Goal: Task Accomplishment & Management: Use online tool/utility

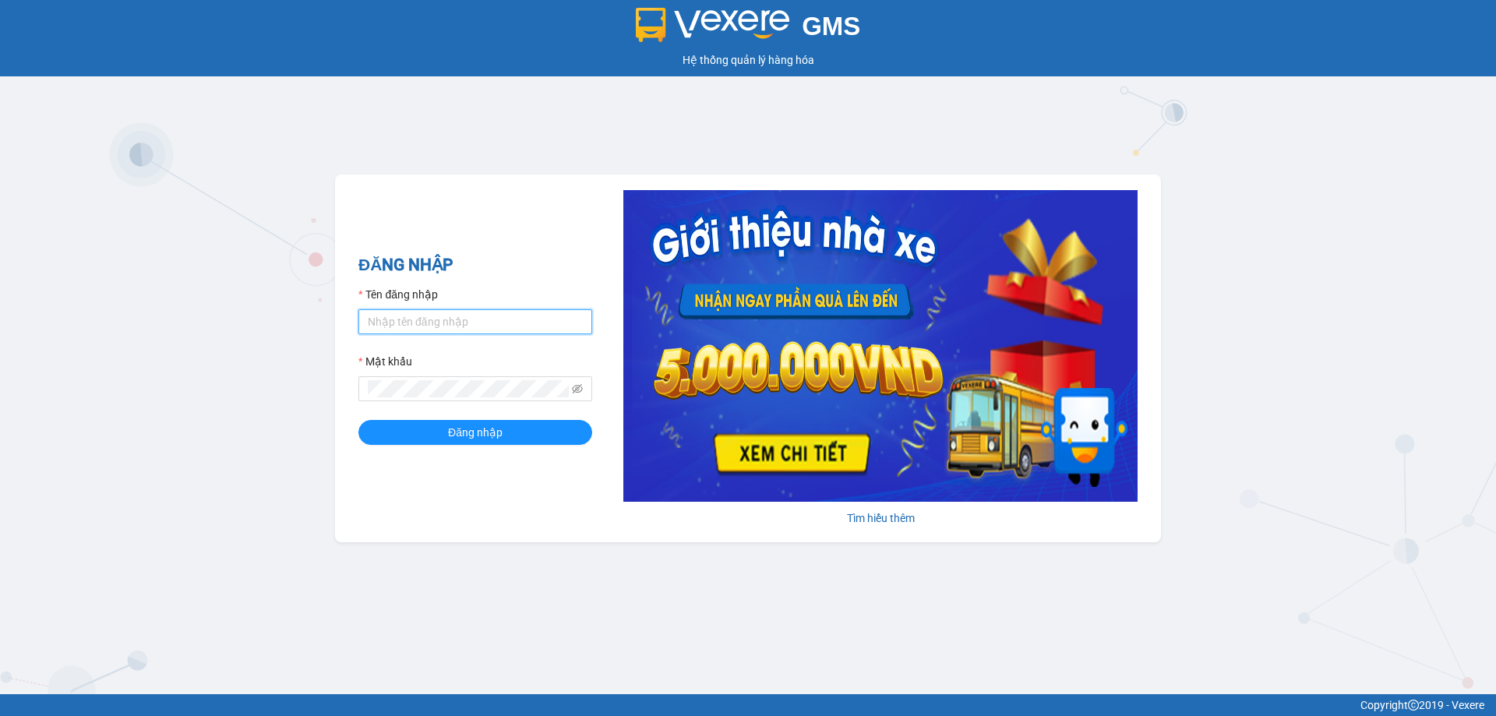
click at [456, 327] on input "Tên đăng nhập" at bounding box center [475, 321] width 234 height 25
type input "dvthong.apq"
click at [358, 420] on button "Đăng nhập" at bounding box center [475, 432] width 234 height 25
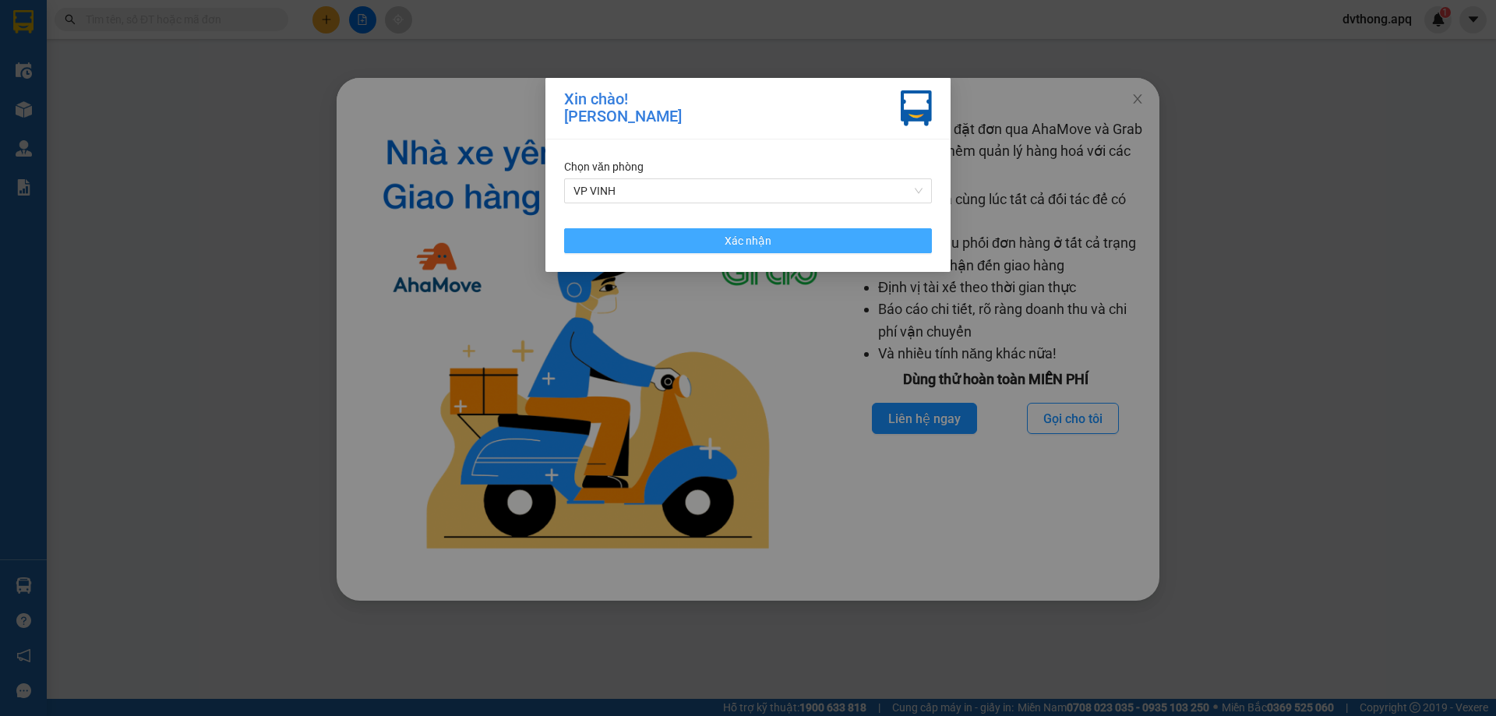
click at [780, 248] on button "Xác nhận" at bounding box center [748, 240] width 368 height 25
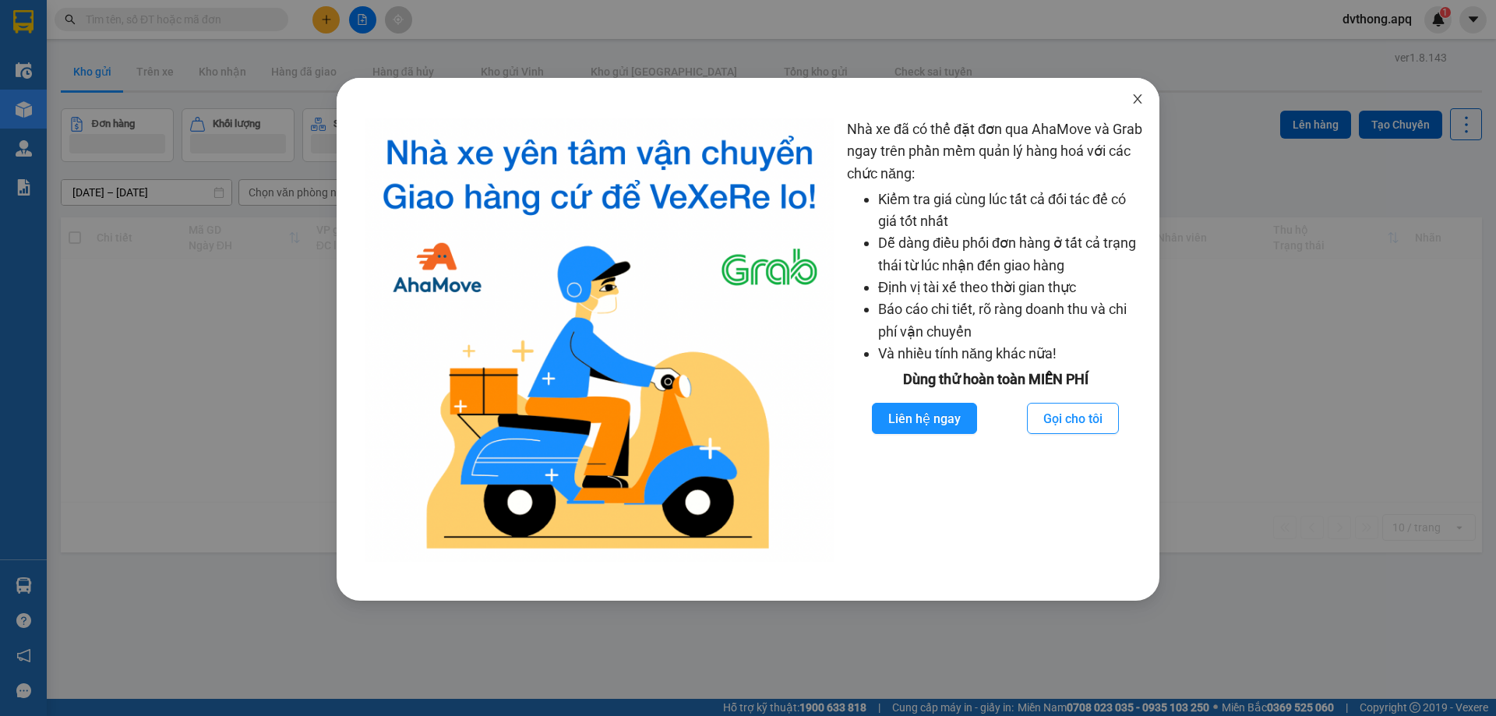
click at [1137, 99] on icon "close" at bounding box center [1137, 98] width 9 height 9
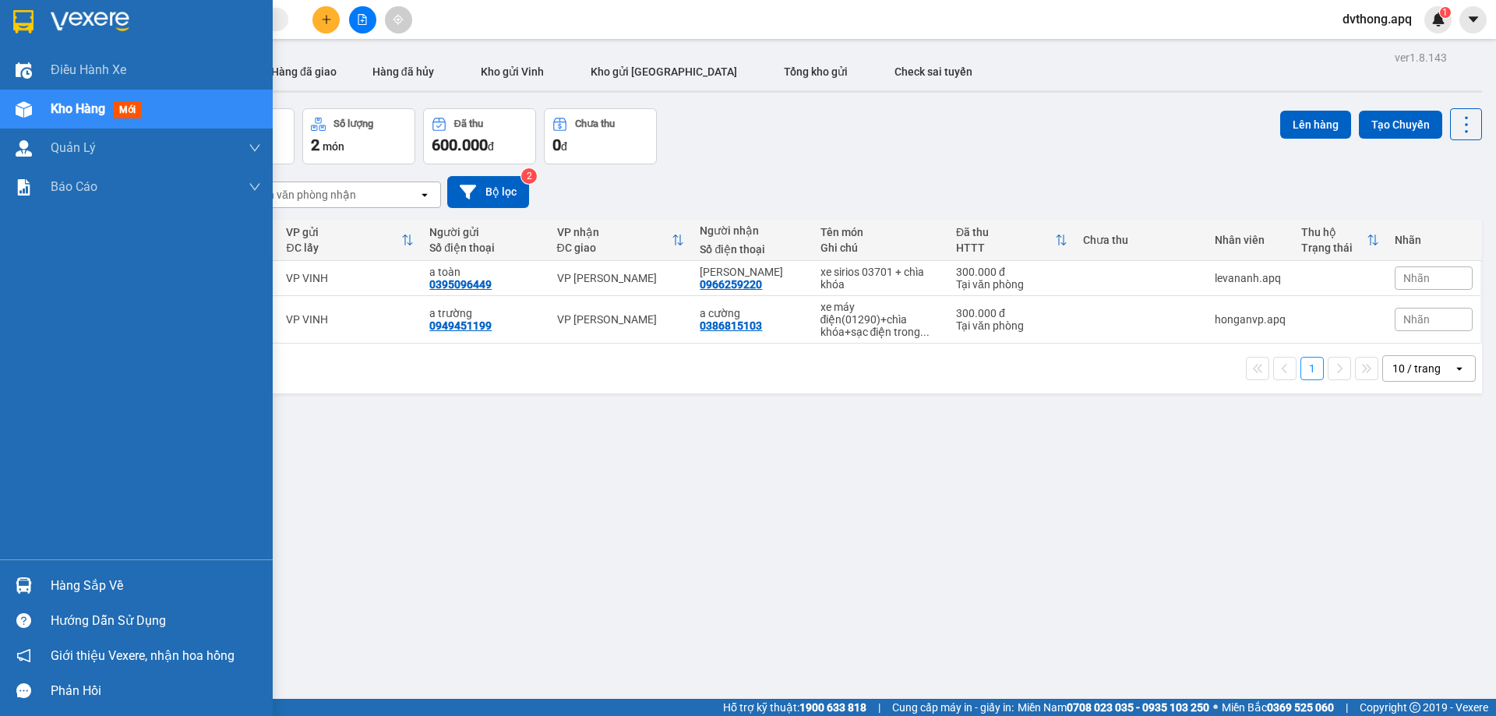
click at [89, 578] on div "Hàng sắp về" at bounding box center [156, 585] width 210 height 23
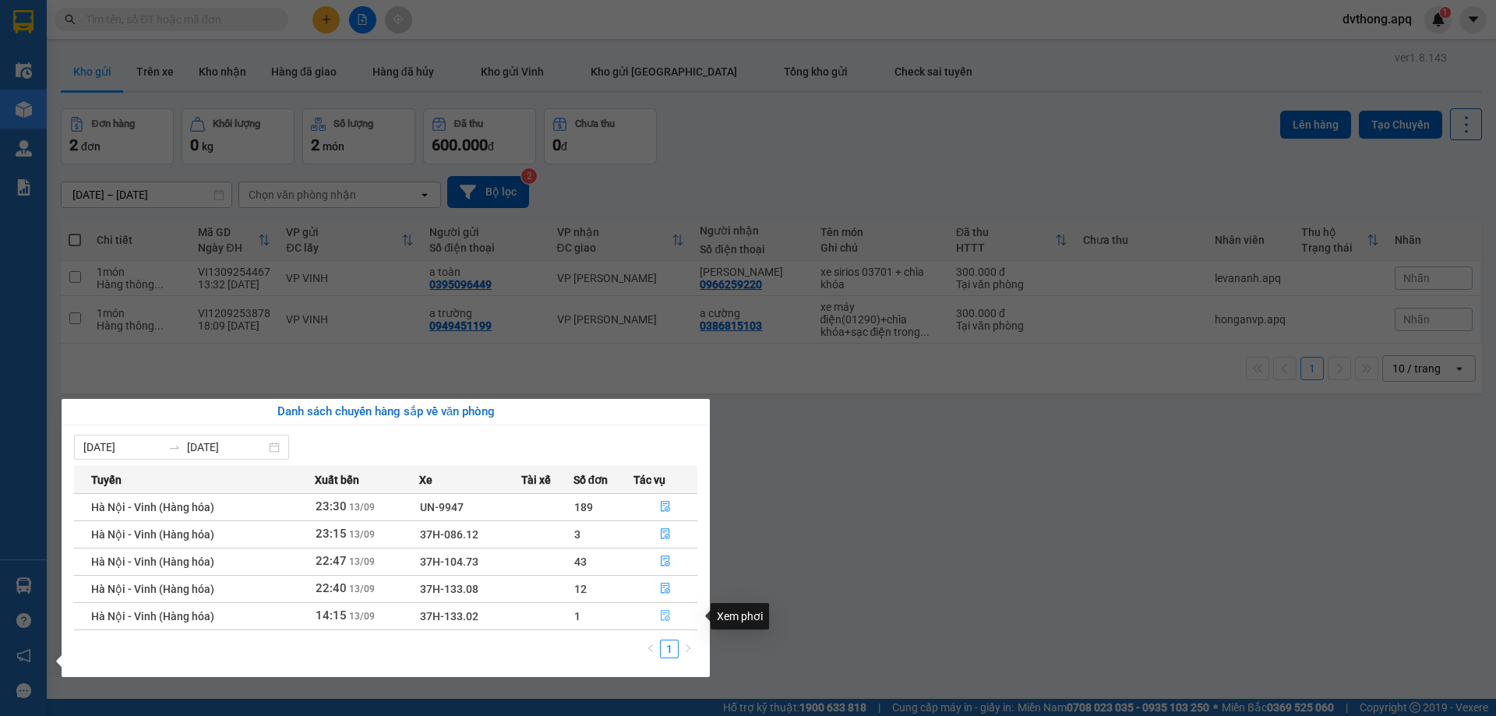
click at [669, 613] on icon "file-done" at bounding box center [665, 616] width 9 height 11
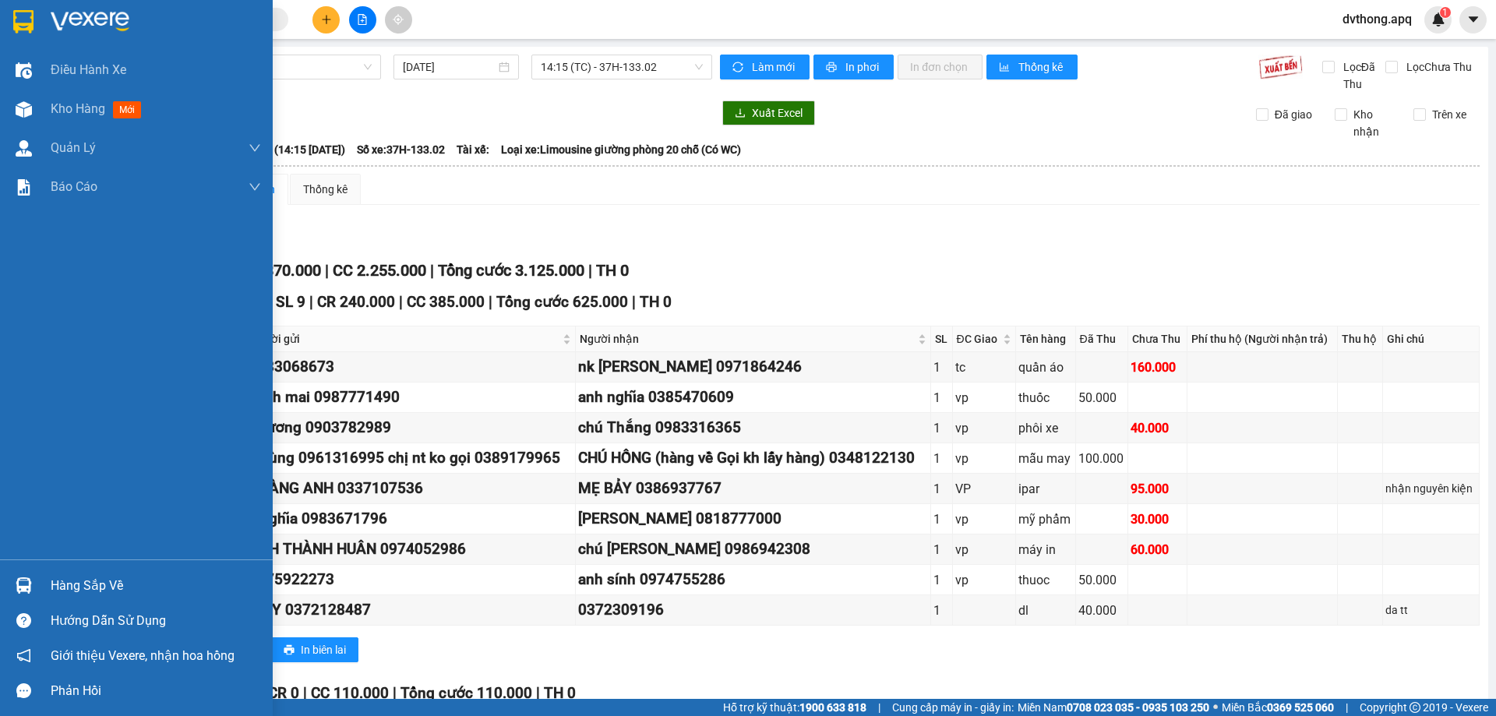
click at [101, 591] on div "Hàng sắp về" at bounding box center [156, 585] width 210 height 23
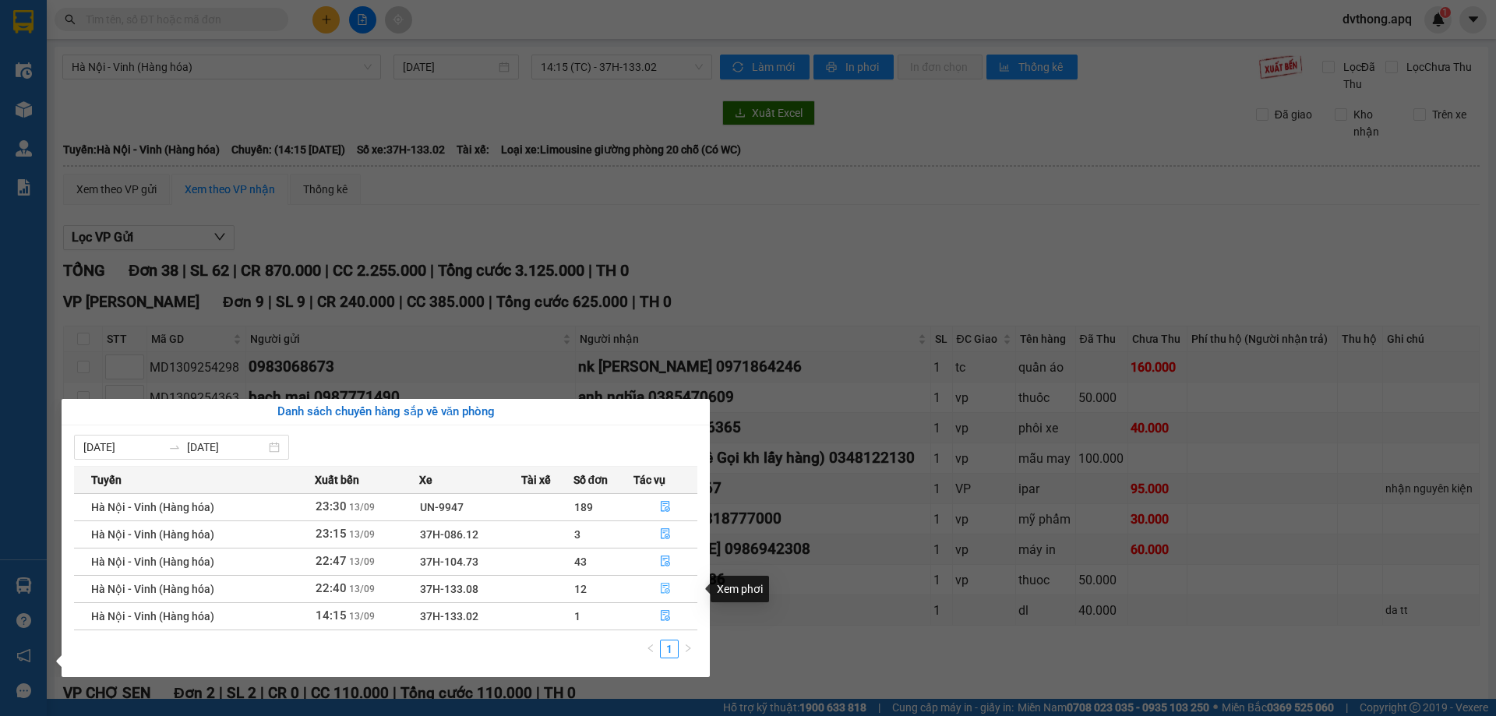
click at [666, 590] on icon "file-done" at bounding box center [665, 589] width 9 height 11
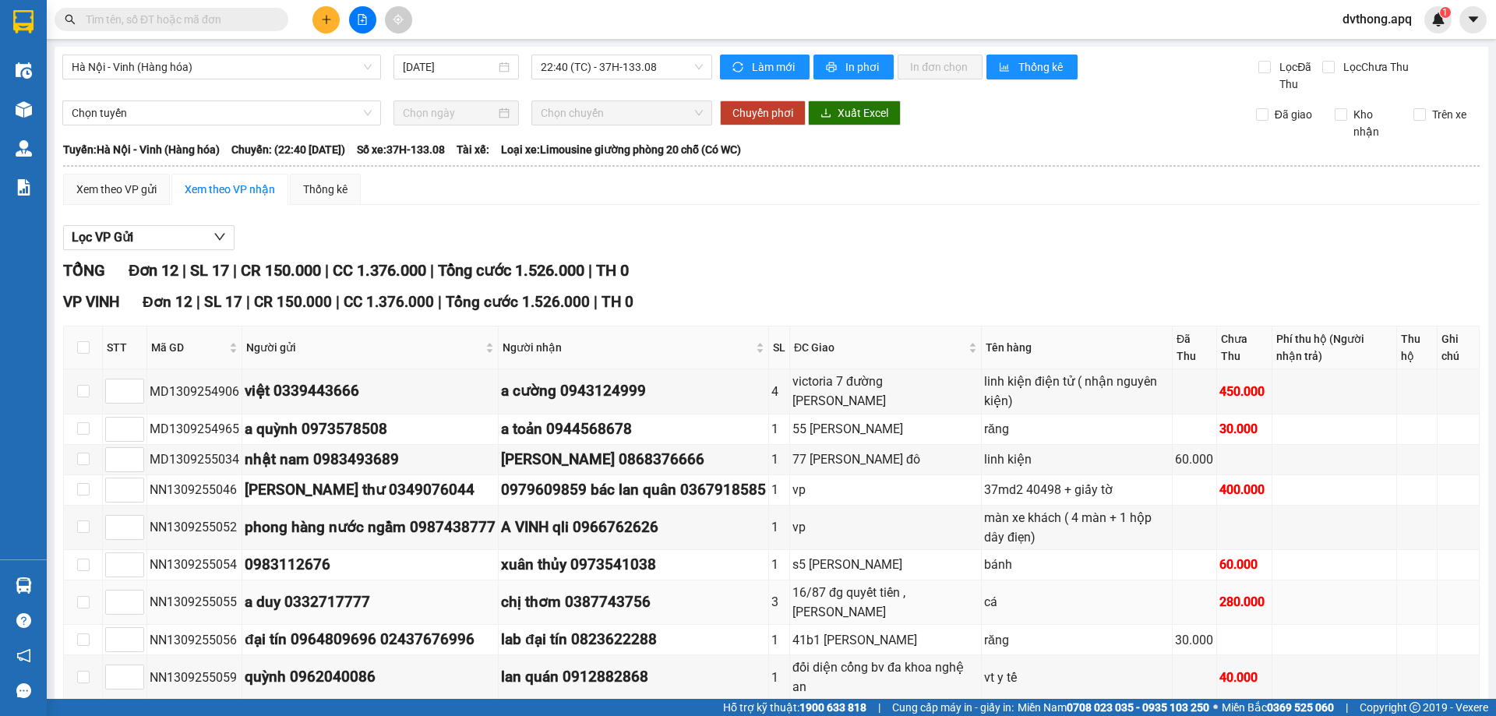
scroll to position [172, 0]
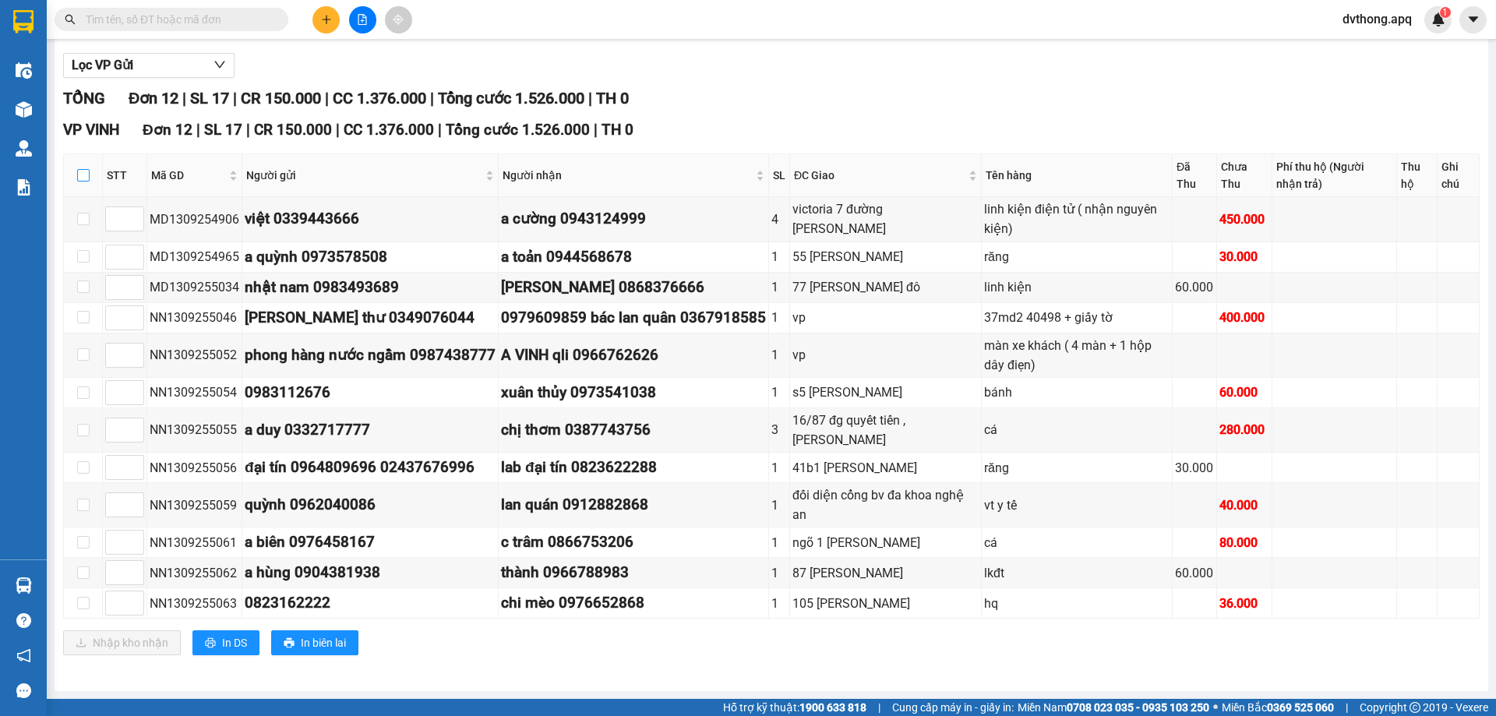
click at [81, 171] on input "checkbox" at bounding box center [83, 175] width 12 height 12
checkbox input "true"
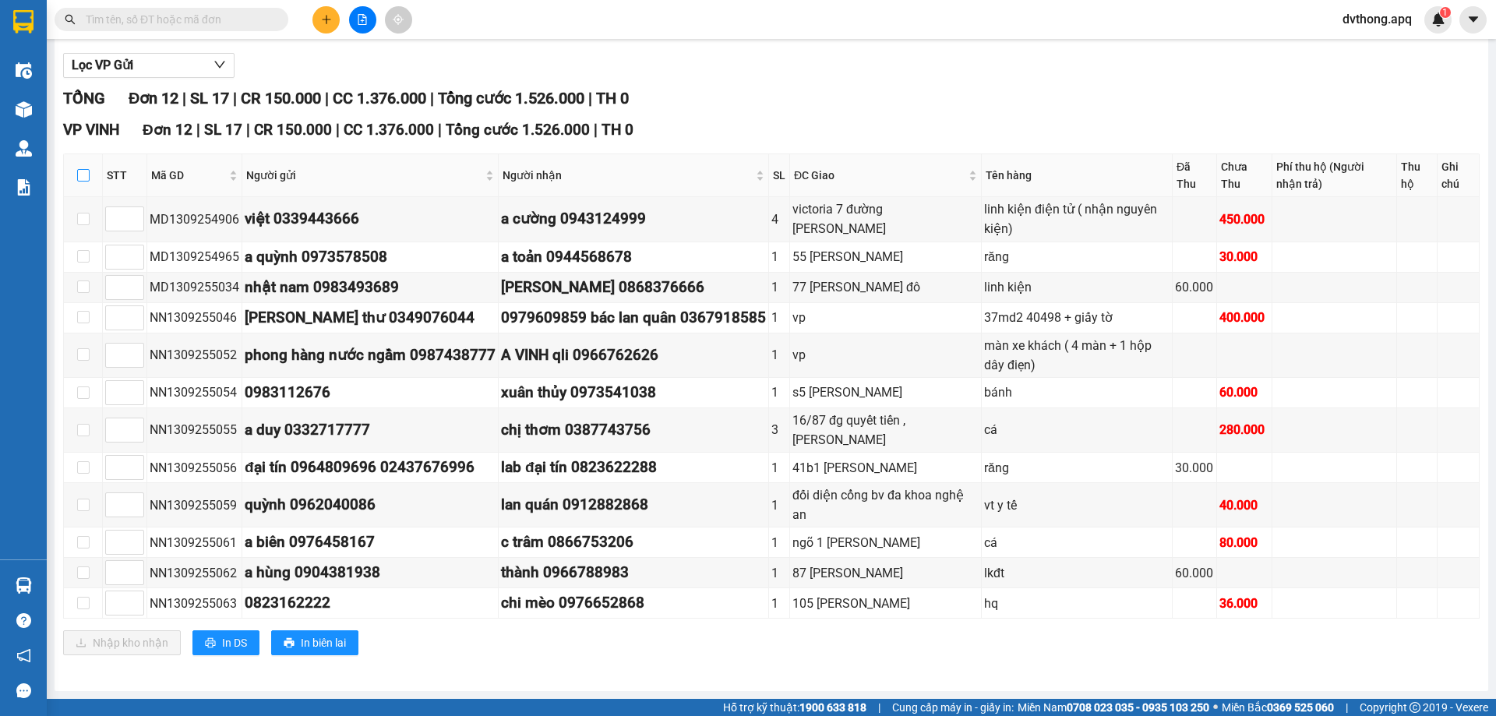
checkbox input "true"
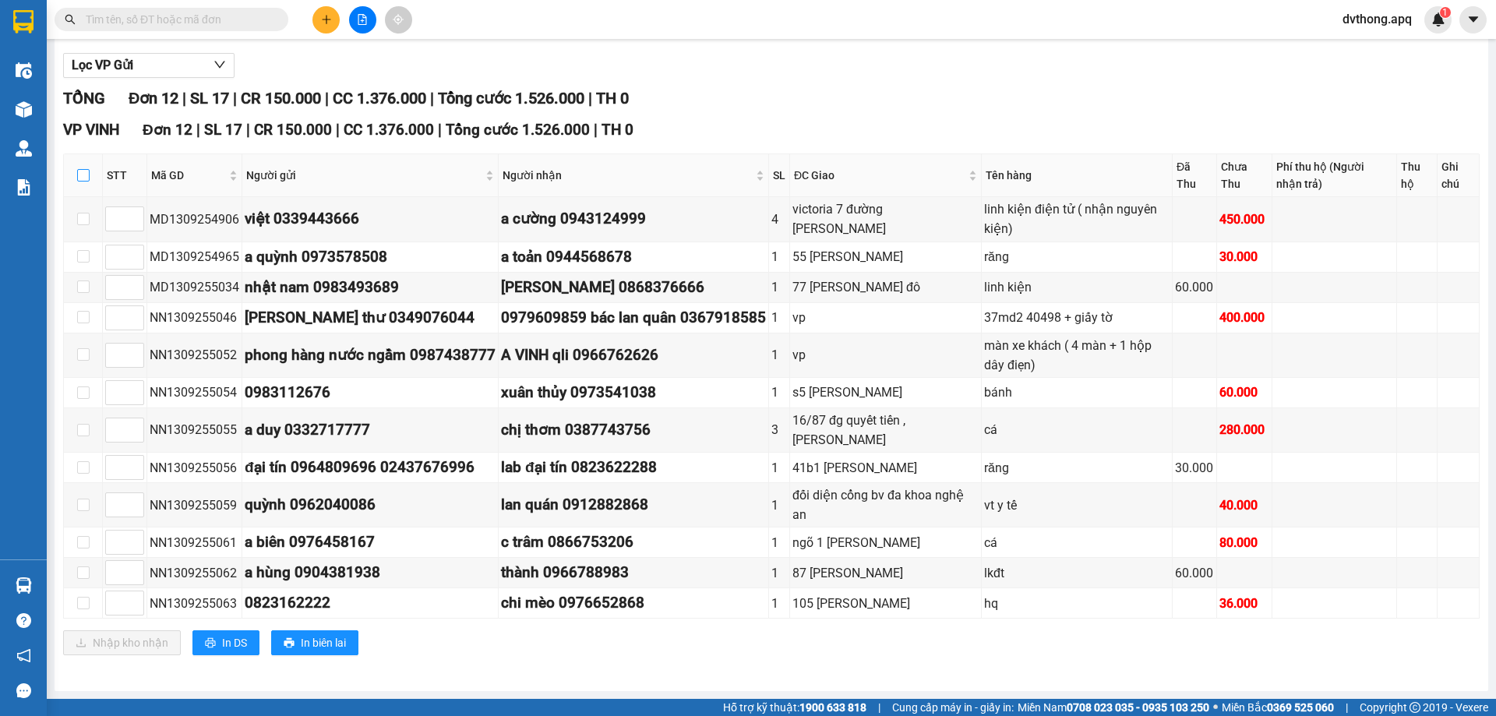
checkbox input "true"
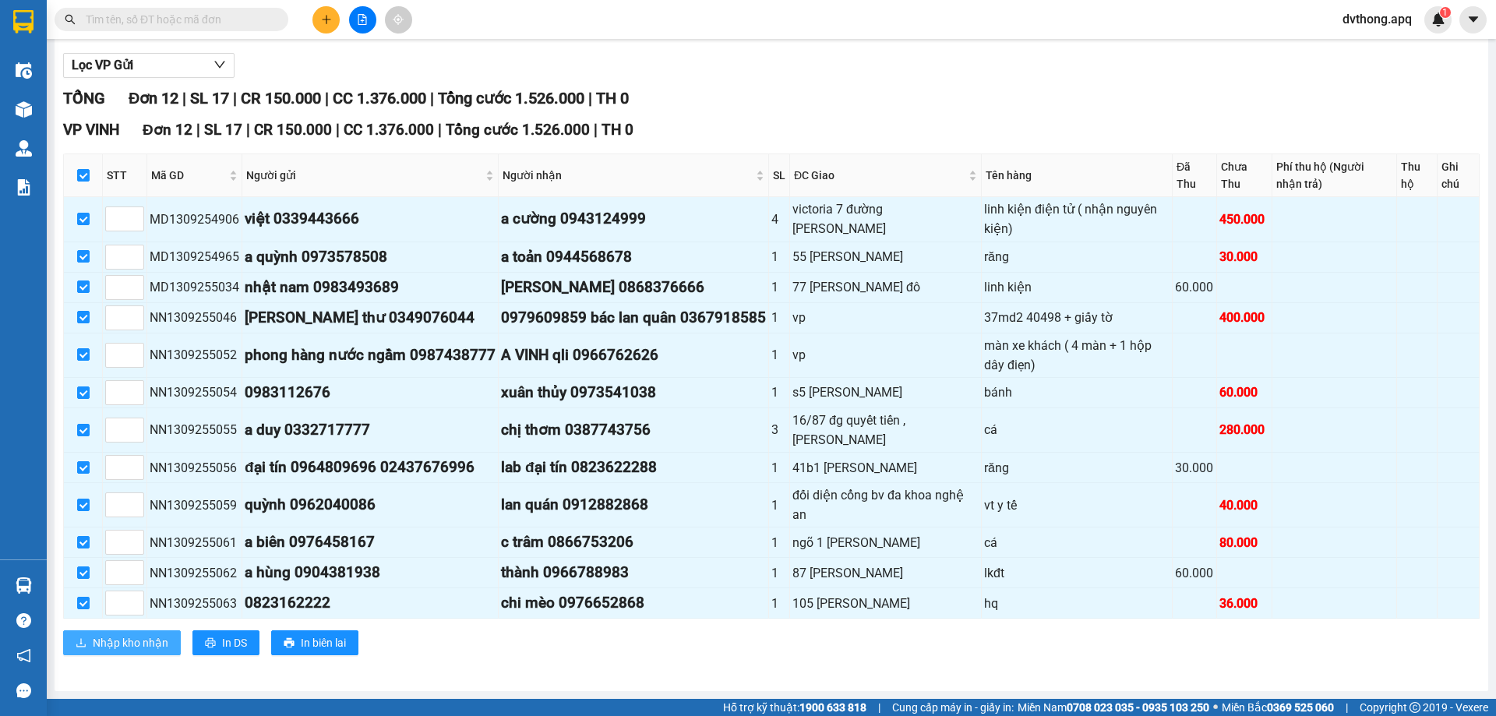
click at [155, 639] on span "Nhập kho nhận" at bounding box center [131, 642] width 76 height 17
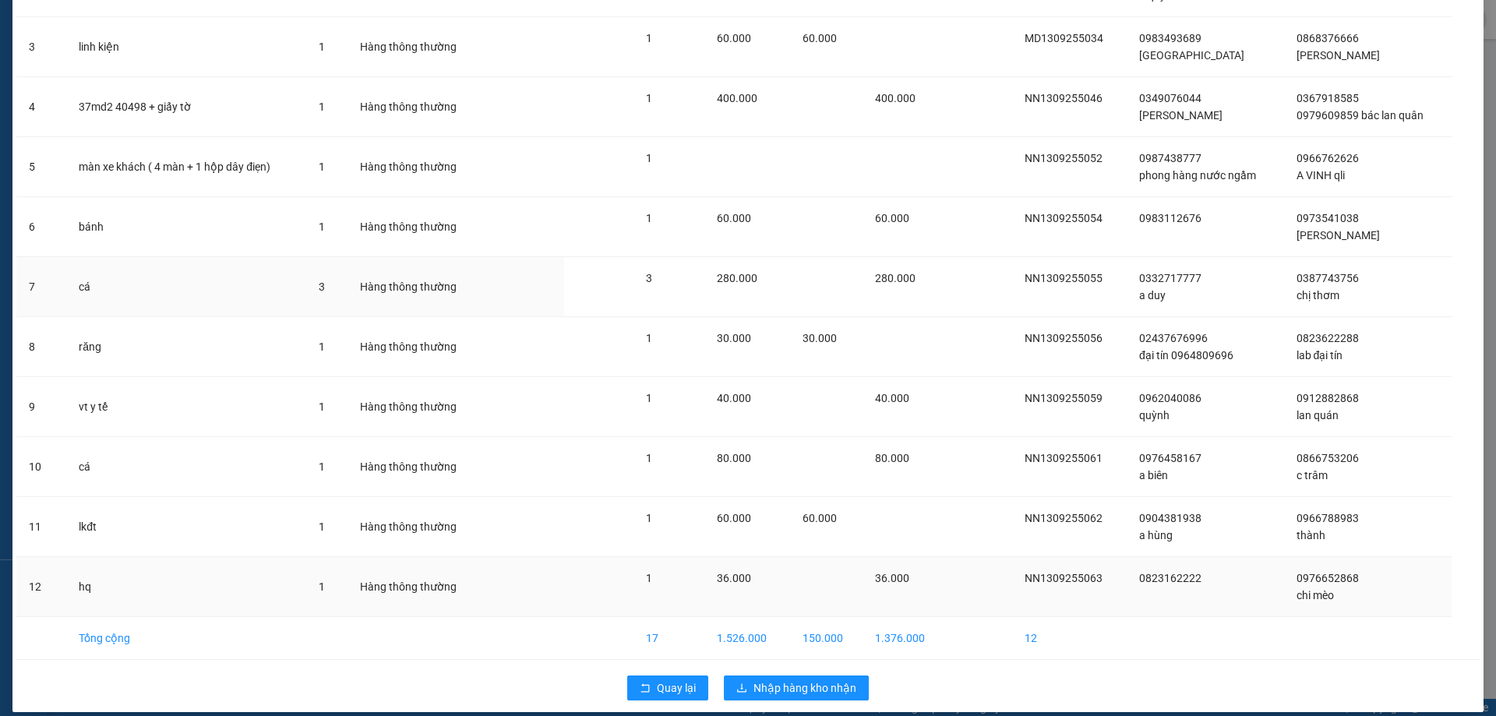
scroll to position [249, 0]
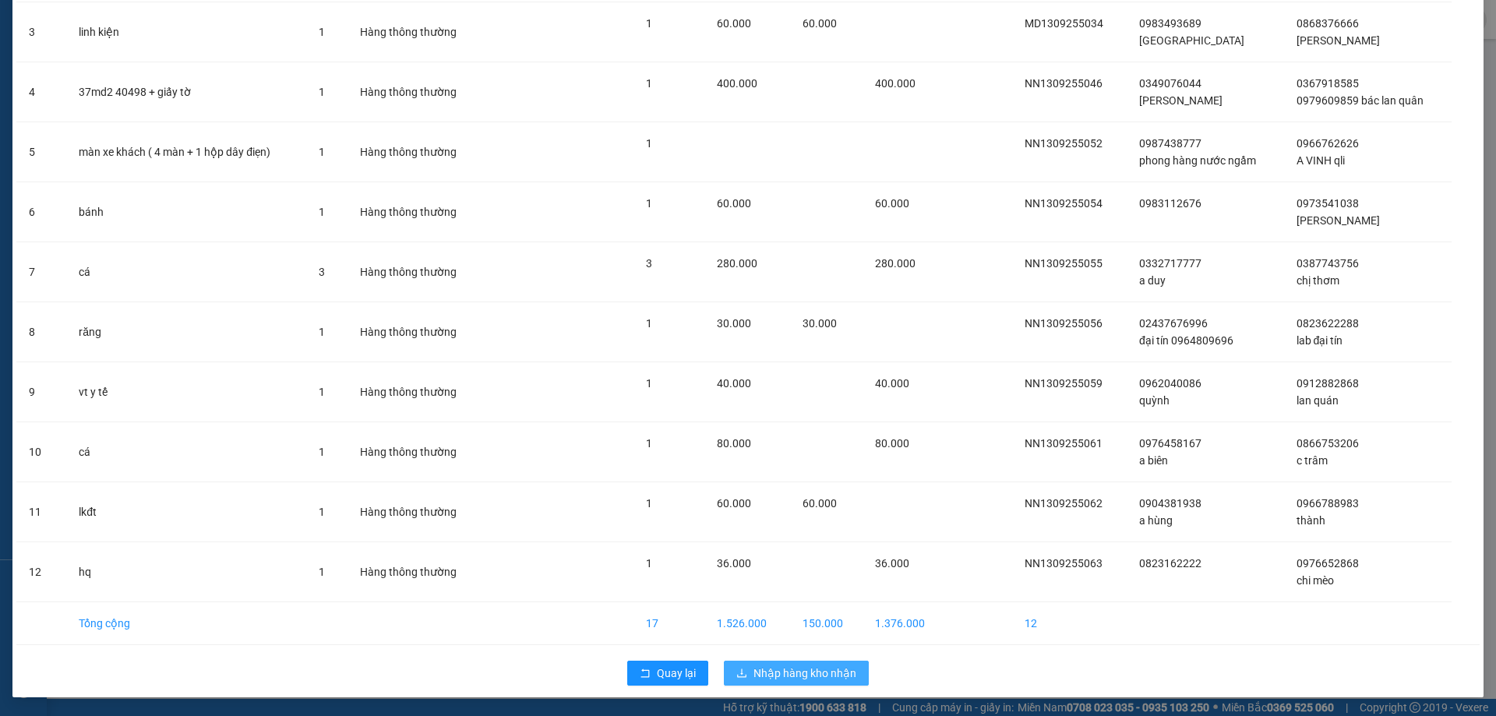
click at [805, 678] on span "Nhập hàng kho nhận" at bounding box center [805, 673] width 103 height 17
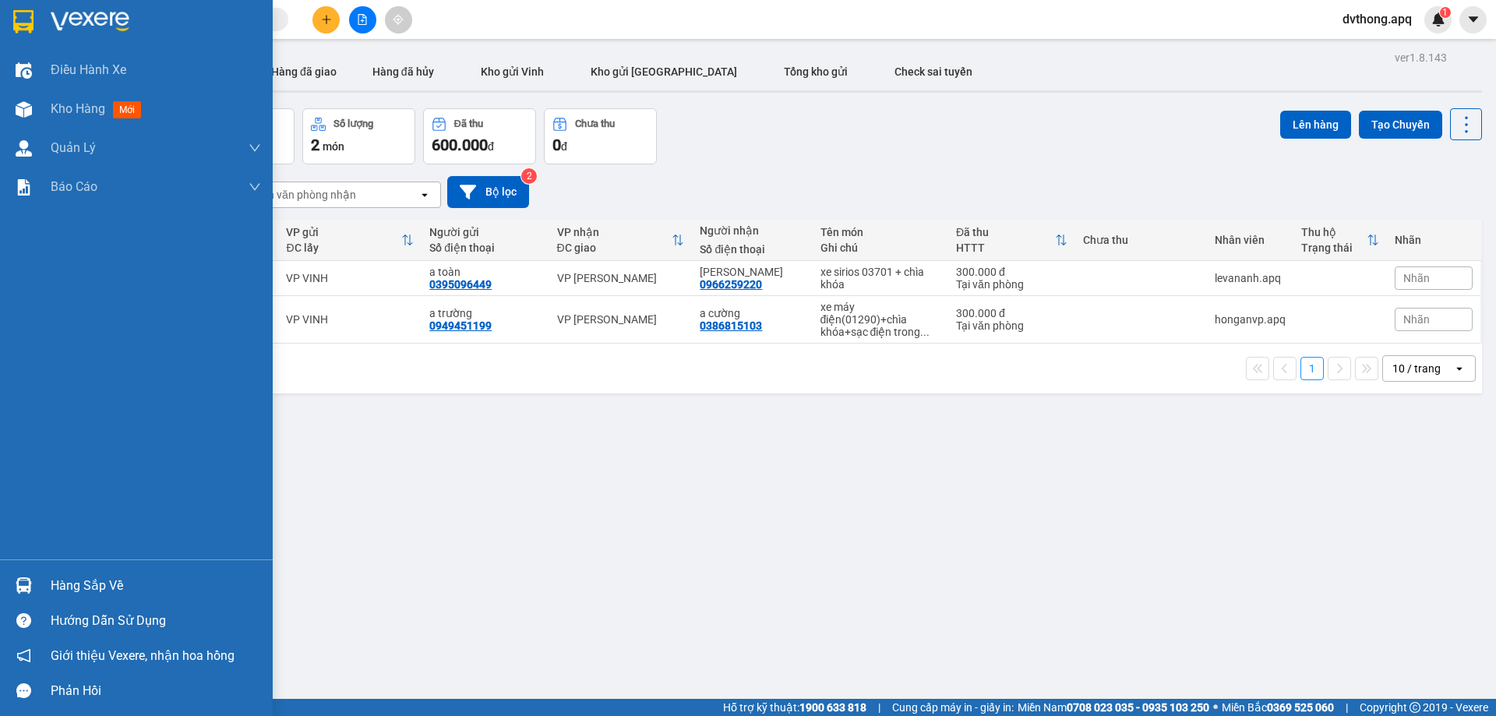
click at [83, 584] on div "Hàng sắp về" at bounding box center [156, 585] width 210 height 23
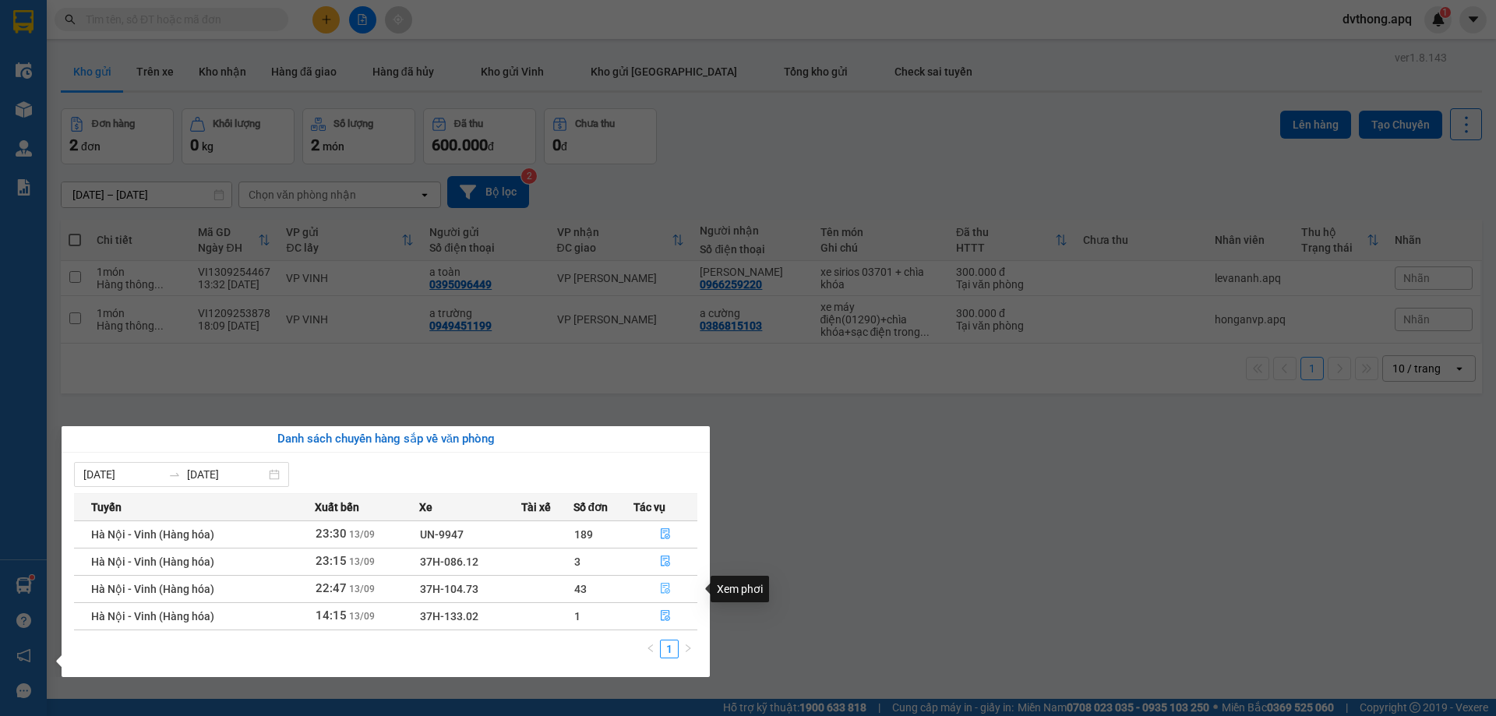
click at [662, 591] on icon "file-done" at bounding box center [665, 588] width 11 height 11
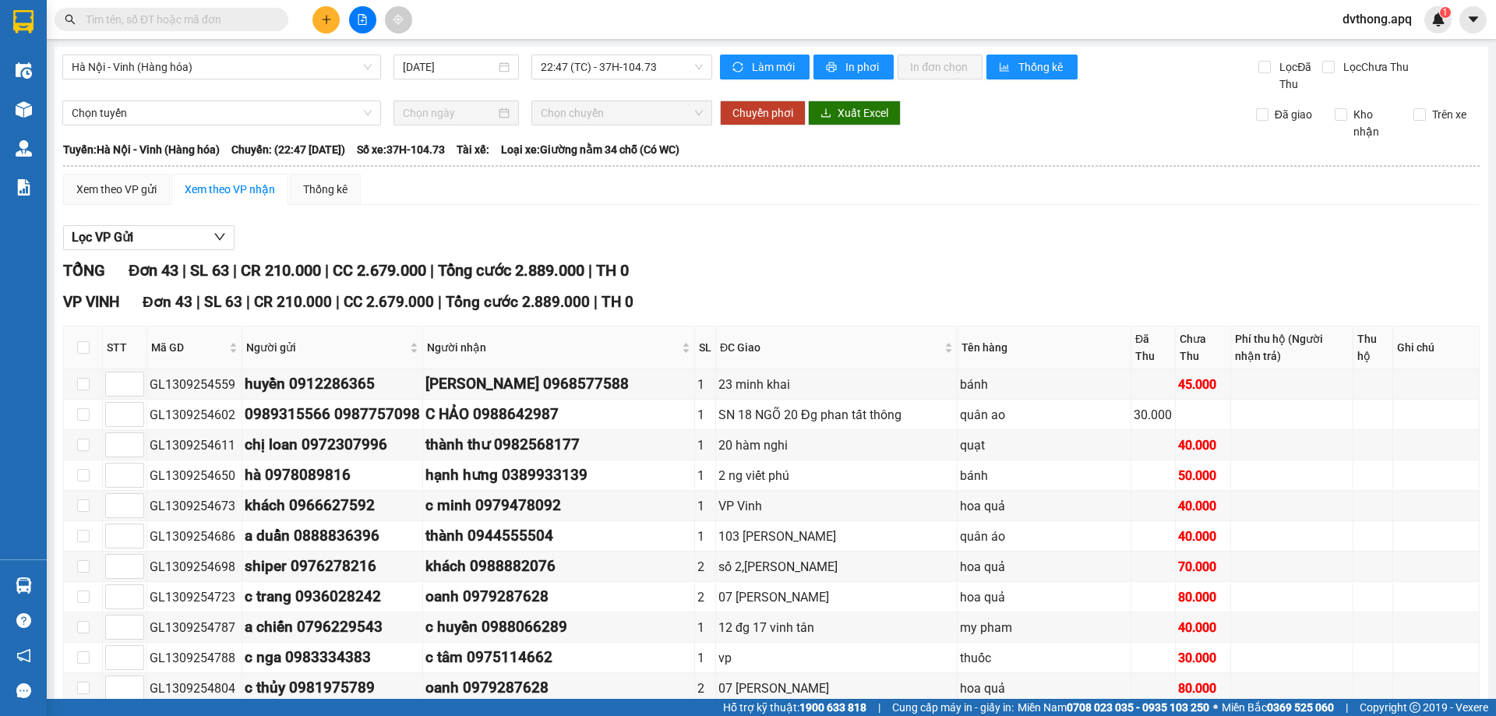
click at [76, 350] on th at bounding box center [83, 348] width 39 height 43
click at [83, 348] on input "checkbox" at bounding box center [83, 347] width 12 height 12
checkbox input "true"
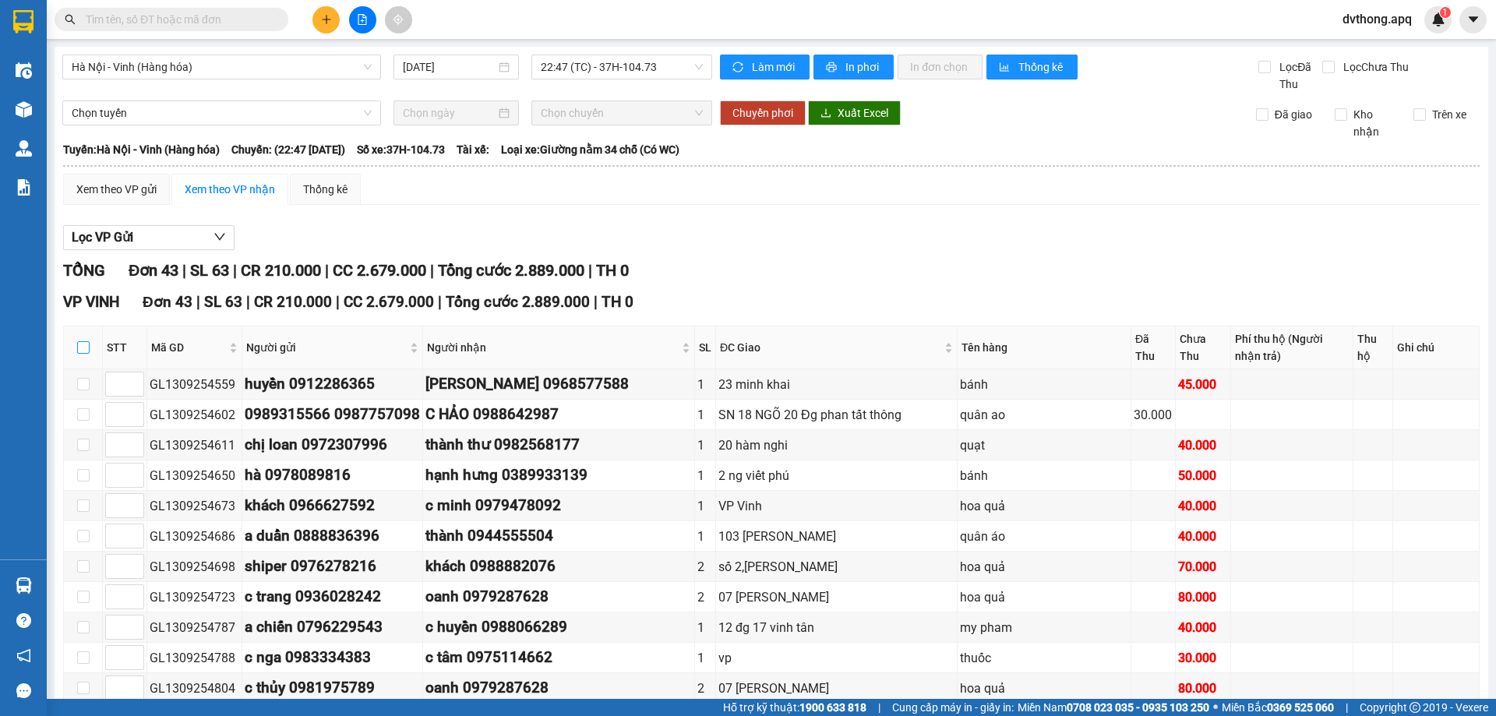
checkbox input "true"
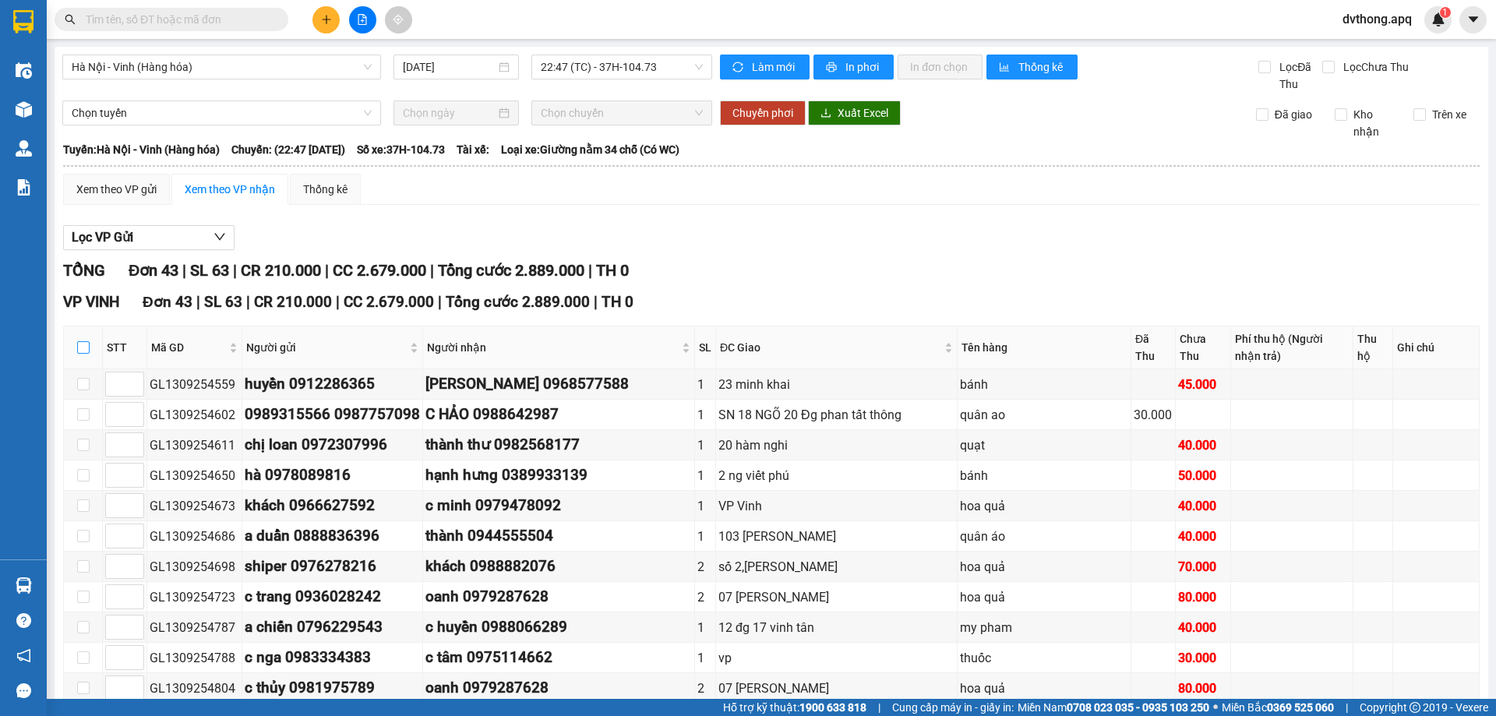
checkbox input "true"
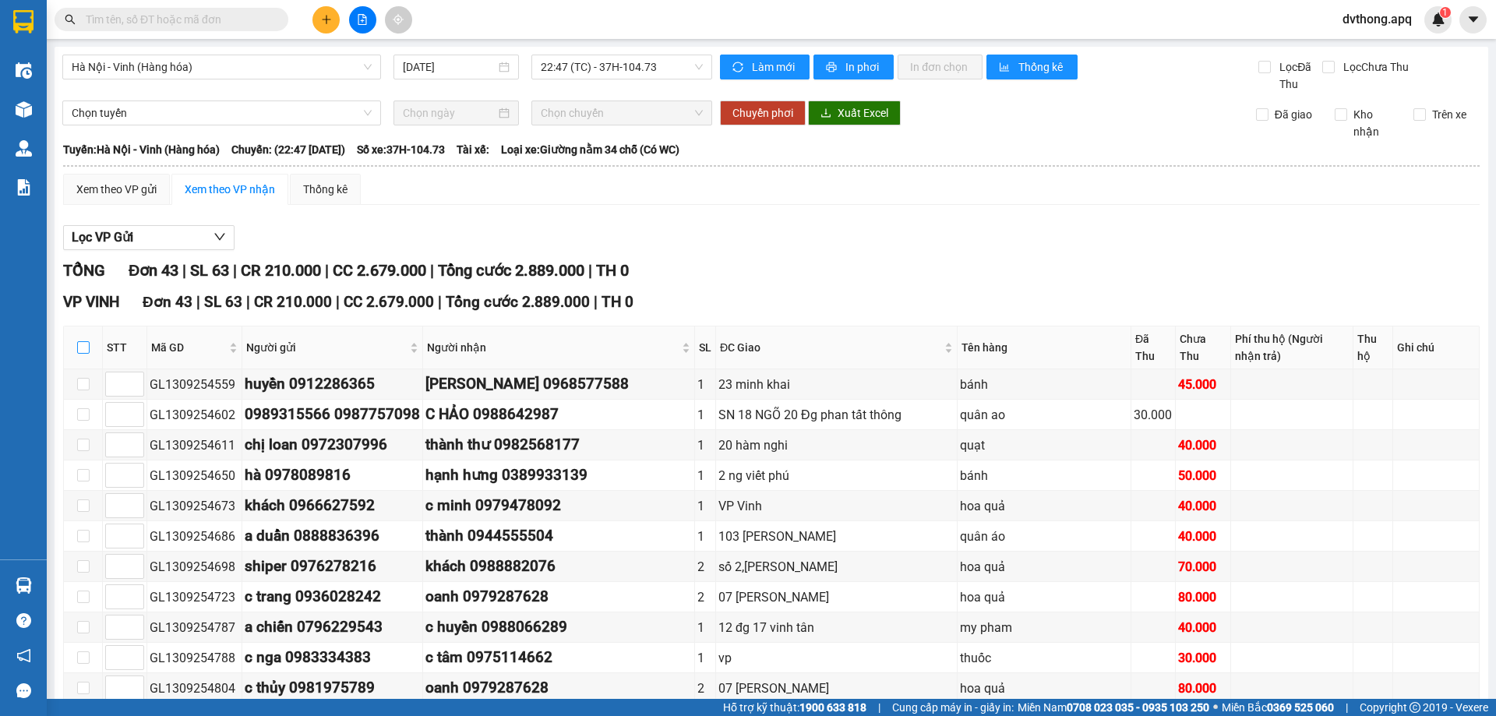
checkbox input "true"
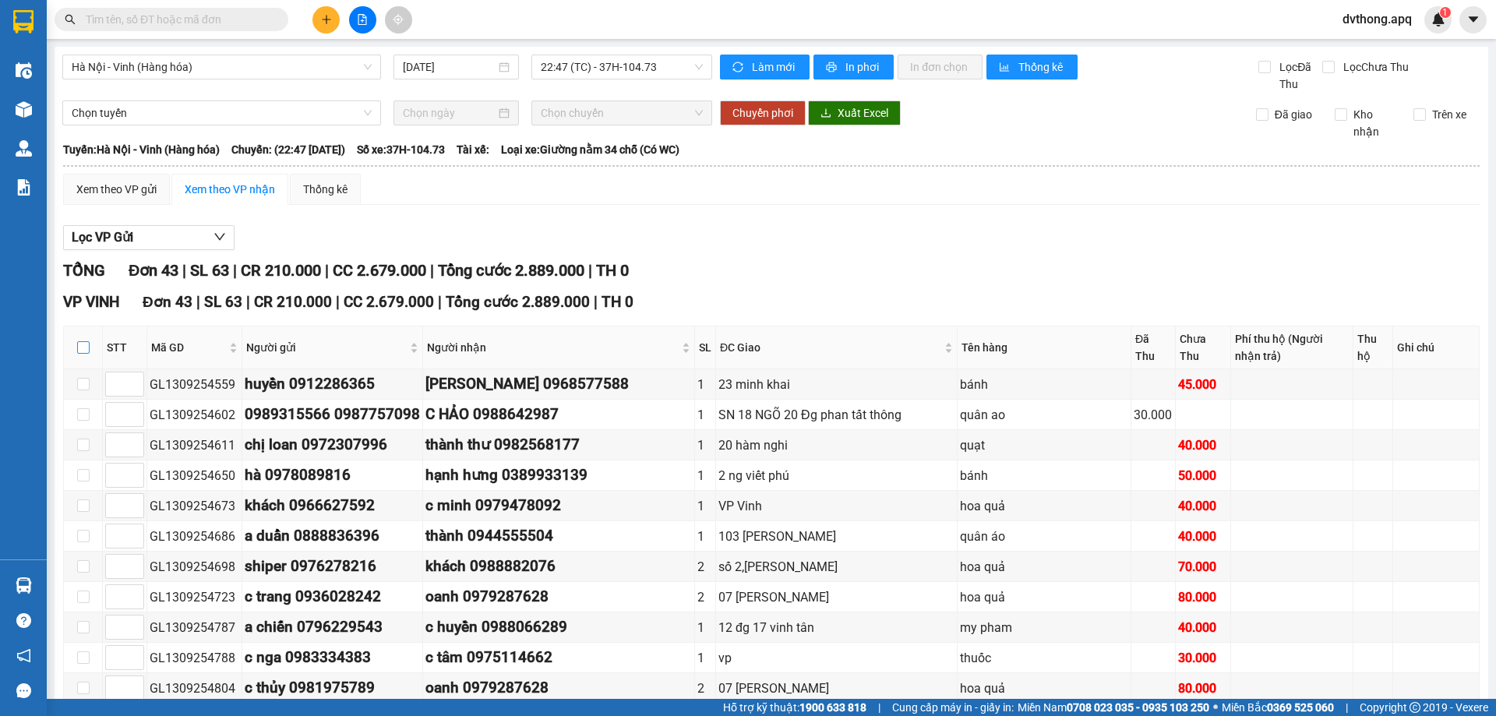
checkbox input "true"
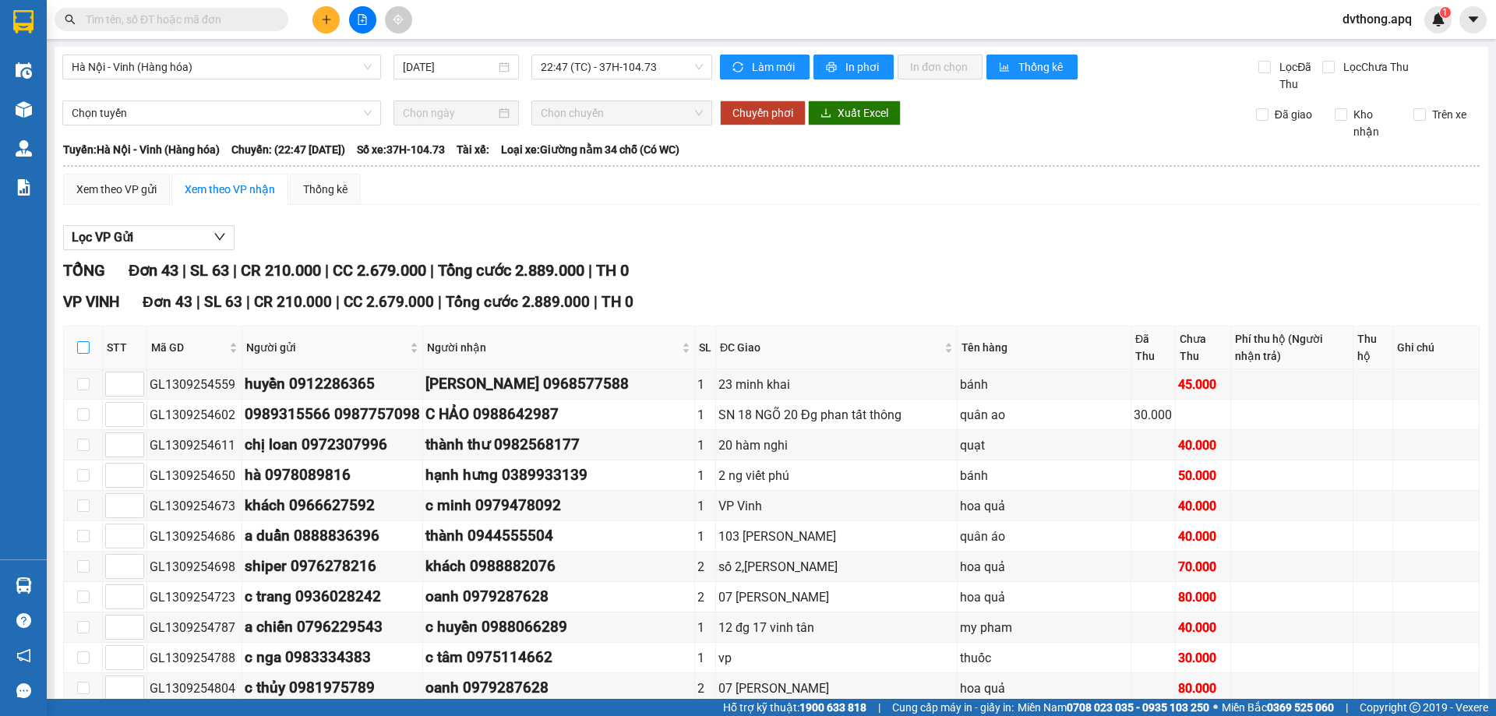
checkbox input "true"
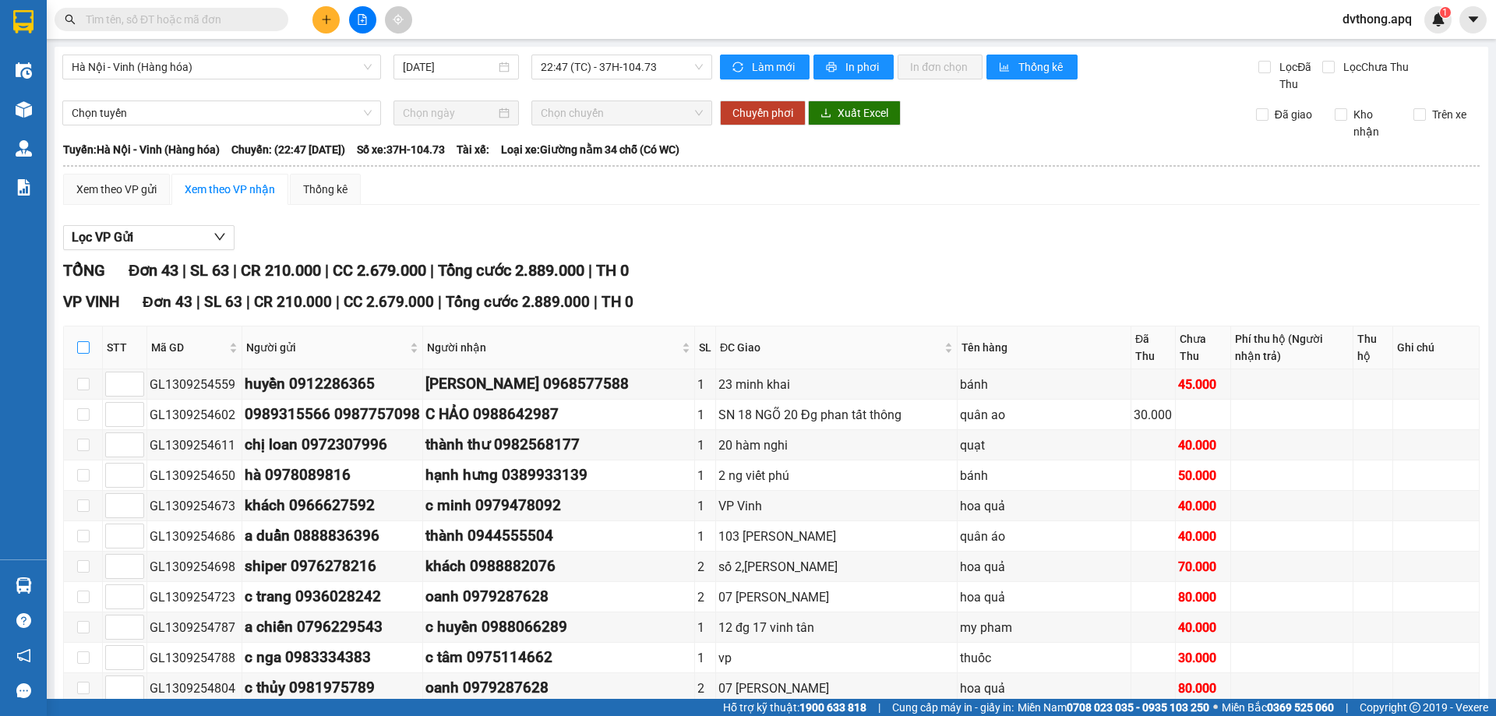
checkbox input "true"
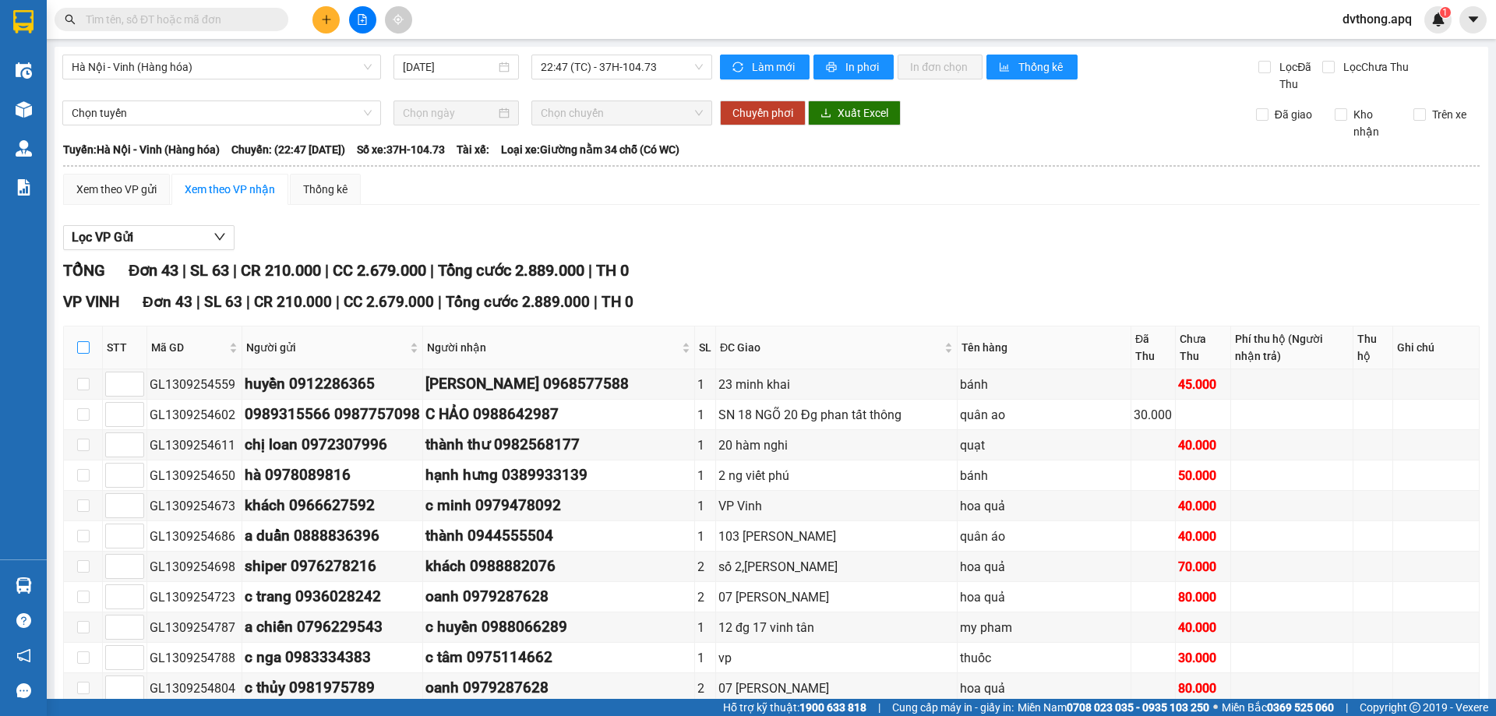
checkbox input "true"
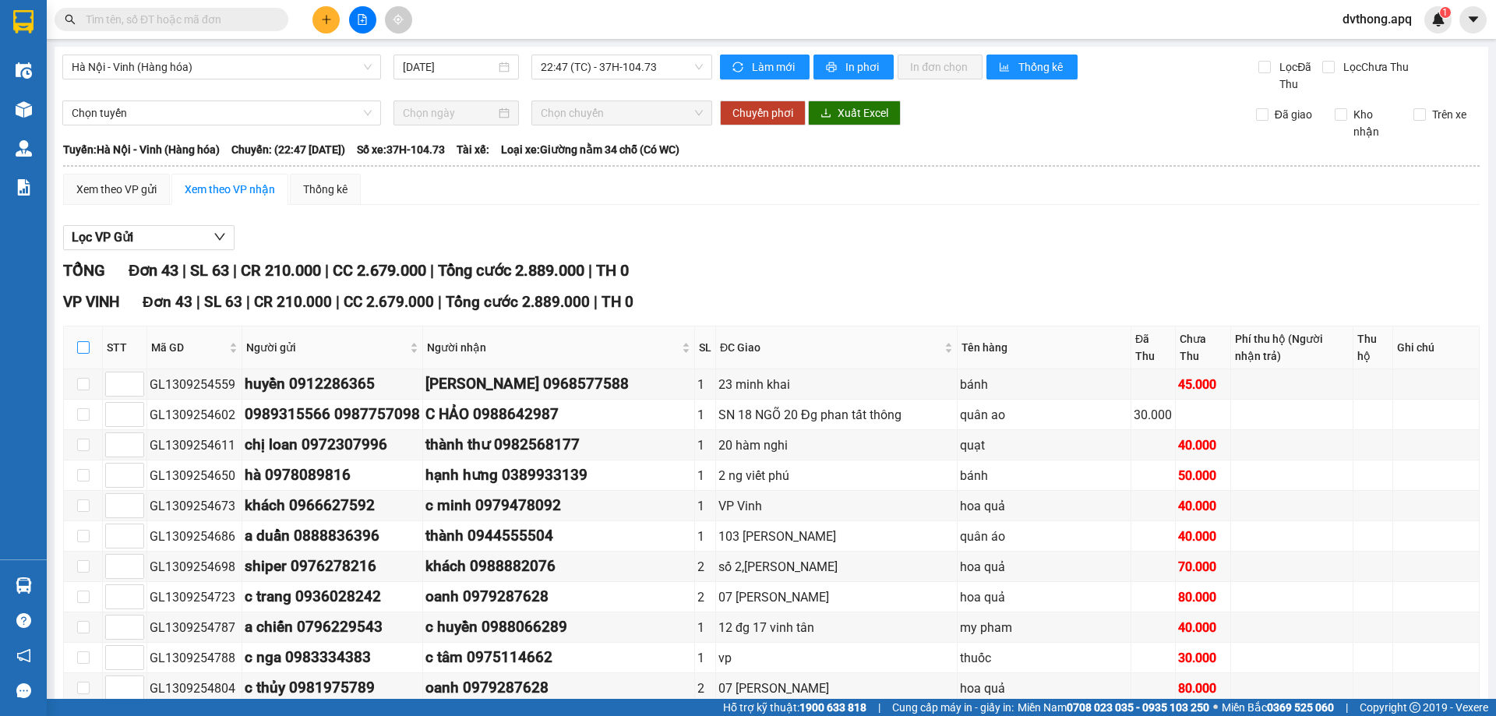
checkbox input "true"
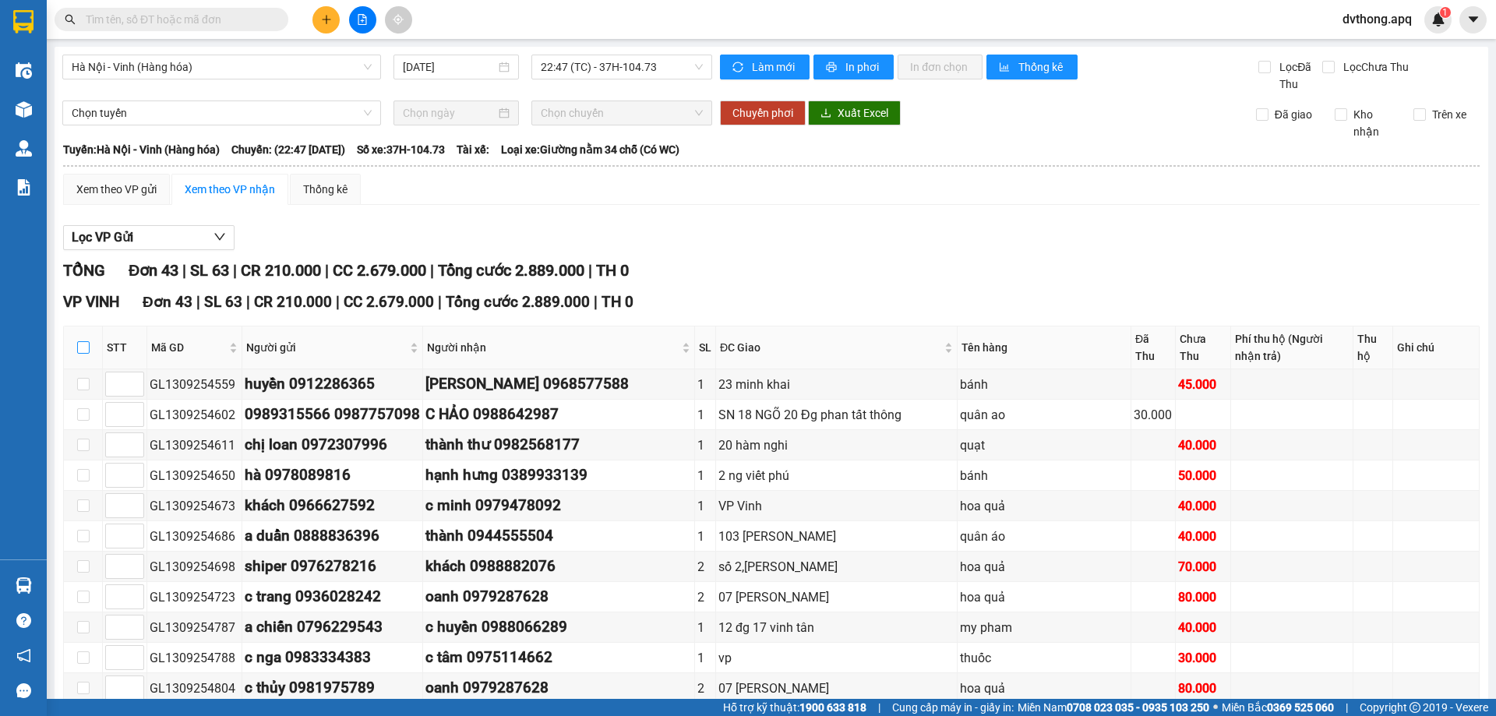
checkbox input "true"
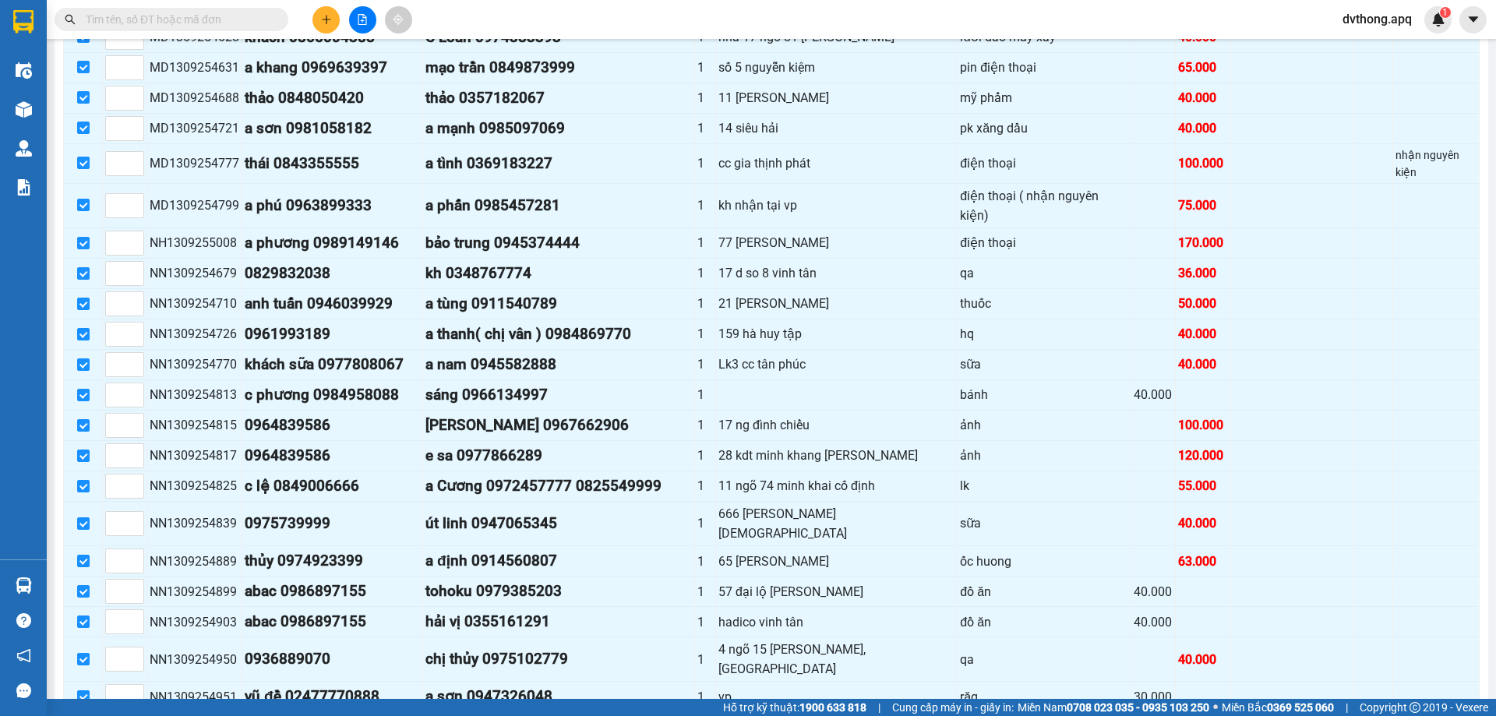
scroll to position [1110, 0]
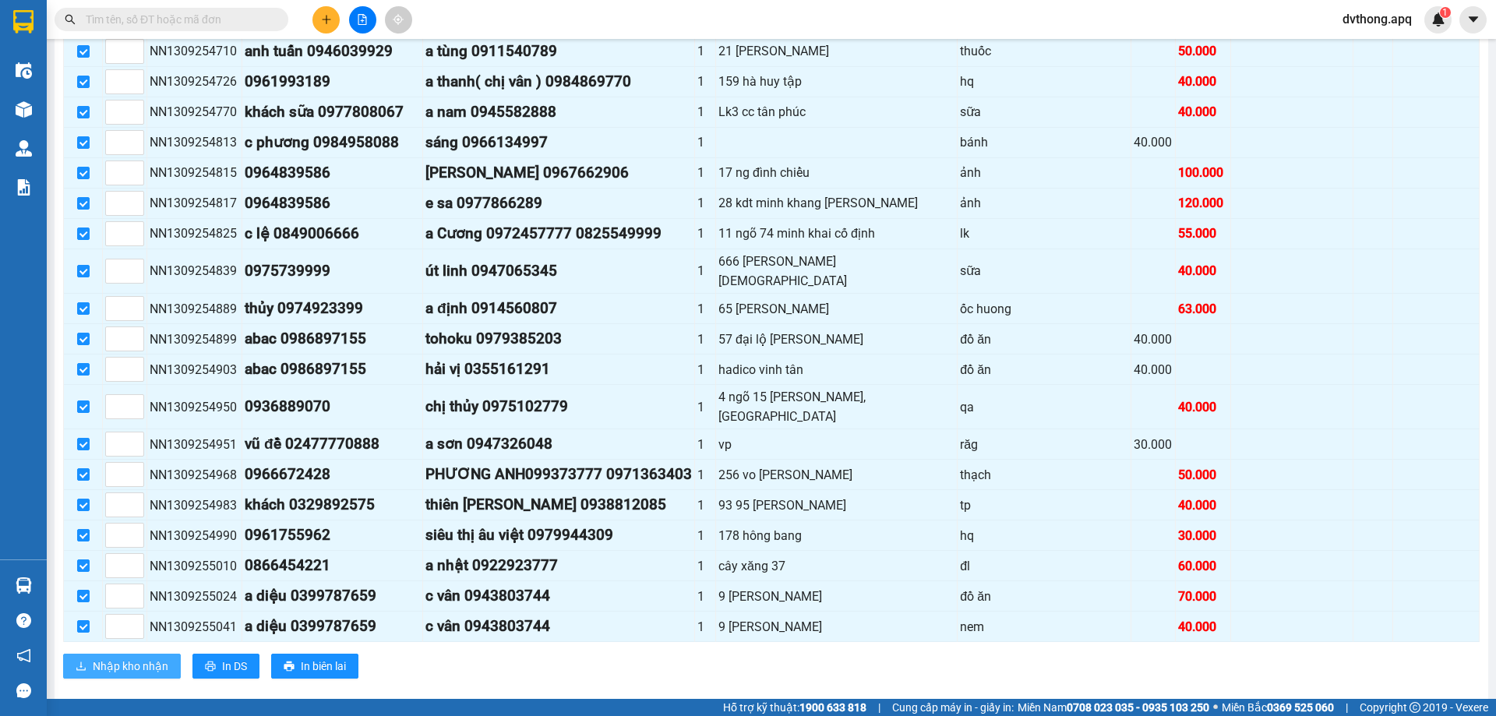
click at [115, 658] on span "Nhập kho nhận" at bounding box center [131, 666] width 76 height 17
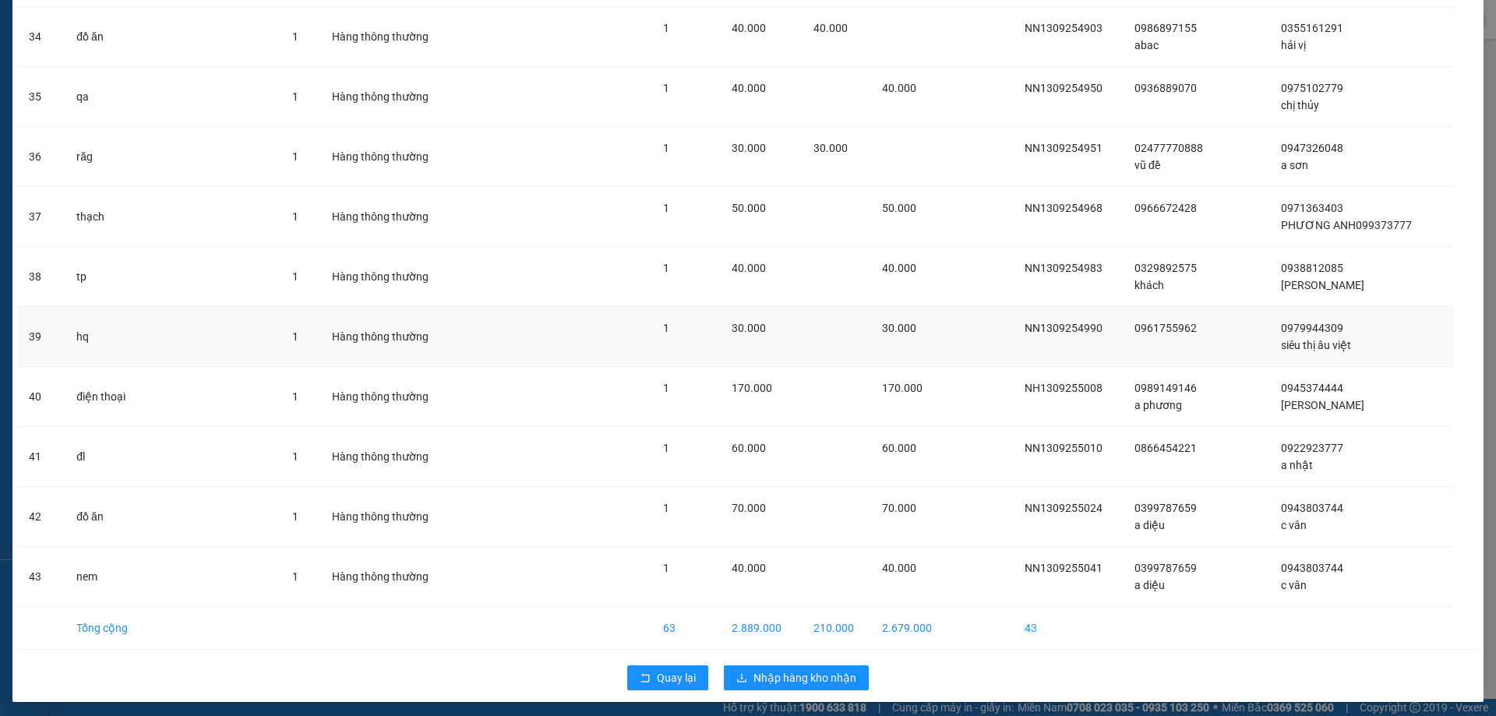
scroll to position [2109, 0]
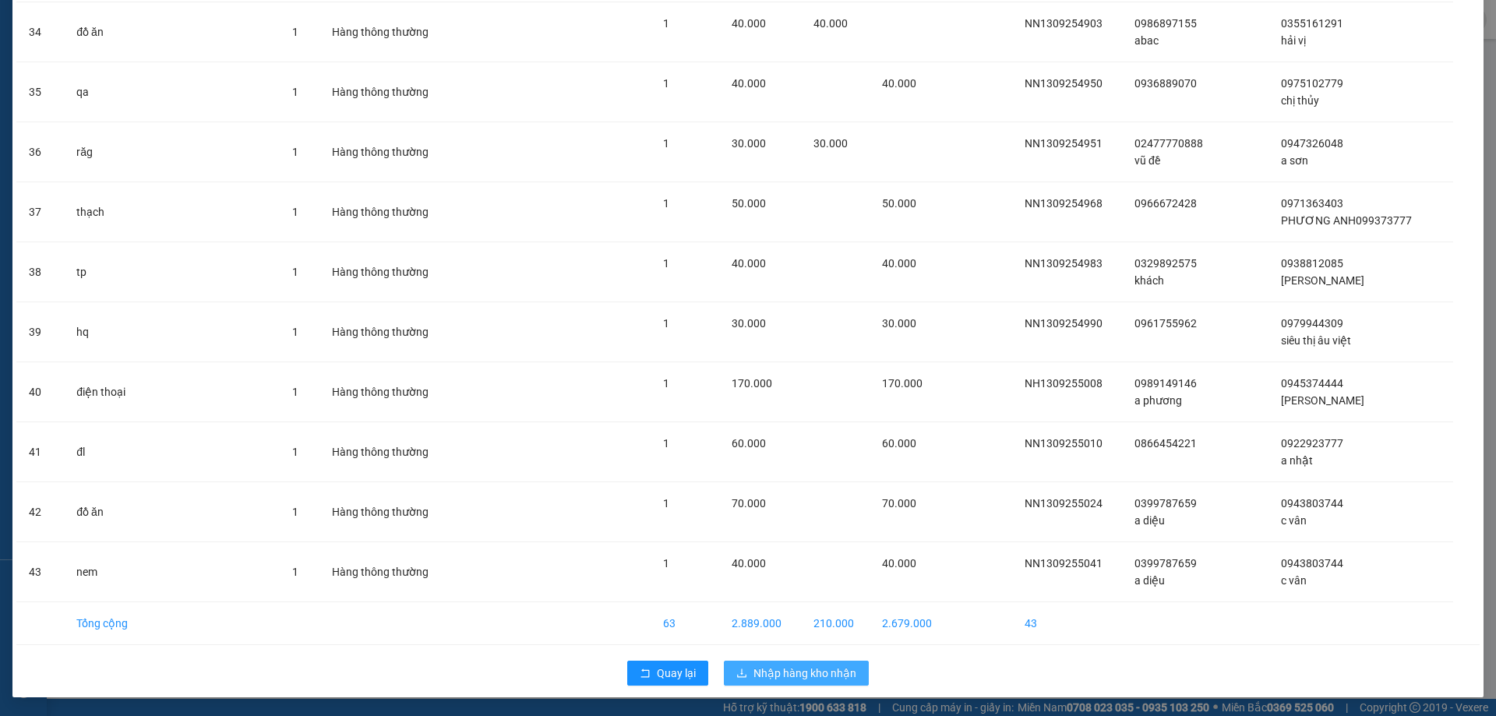
click at [812, 669] on span "Nhập hàng kho nhận" at bounding box center [805, 673] width 103 height 17
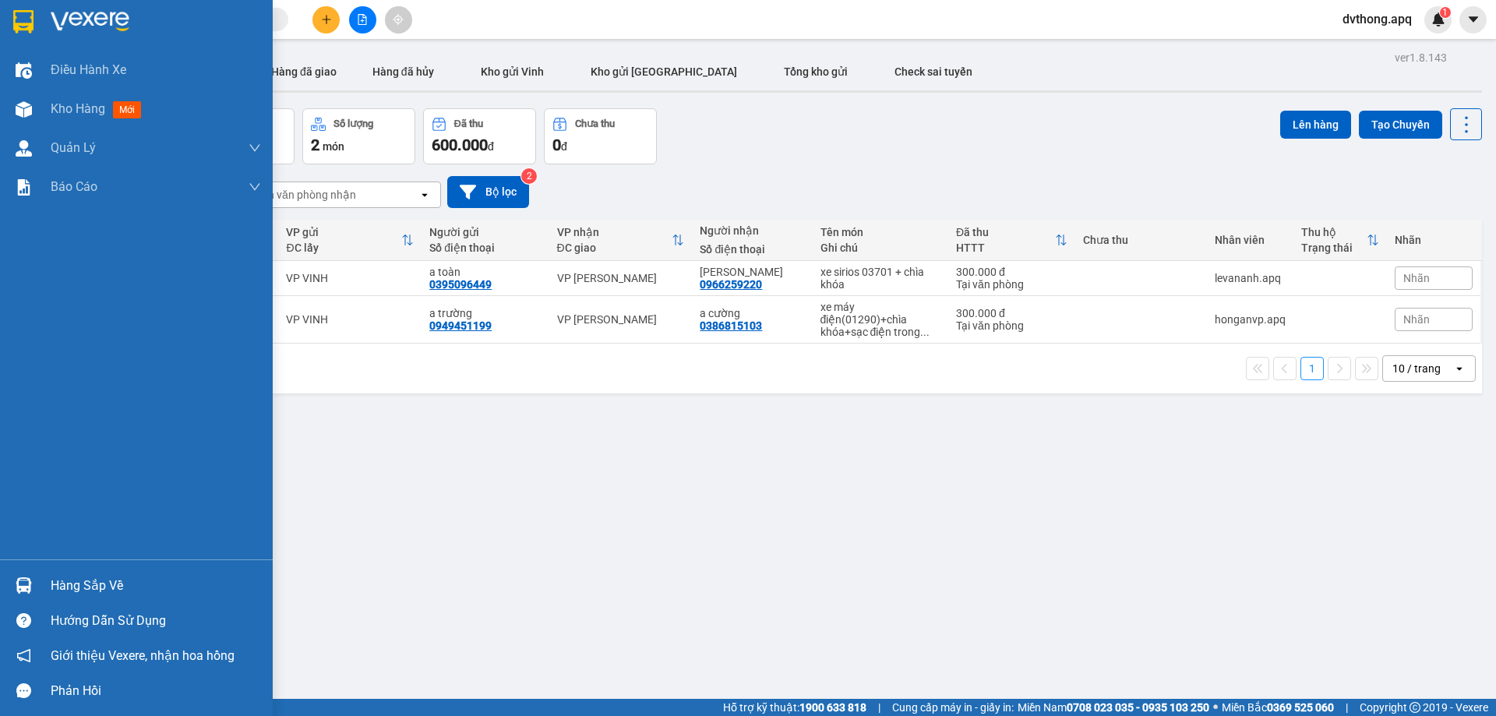
click at [86, 594] on div "Hàng sắp về" at bounding box center [156, 585] width 210 height 23
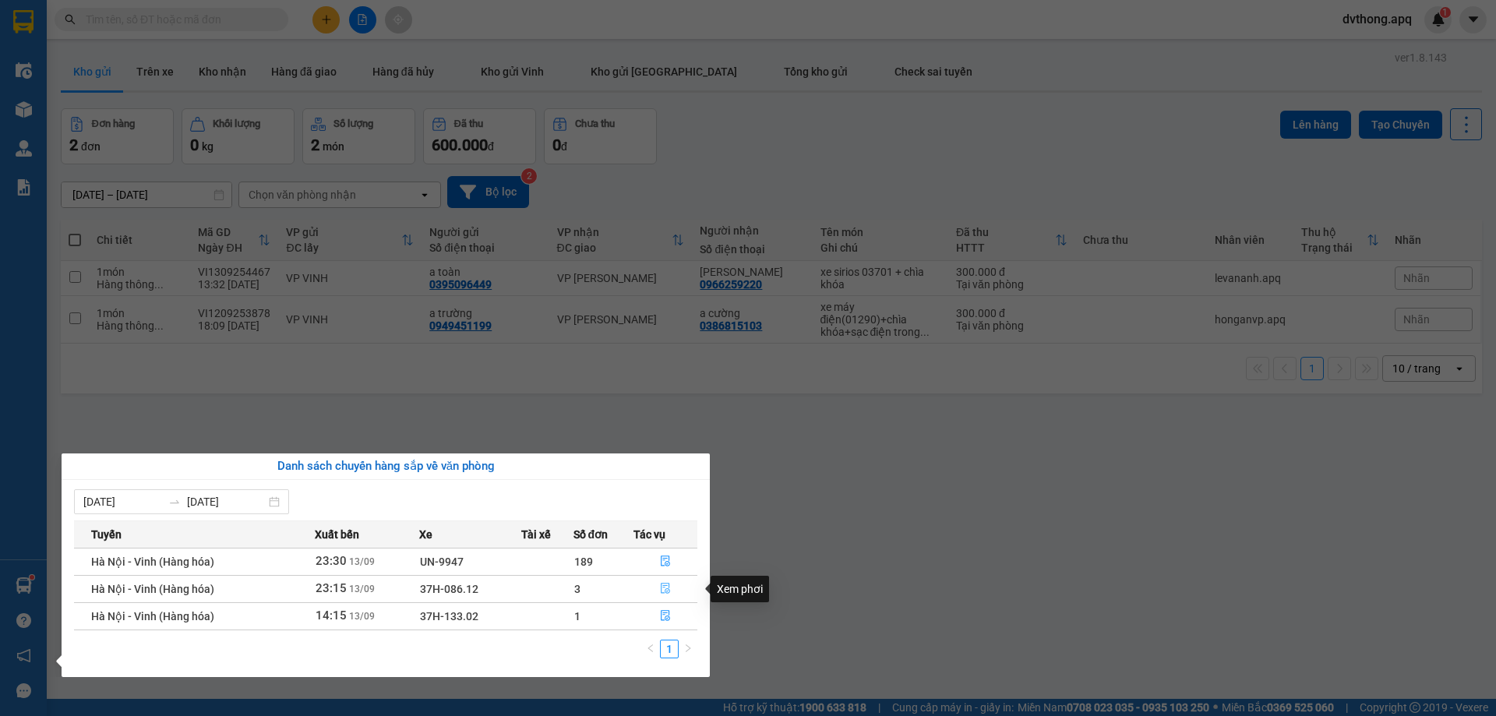
click at [669, 584] on icon "file-done" at bounding box center [665, 589] width 9 height 11
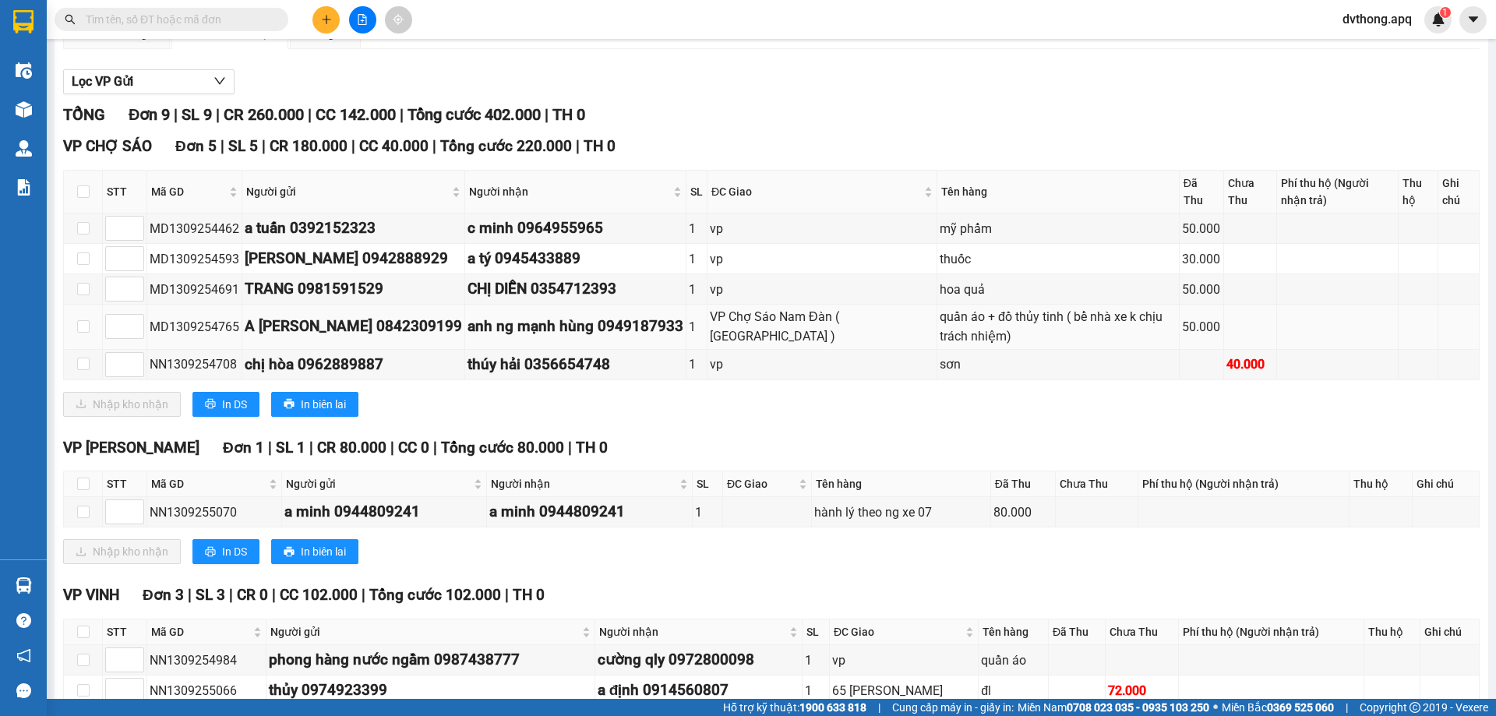
scroll to position [274, 0]
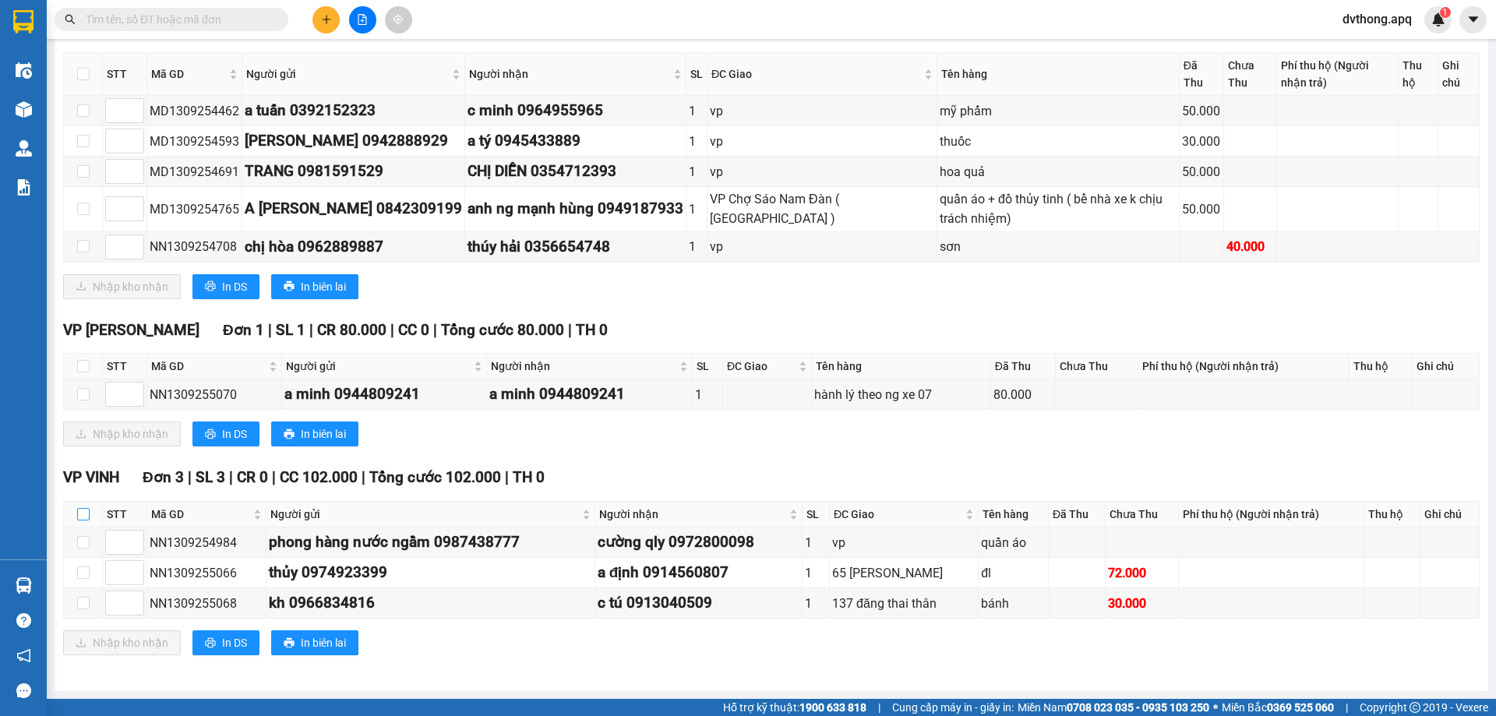
click at [87, 515] on input "checkbox" at bounding box center [83, 514] width 12 height 12
checkbox input "true"
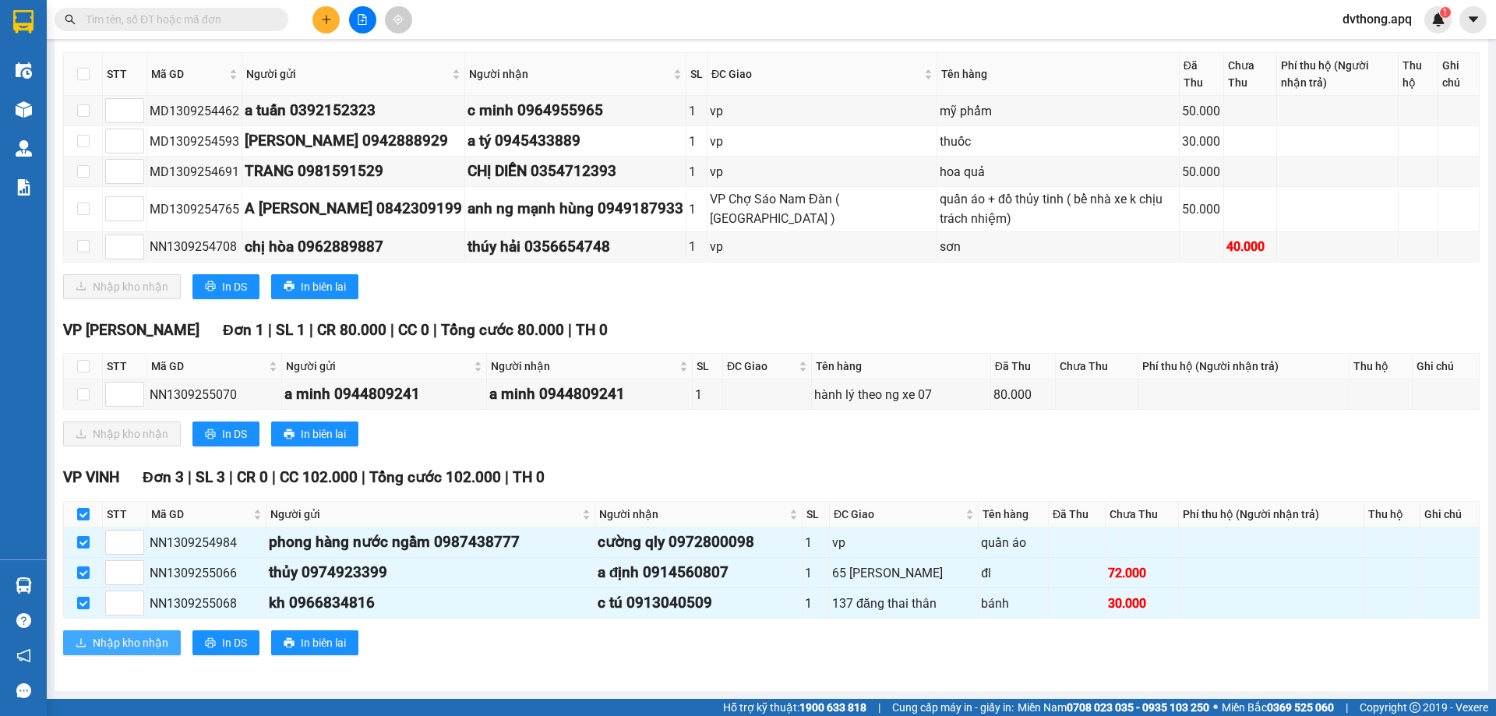
click at [151, 647] on span "Nhập kho nhận" at bounding box center [131, 642] width 76 height 17
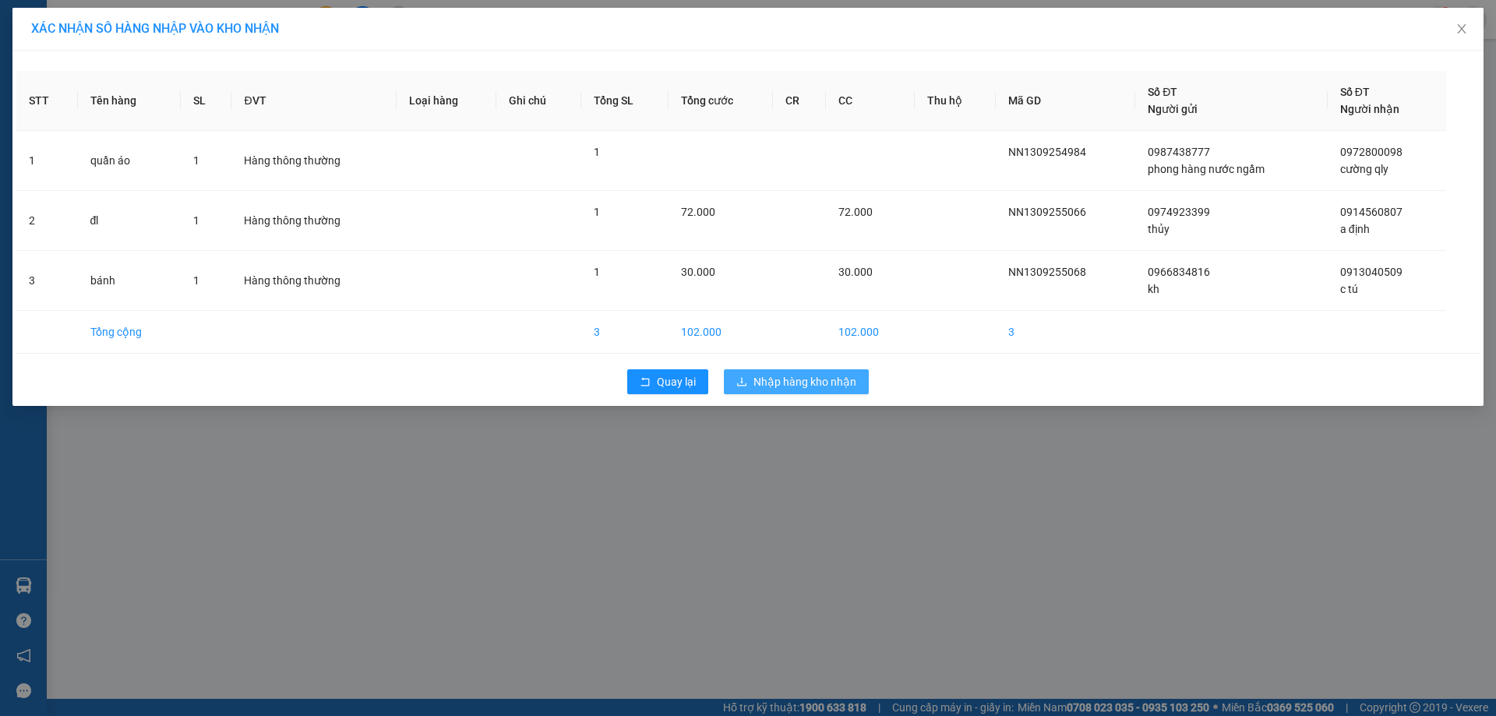
click at [807, 380] on span "Nhập hàng kho nhận" at bounding box center [805, 381] width 103 height 17
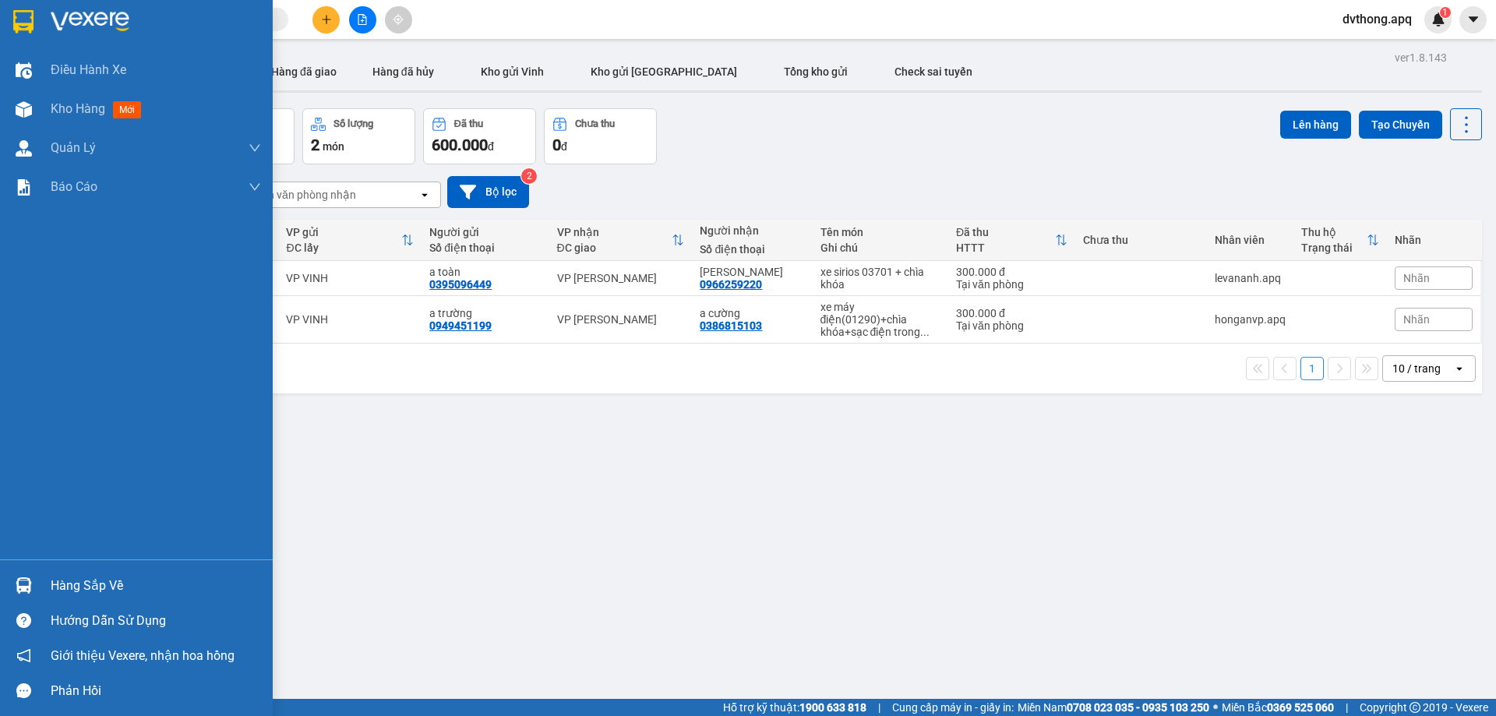
click at [88, 591] on div "Hàng sắp về" at bounding box center [156, 585] width 210 height 23
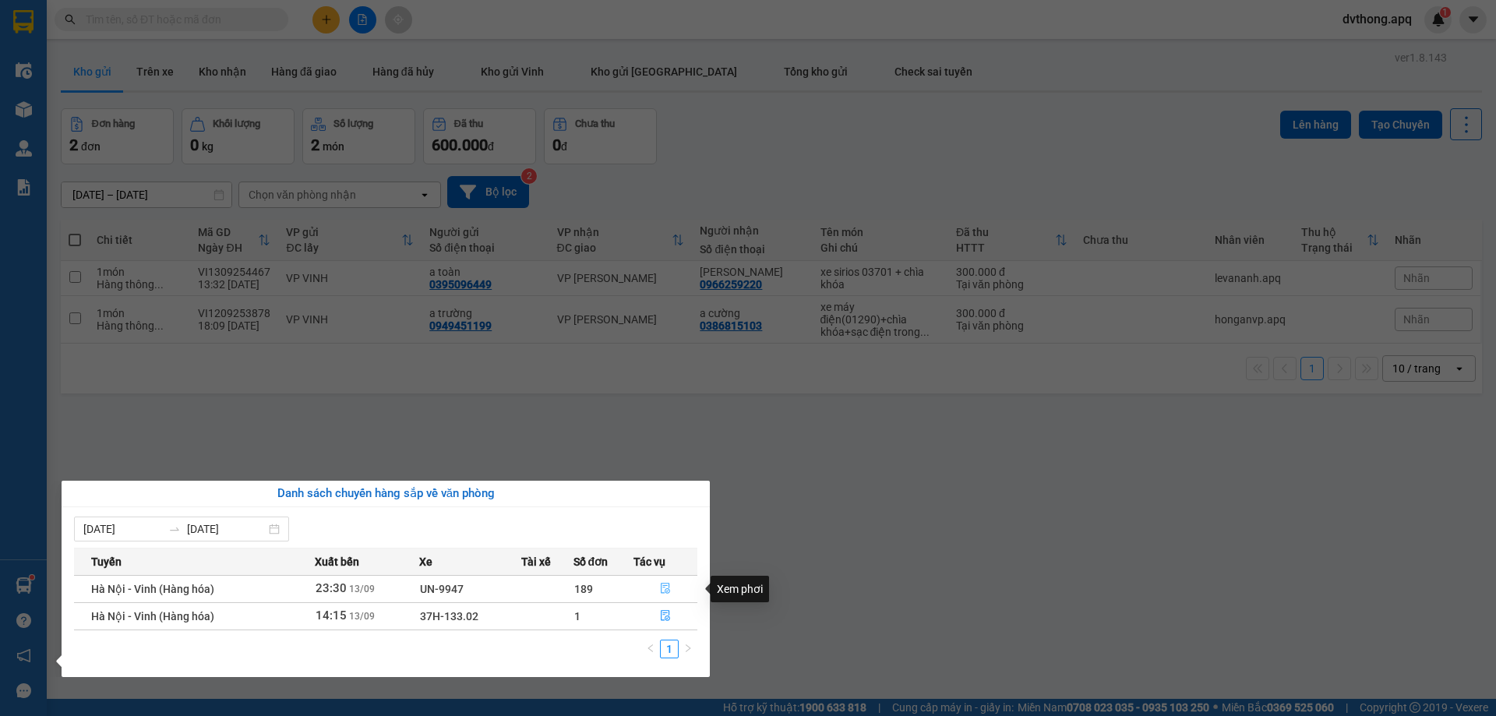
click at [669, 593] on icon "file-done" at bounding box center [665, 589] width 9 height 11
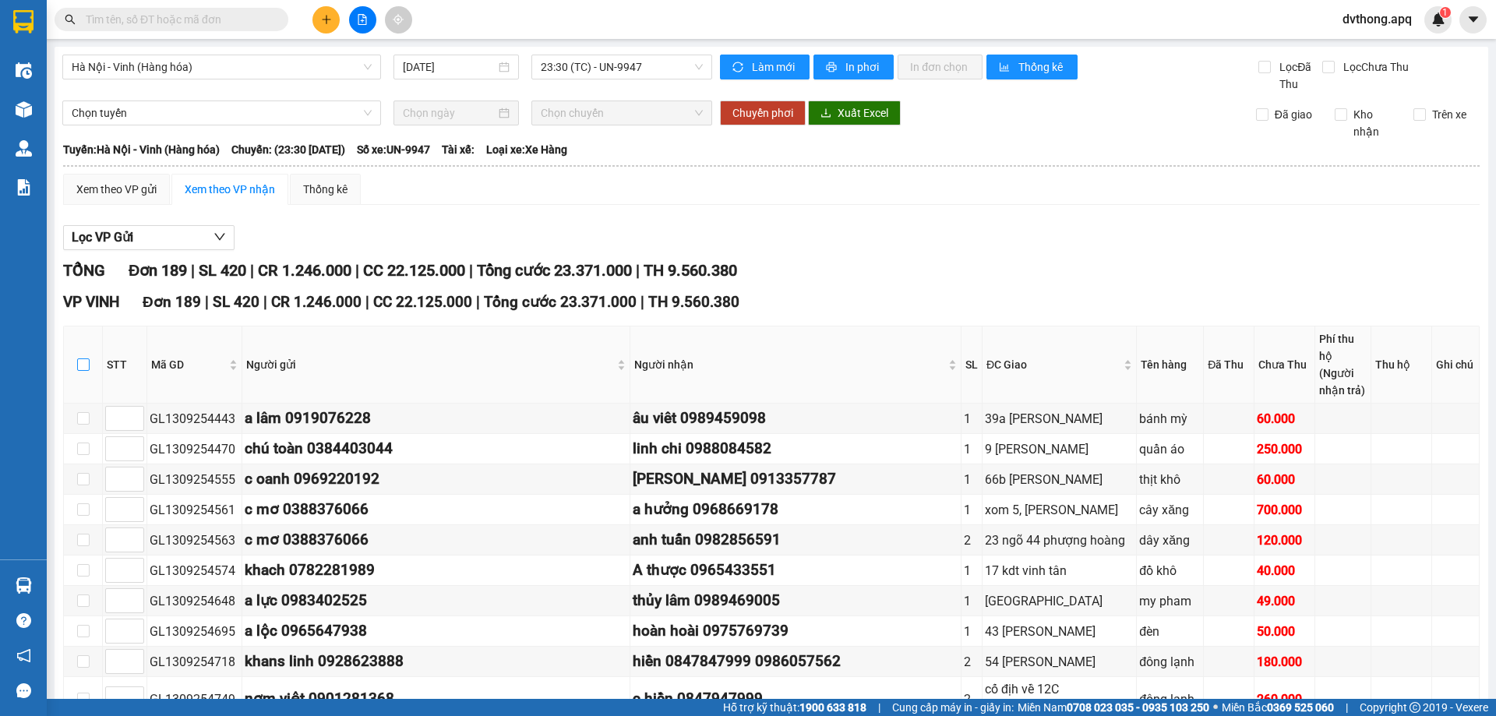
click at [79, 358] on input "checkbox" at bounding box center [83, 364] width 12 height 12
checkbox input "true"
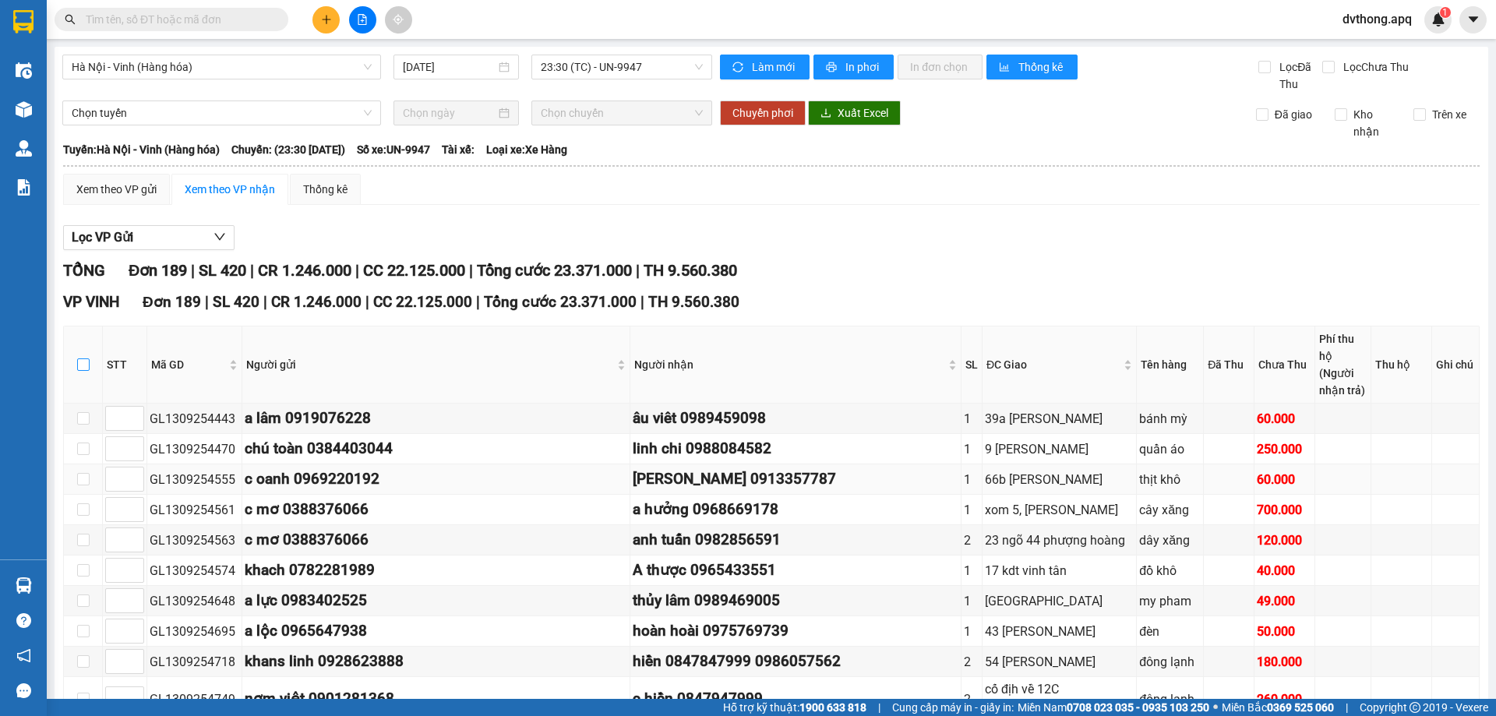
checkbox input "true"
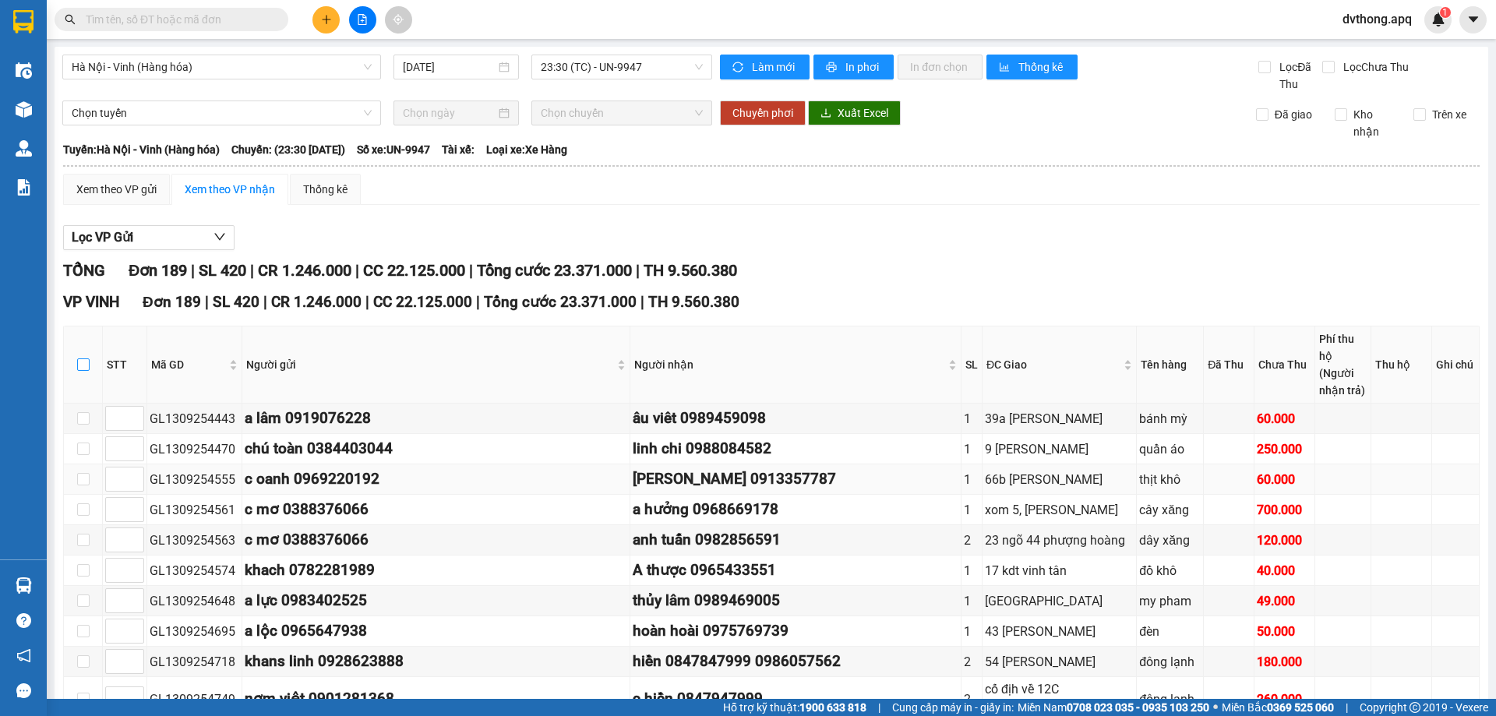
checkbox input "true"
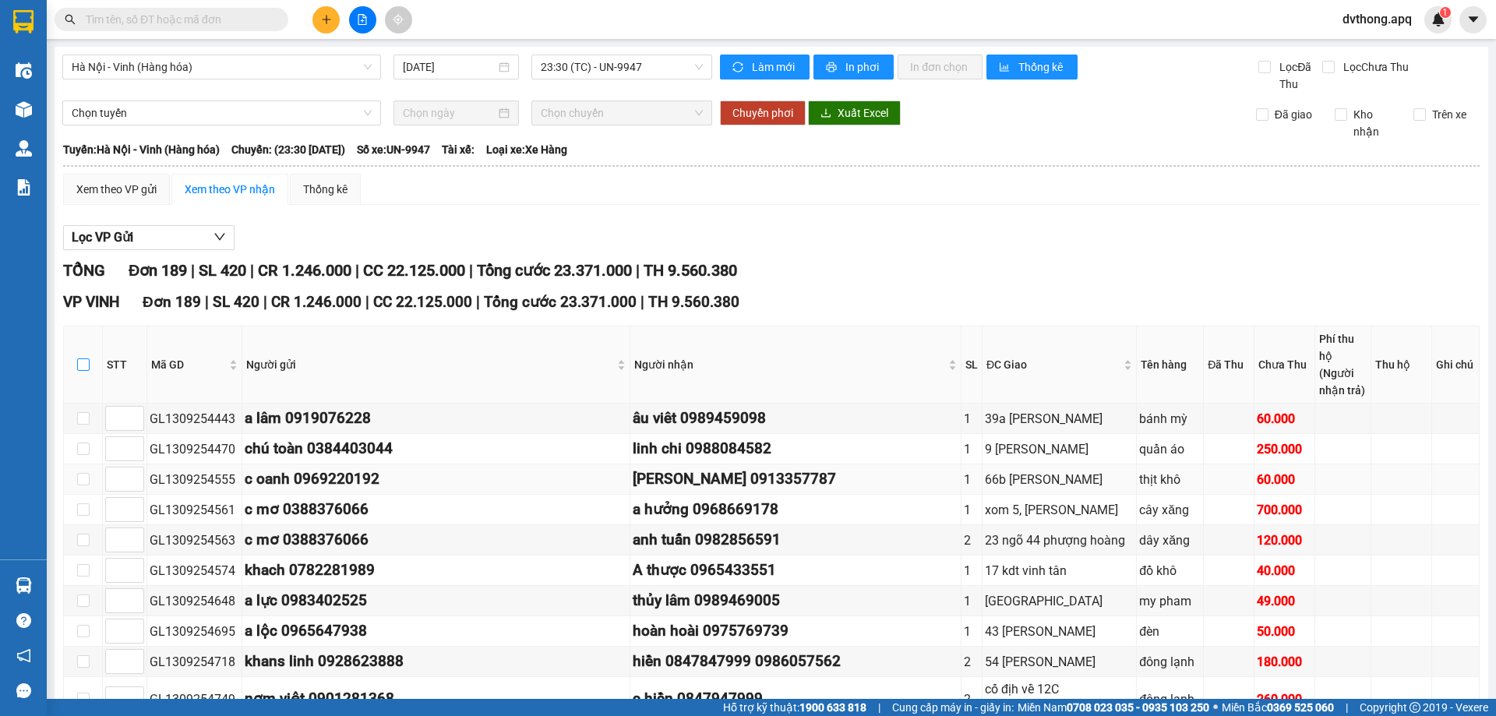
checkbox input "true"
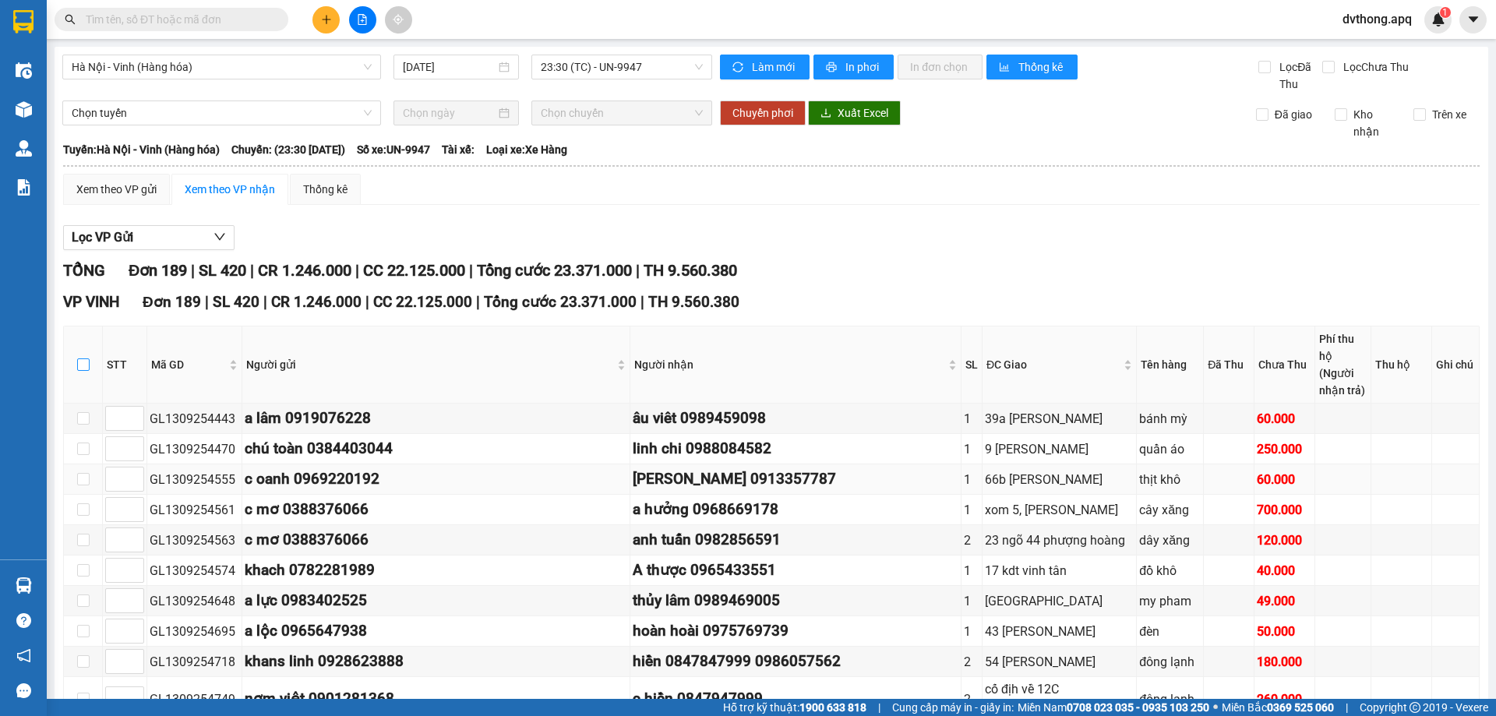
checkbox input "true"
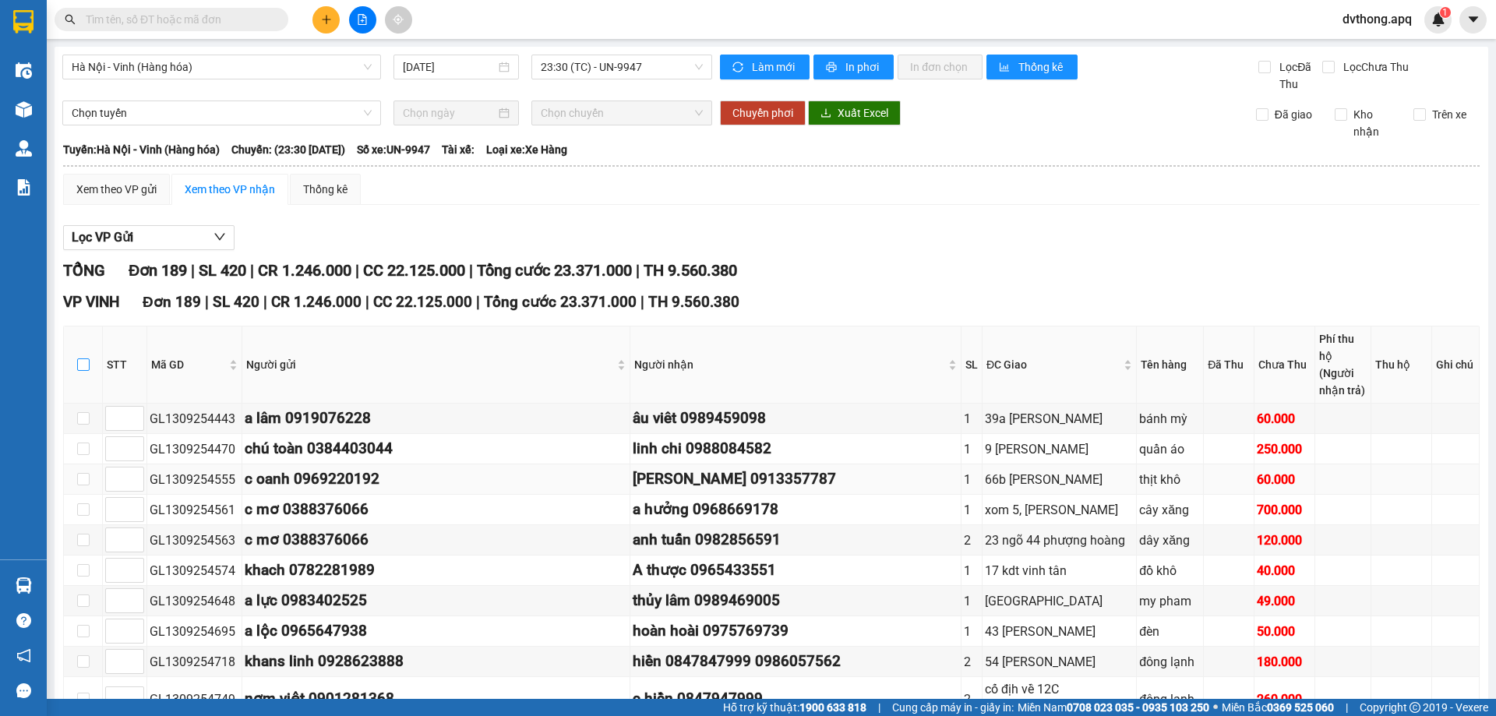
checkbox input "true"
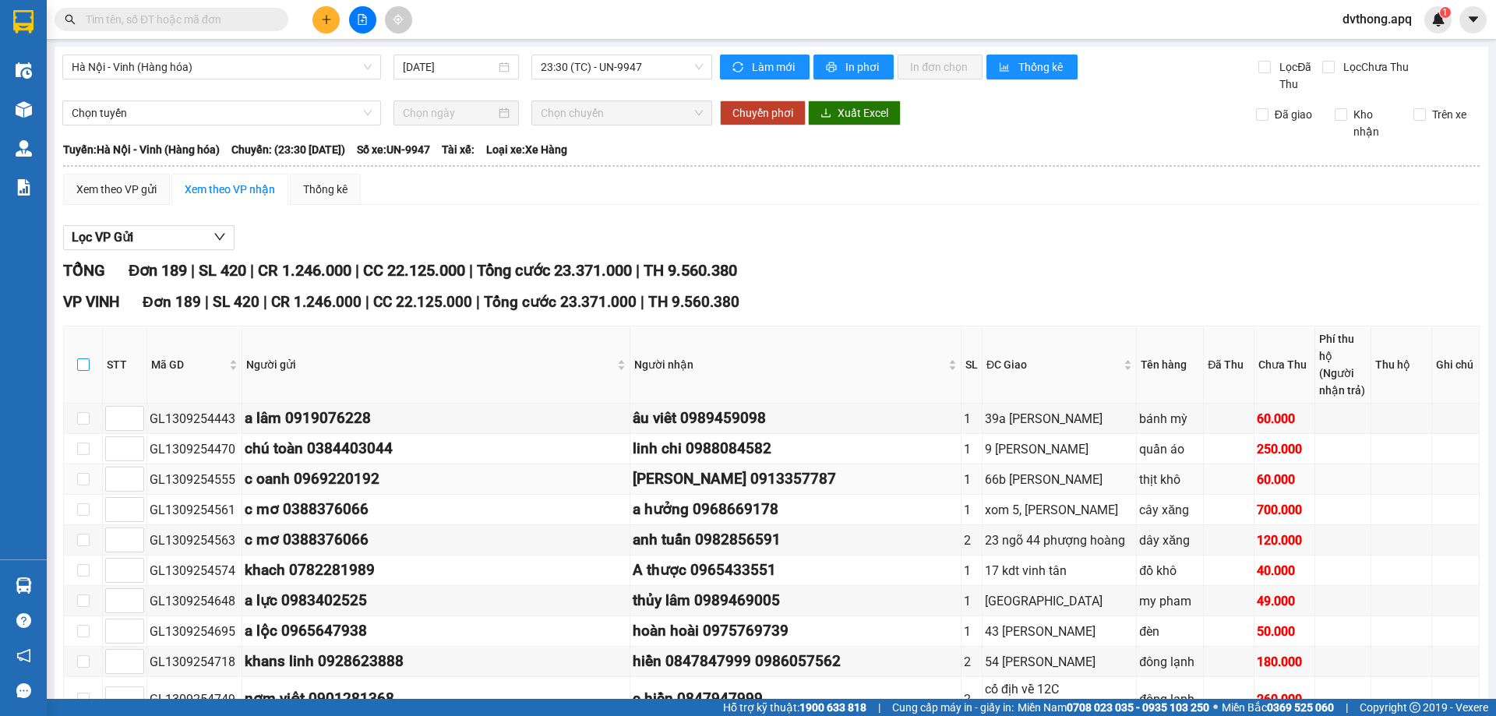
checkbox input "true"
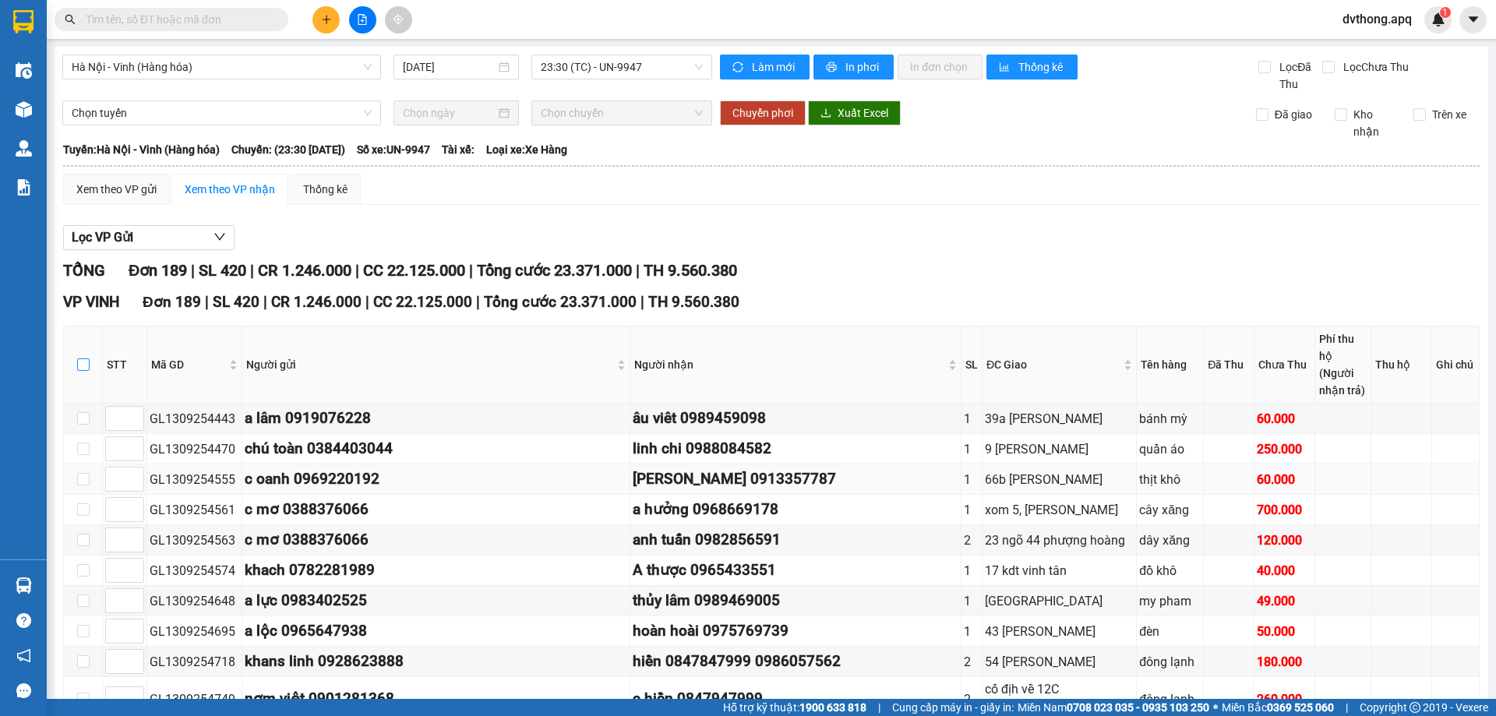
checkbox input "true"
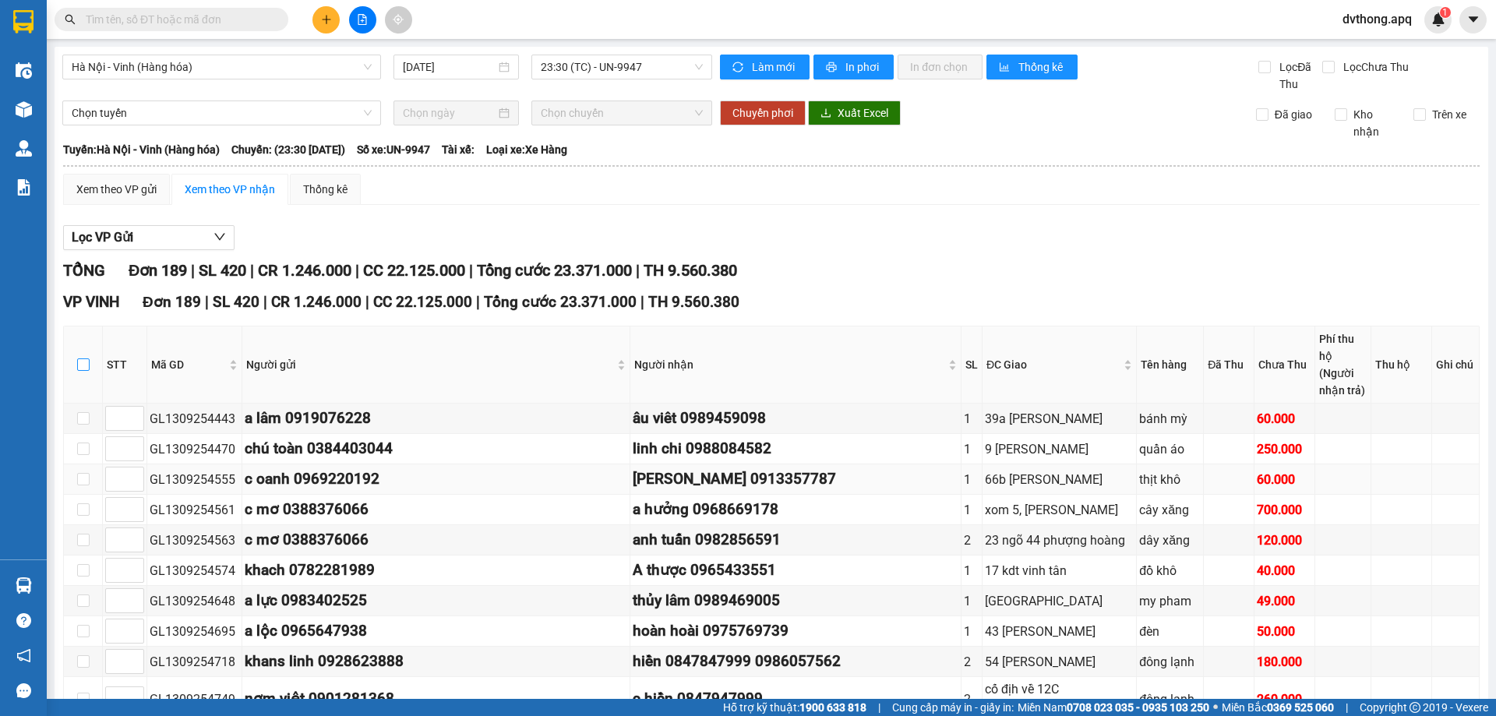
checkbox input "true"
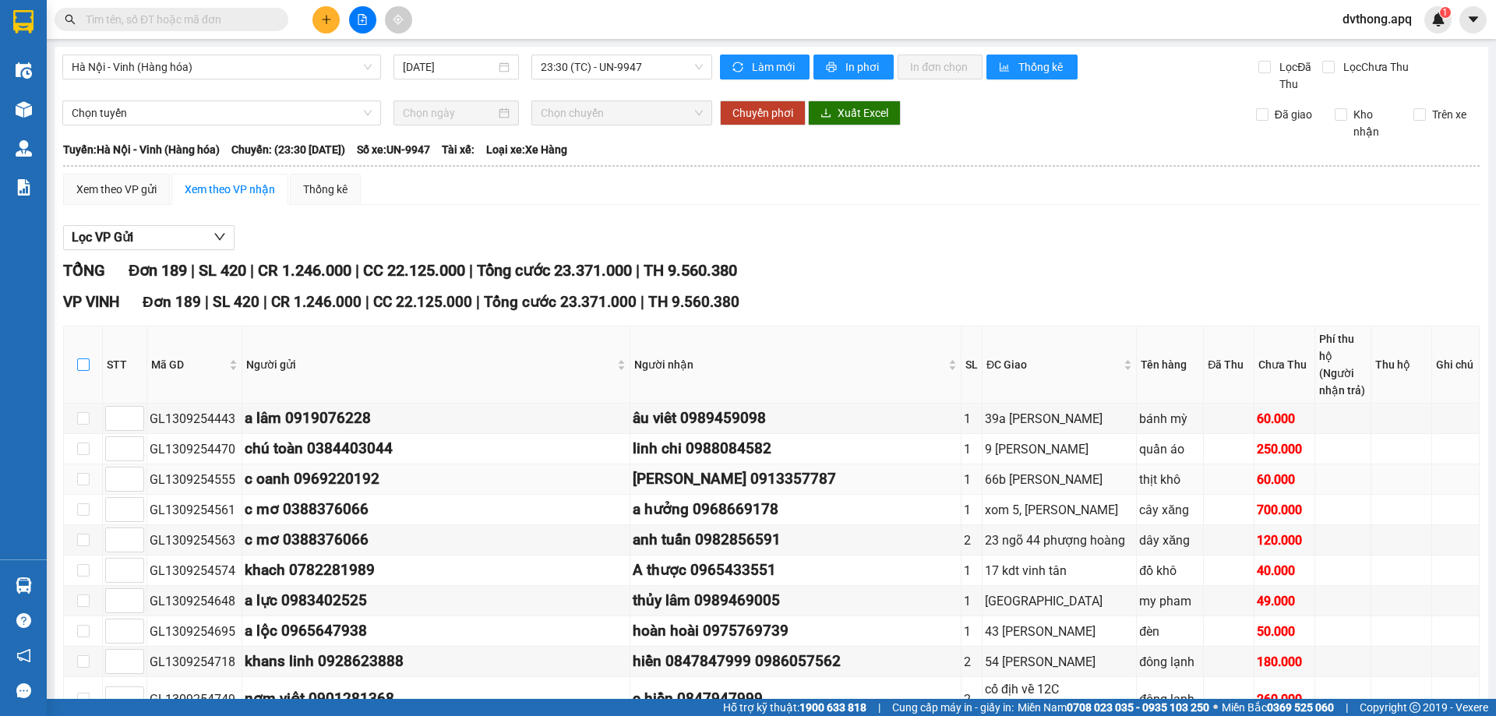
checkbox input "true"
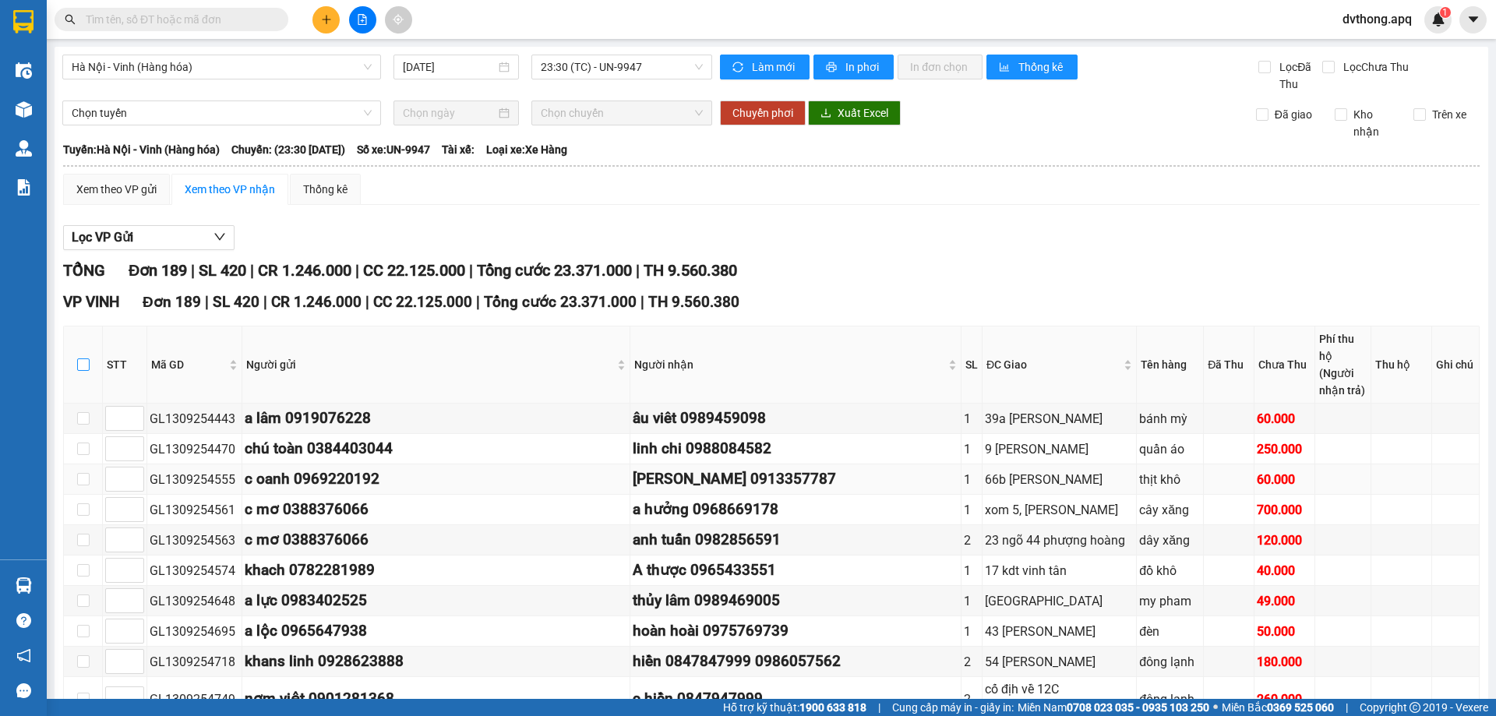
checkbox input "true"
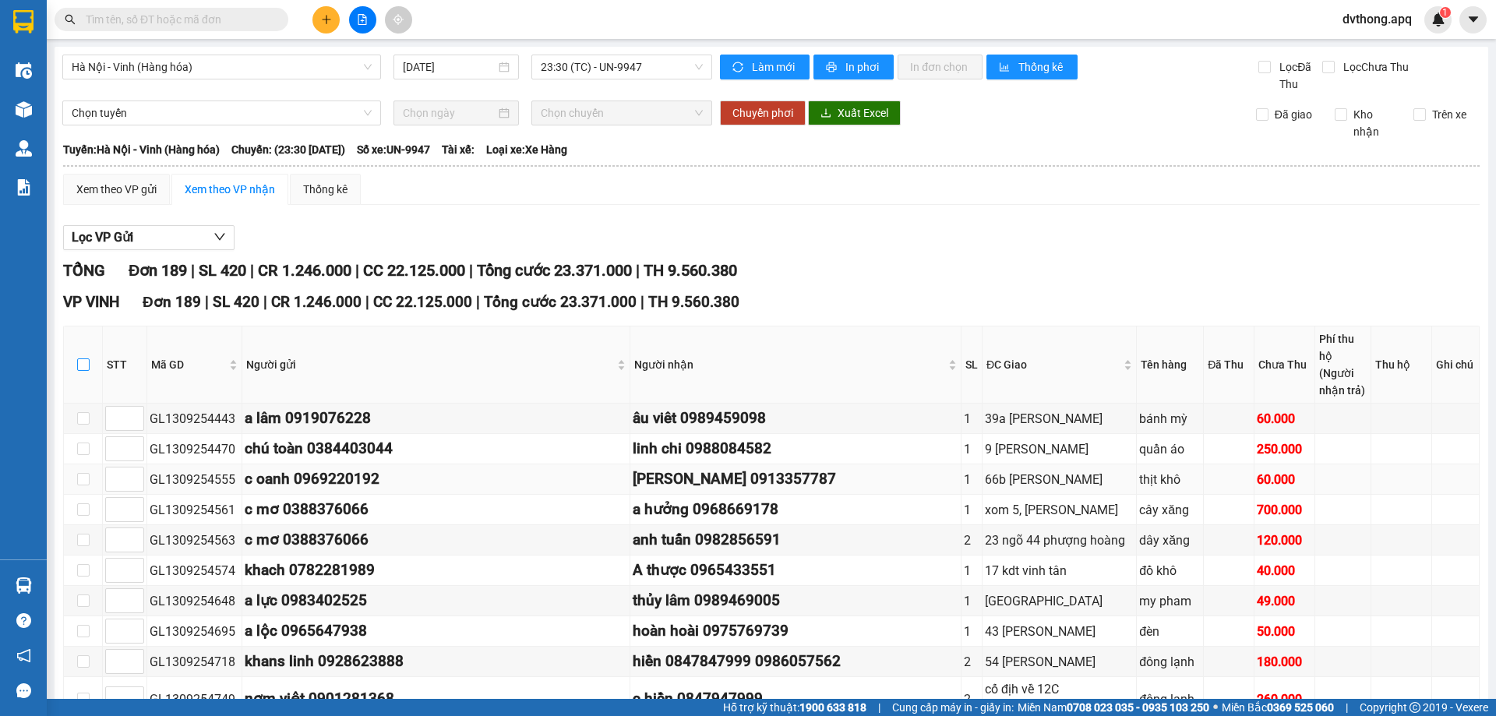
checkbox input "true"
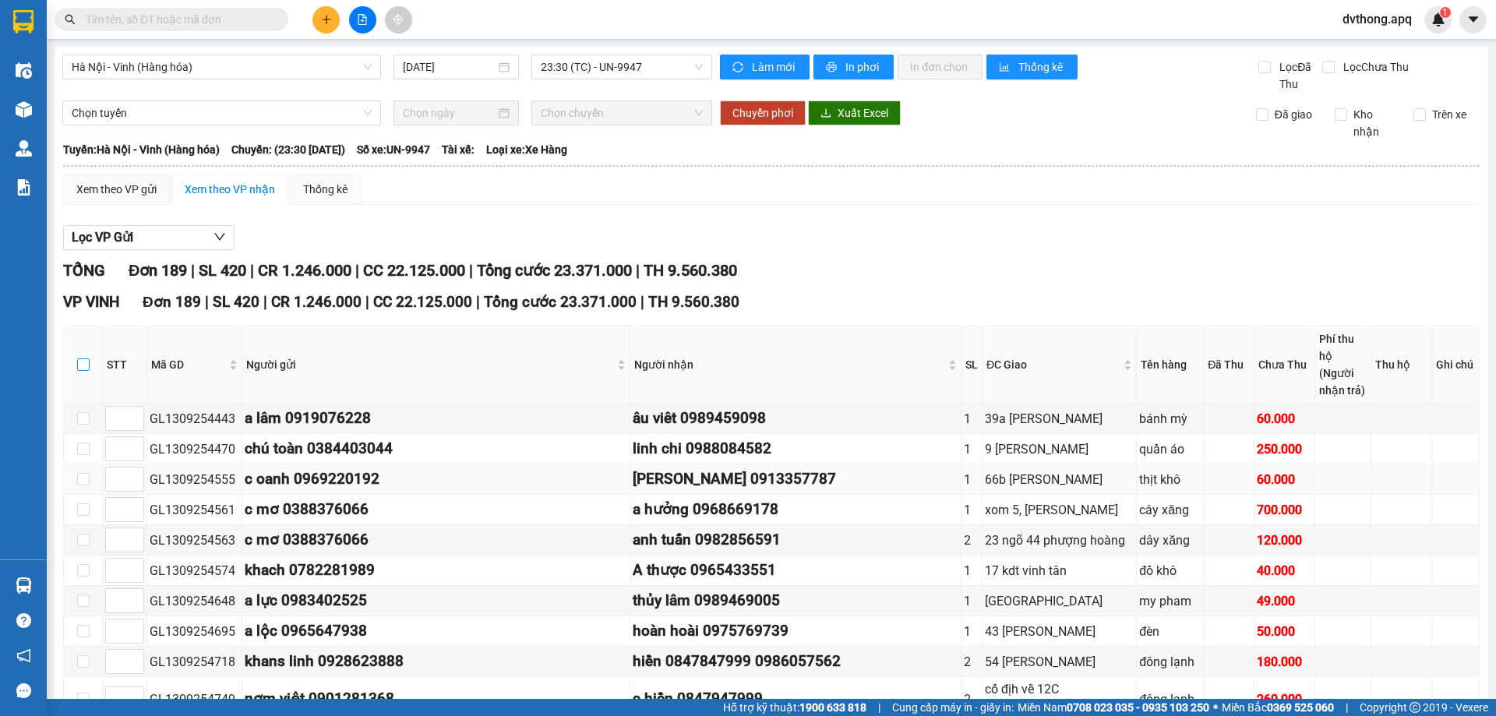
checkbox input "true"
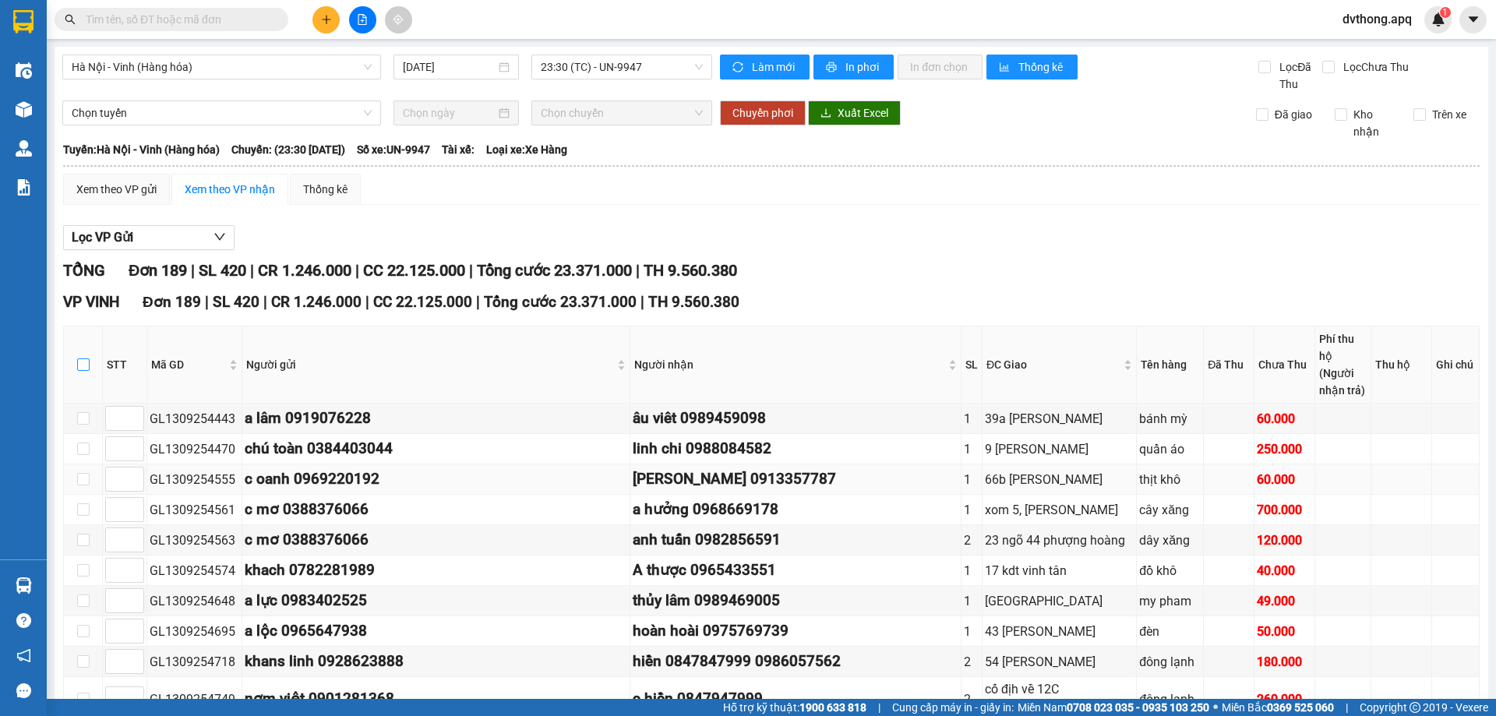
checkbox input "true"
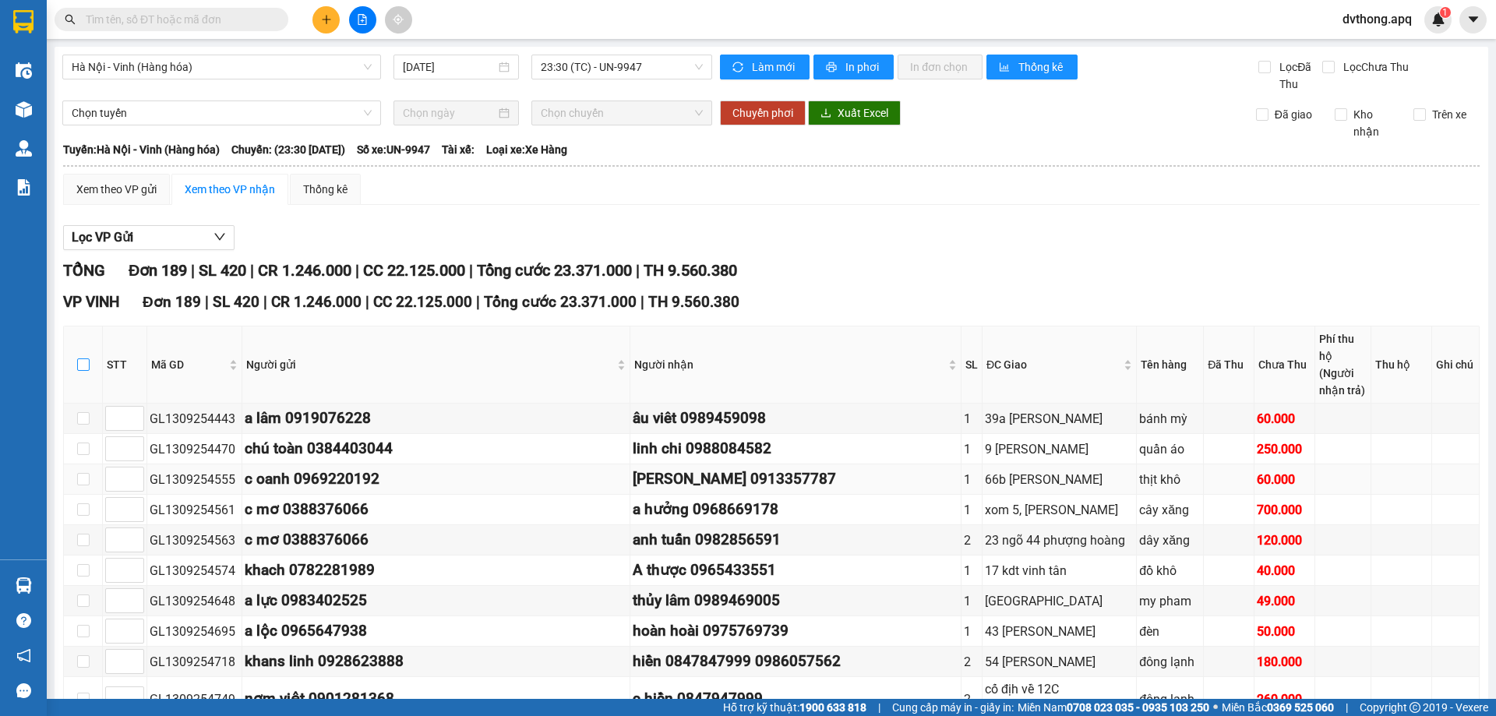
checkbox input "true"
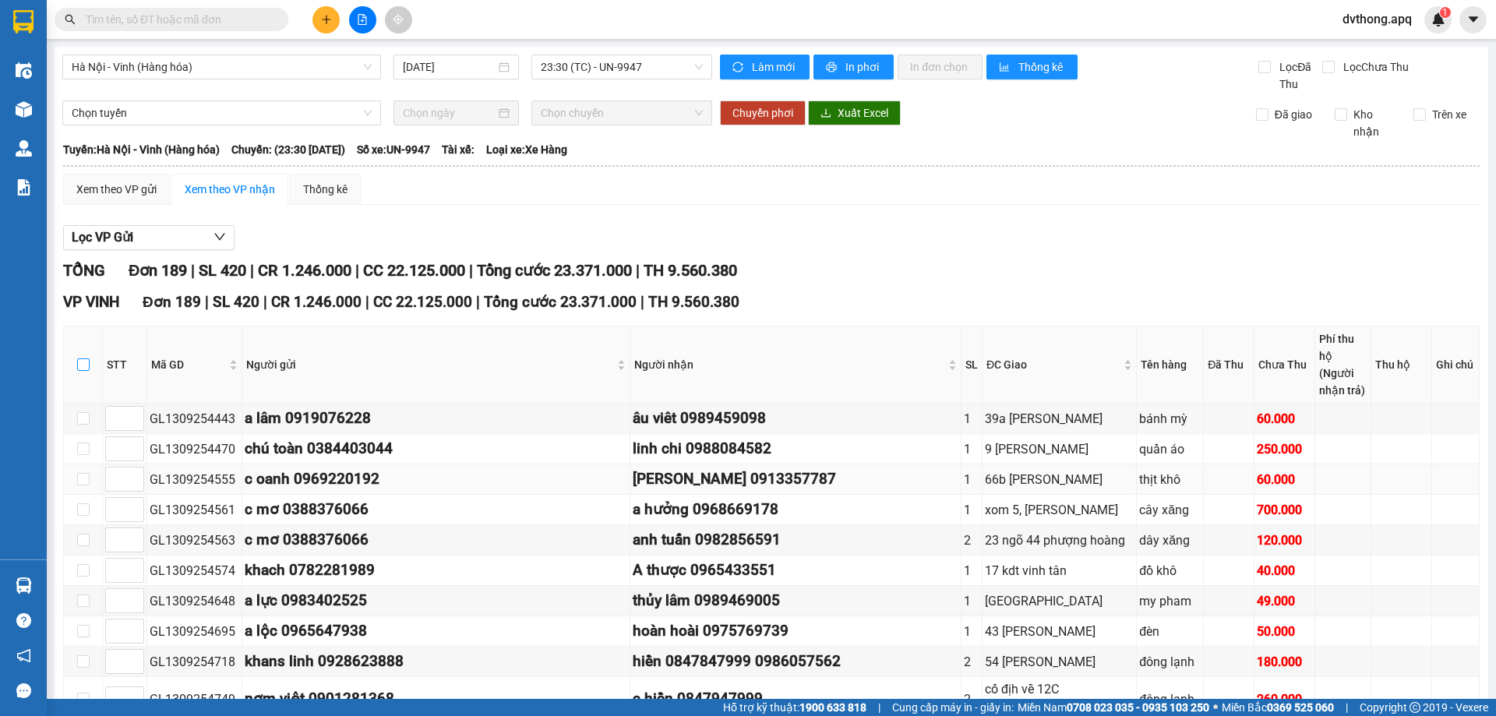
checkbox input "true"
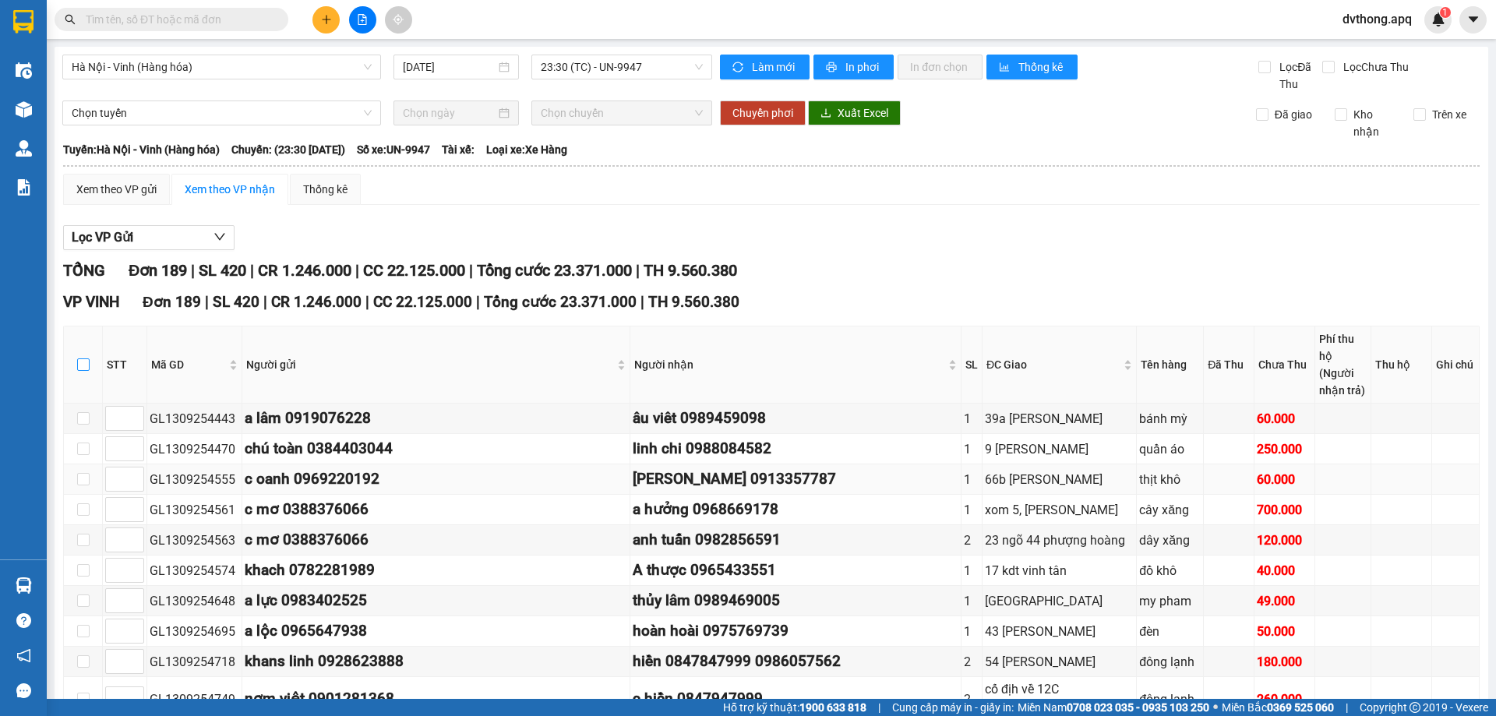
checkbox input "true"
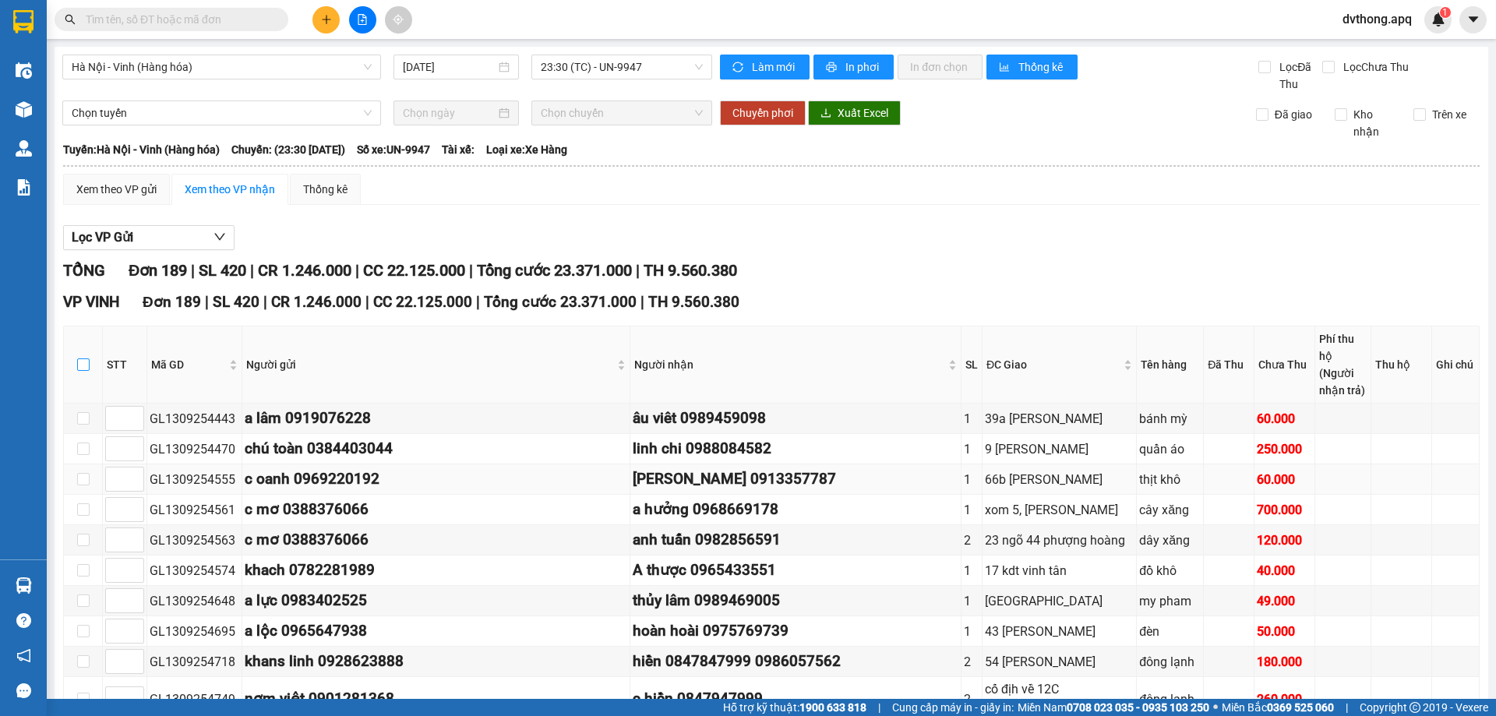
checkbox input "true"
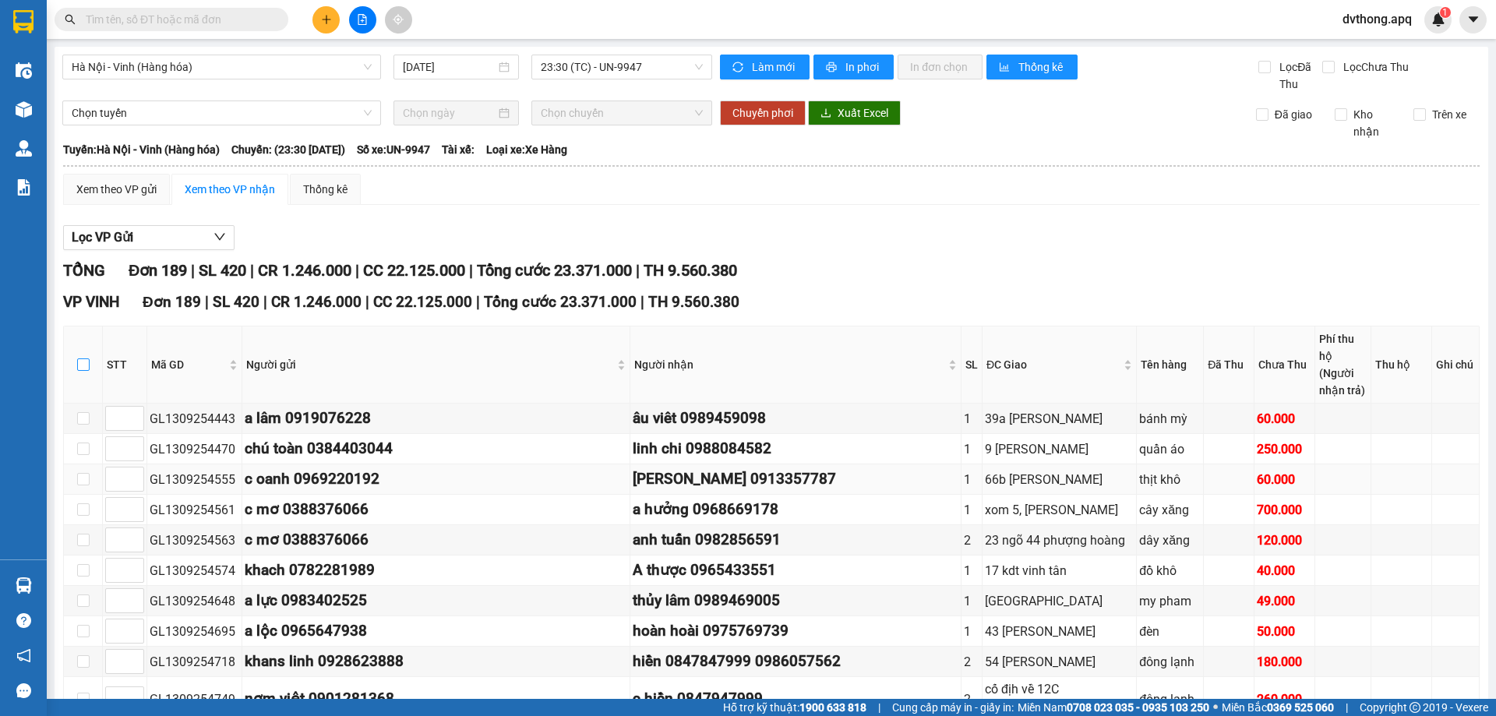
checkbox input "true"
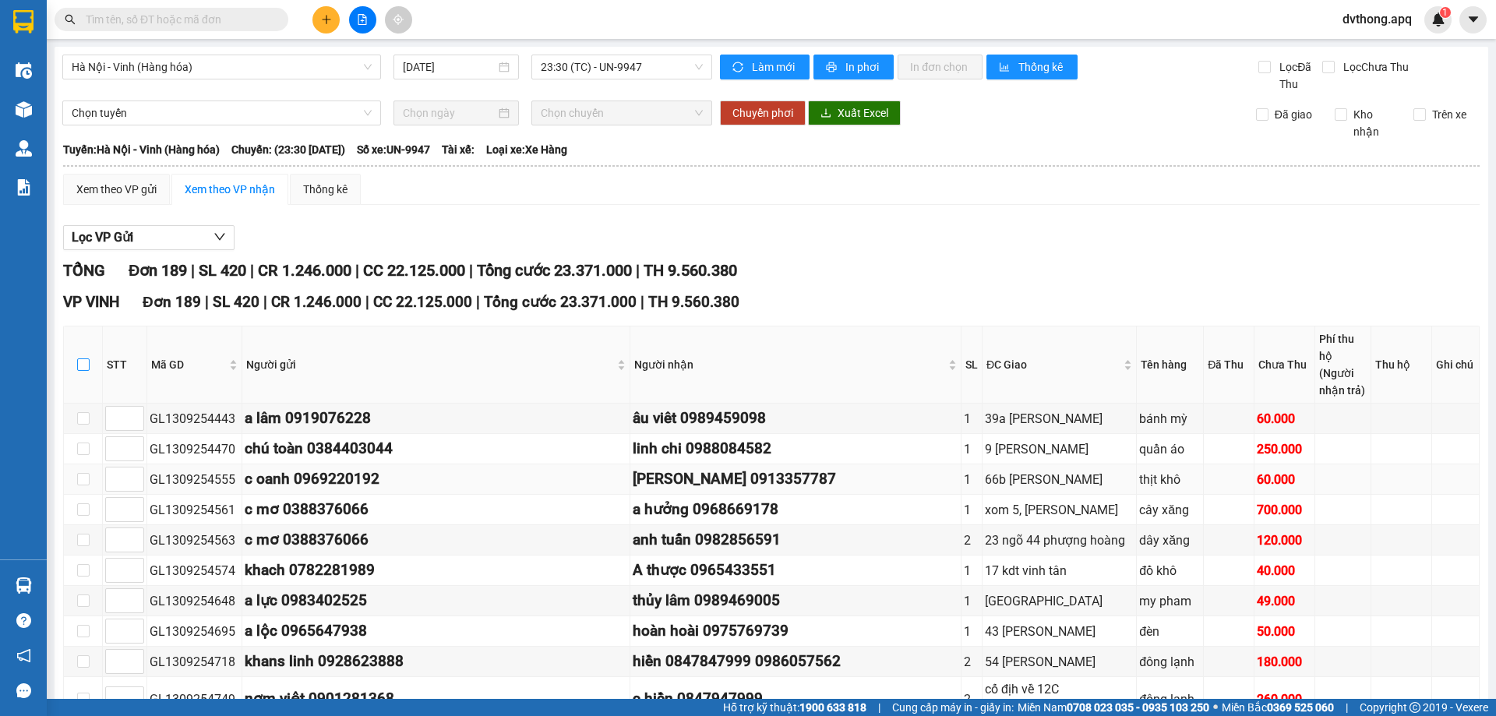
checkbox input "true"
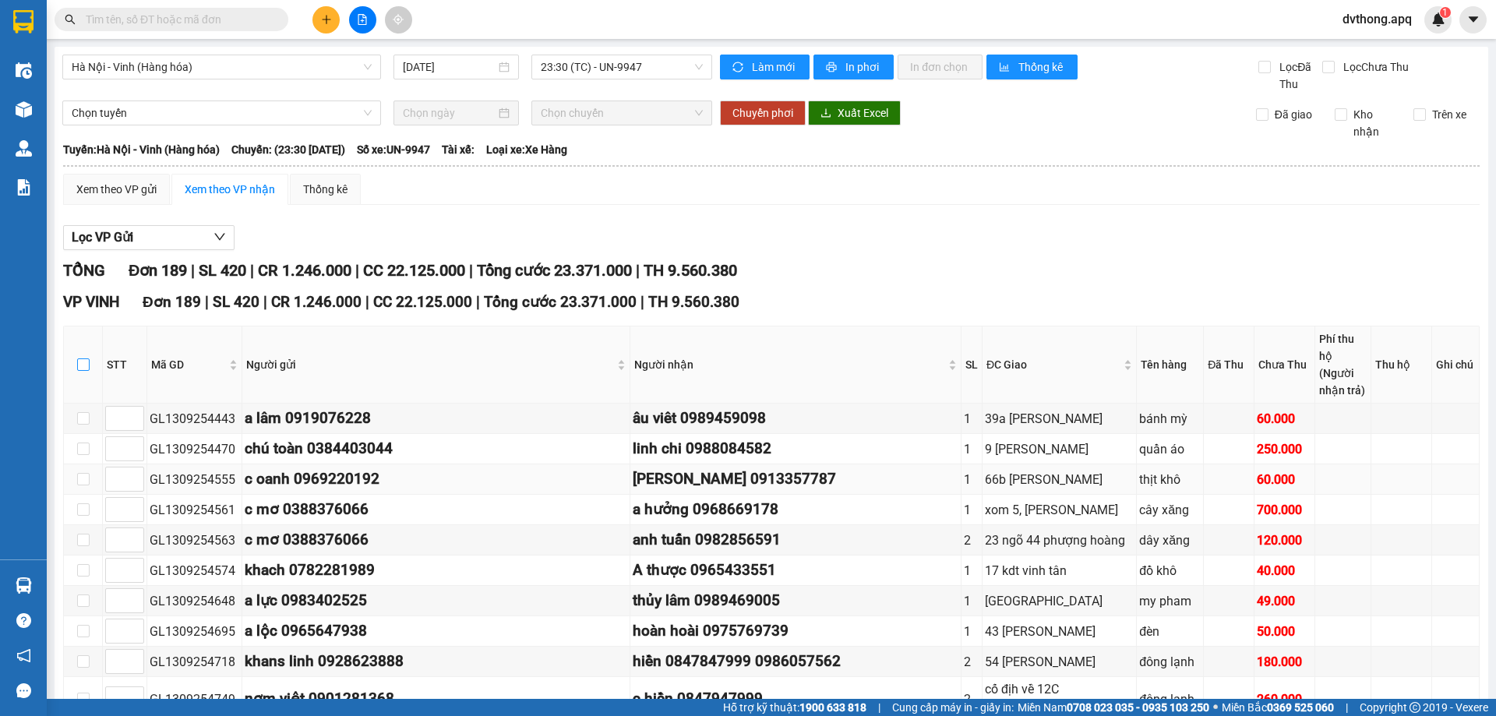
checkbox input "true"
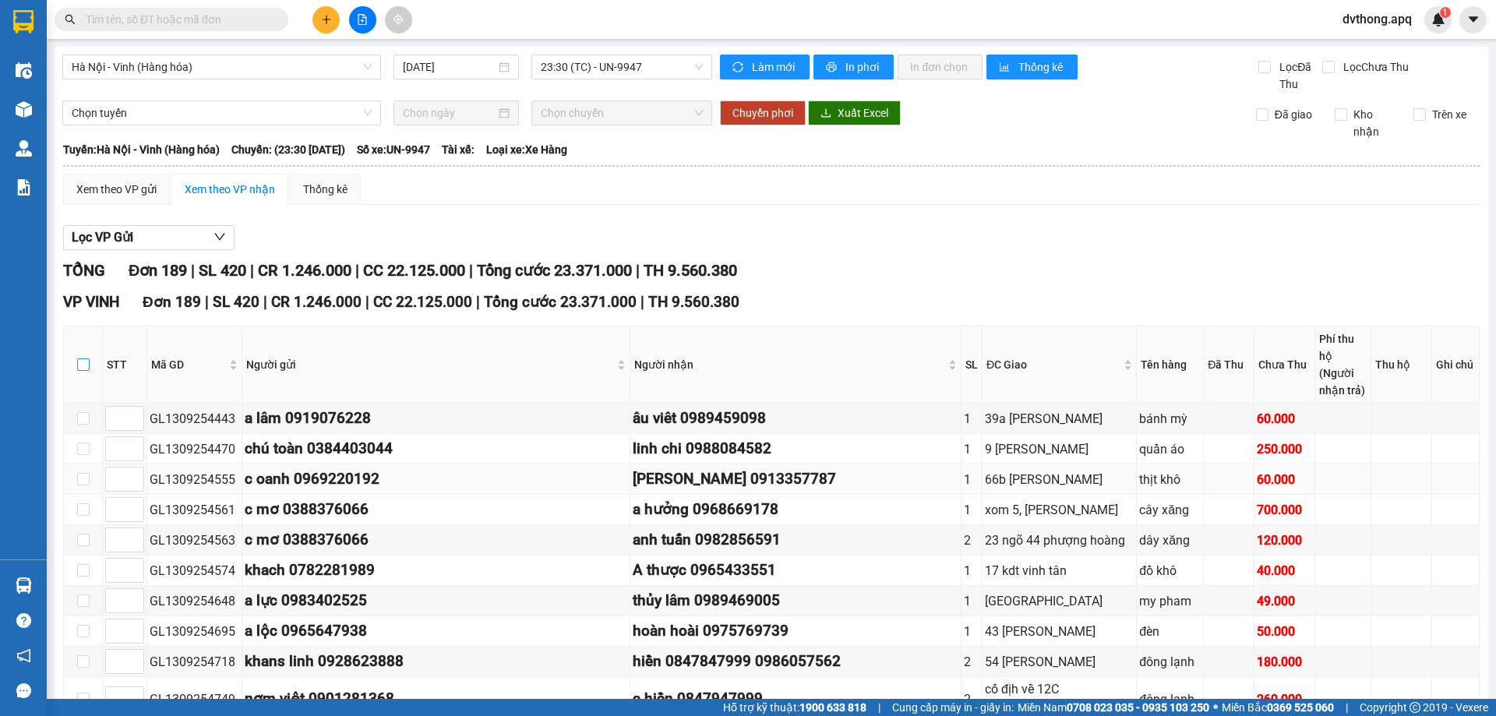
checkbox input "true"
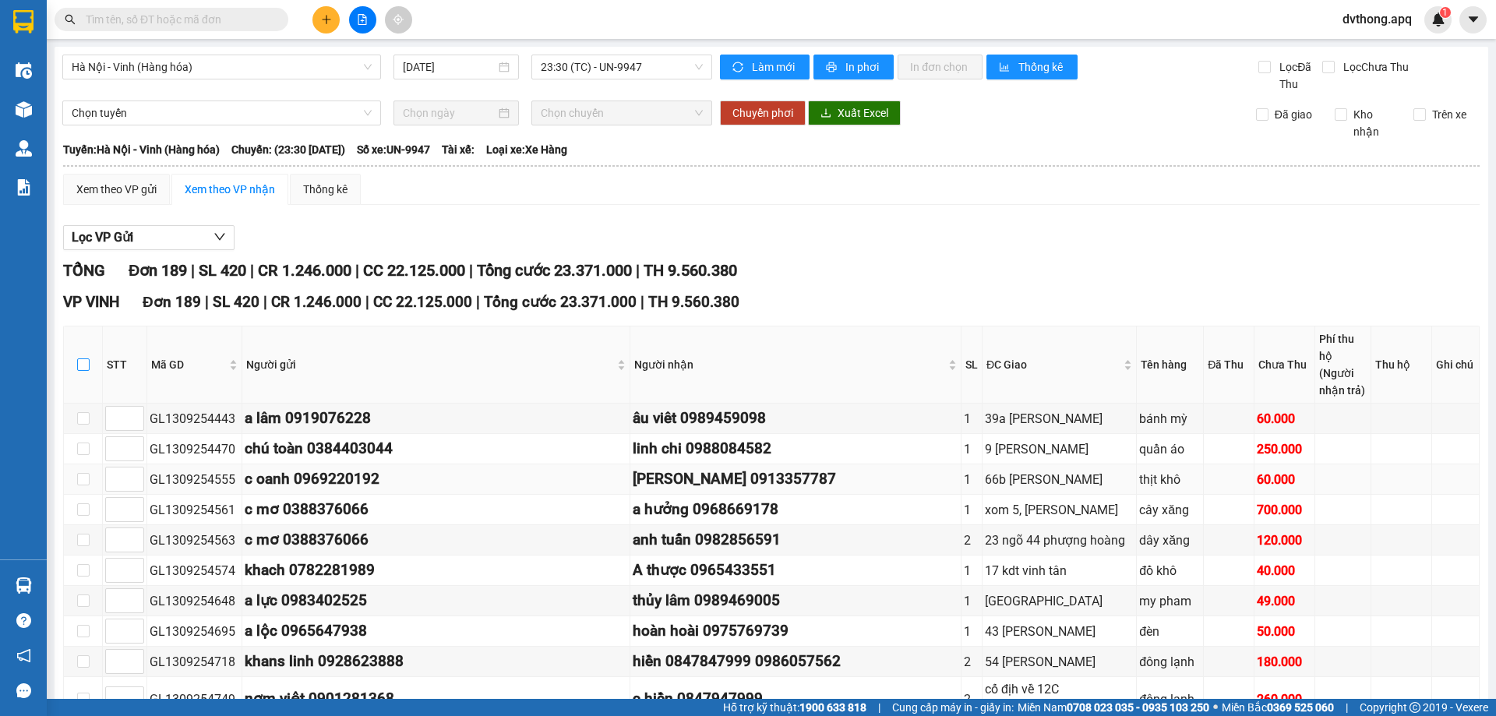
checkbox input "true"
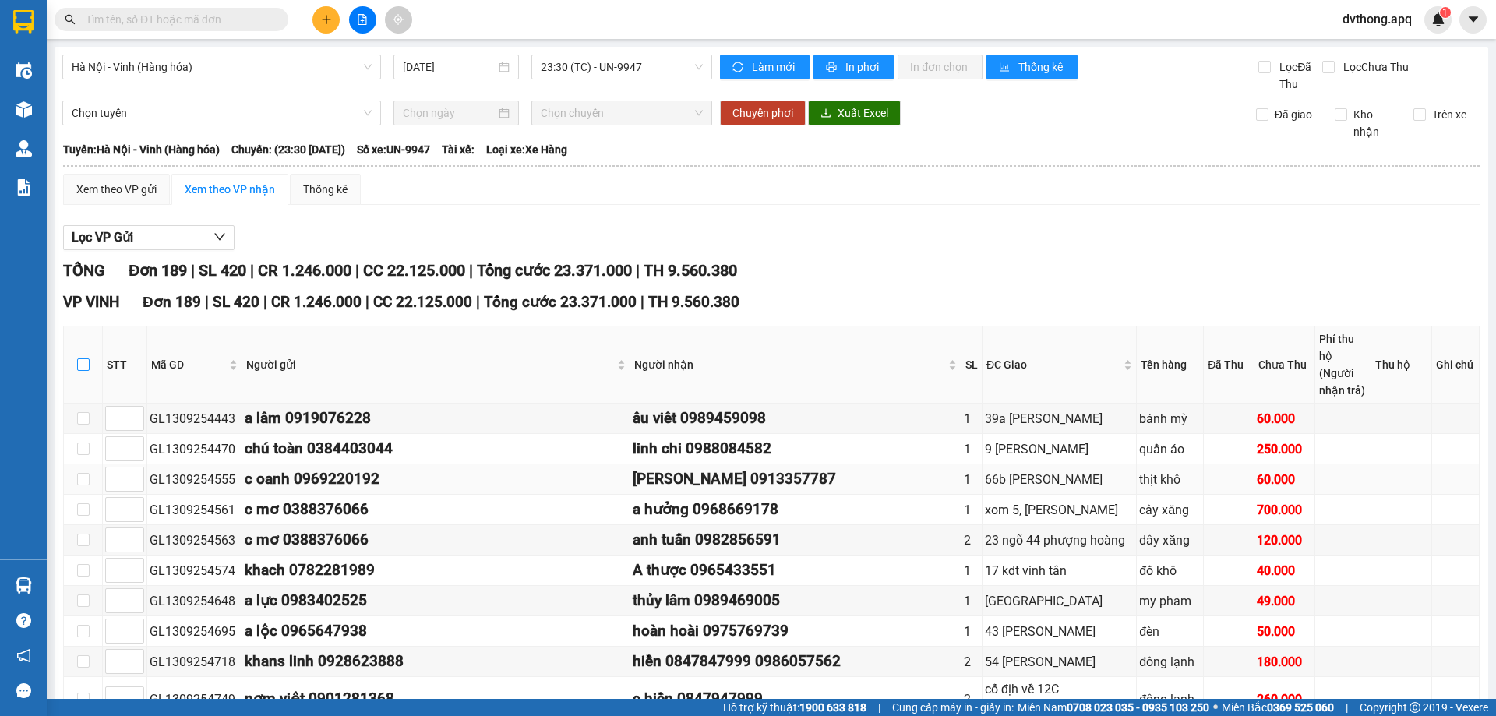
checkbox input "true"
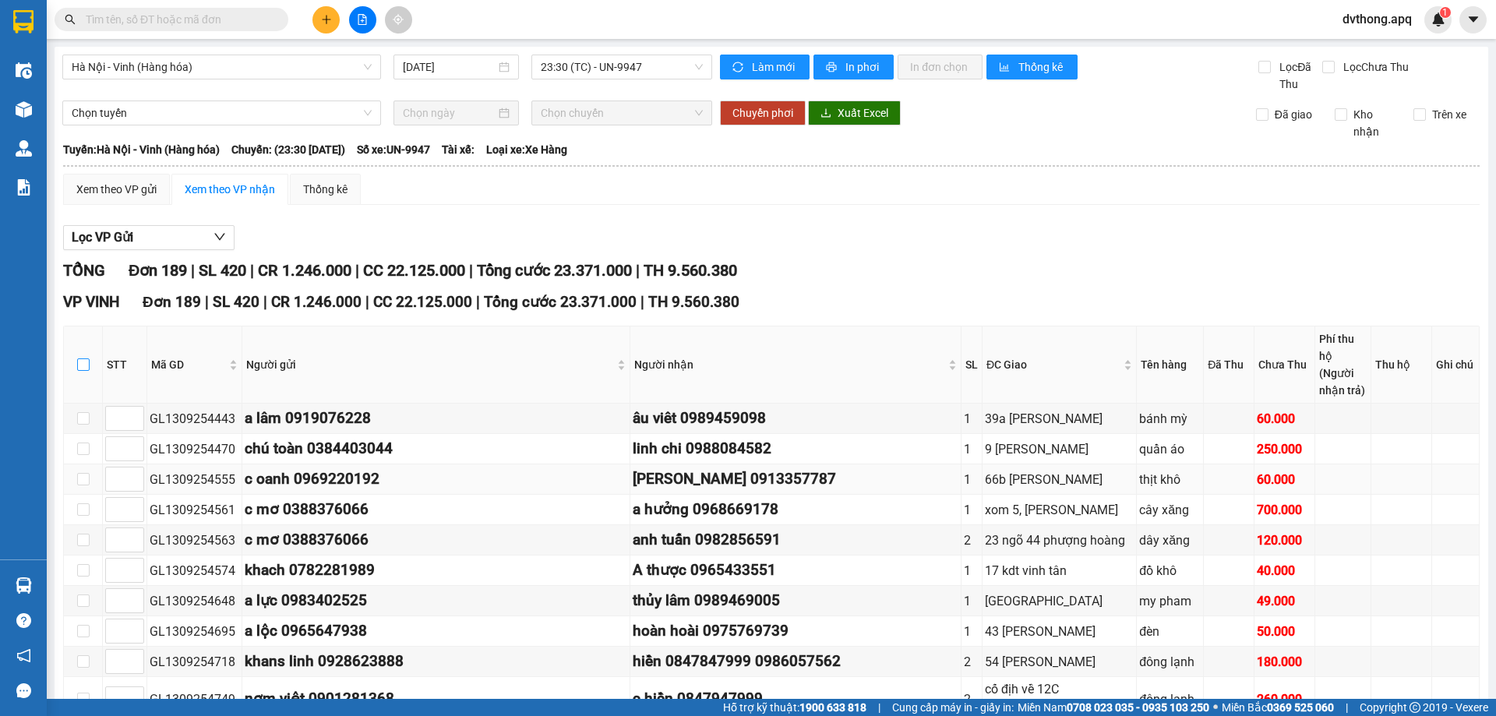
checkbox input "true"
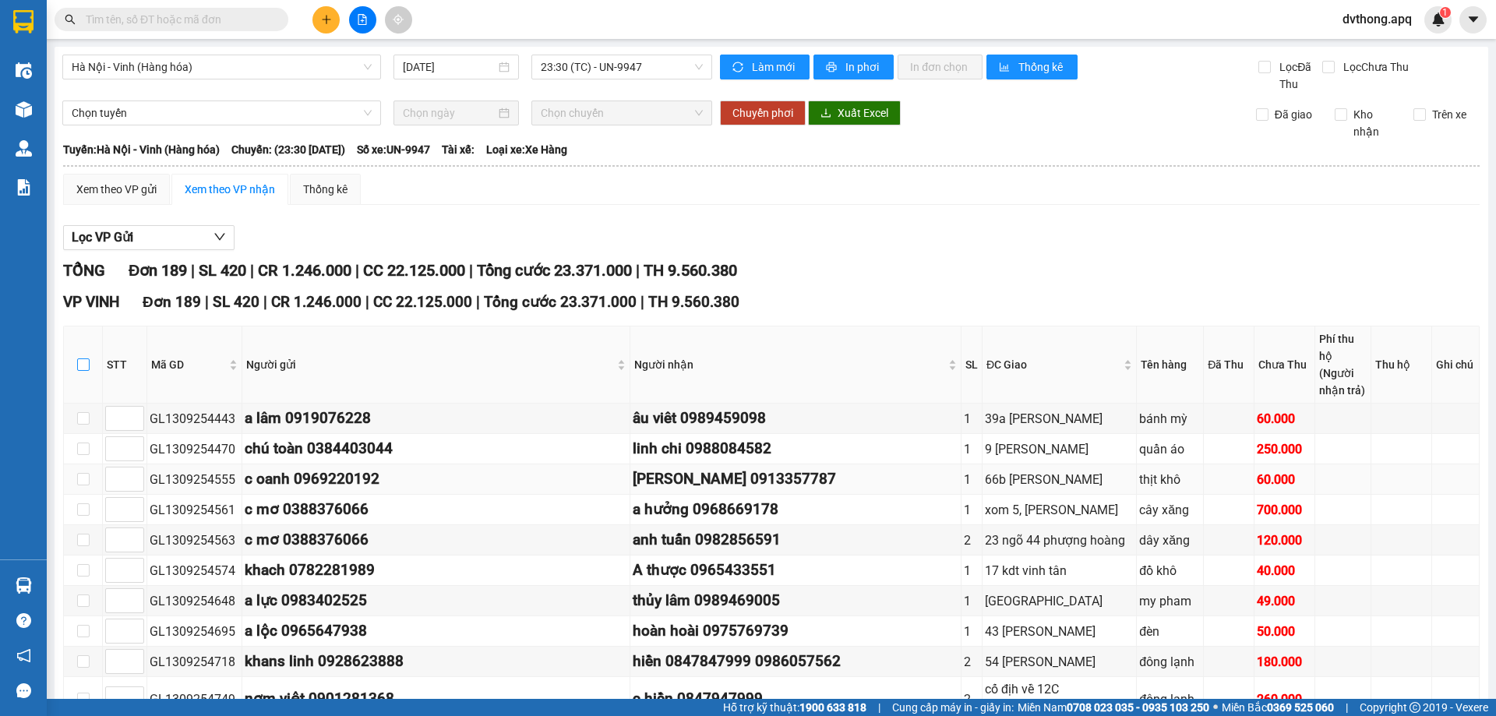
checkbox input "true"
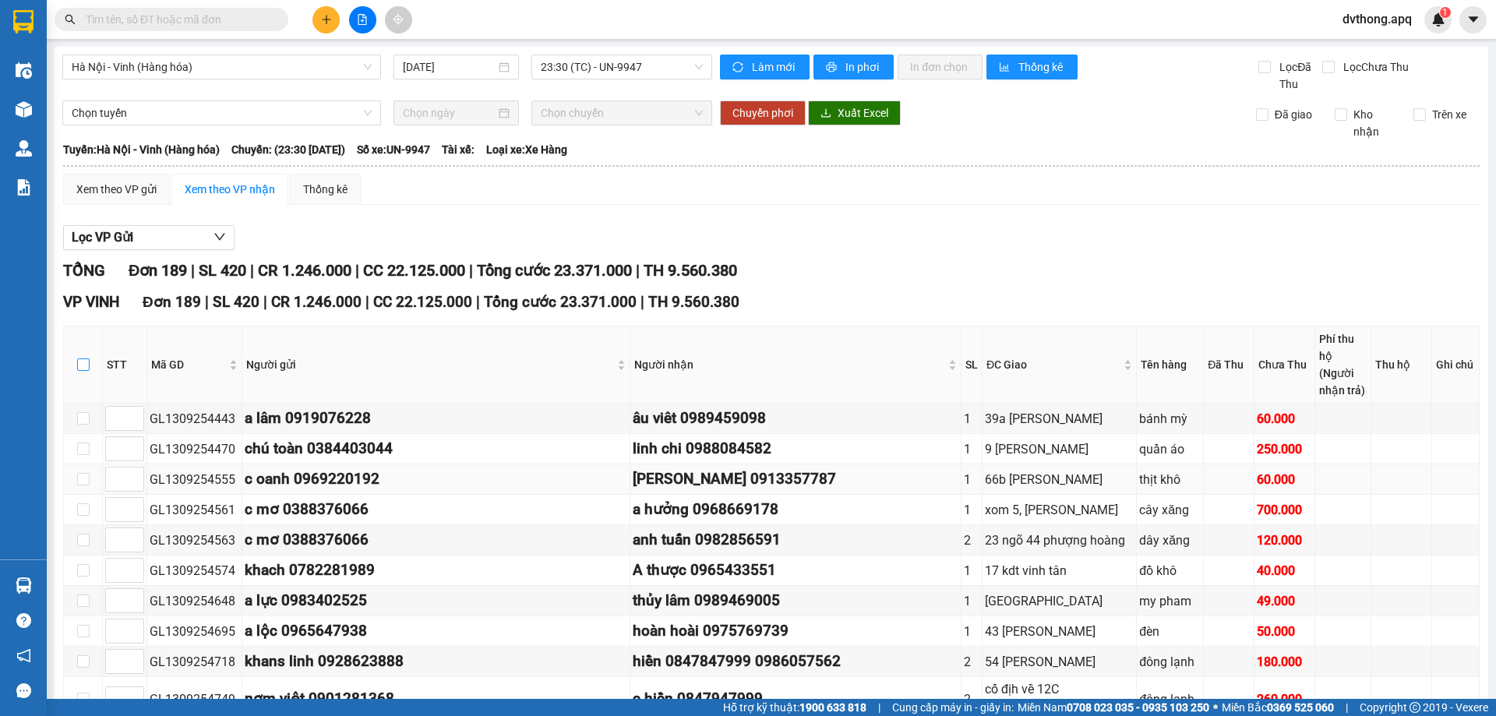
checkbox input "true"
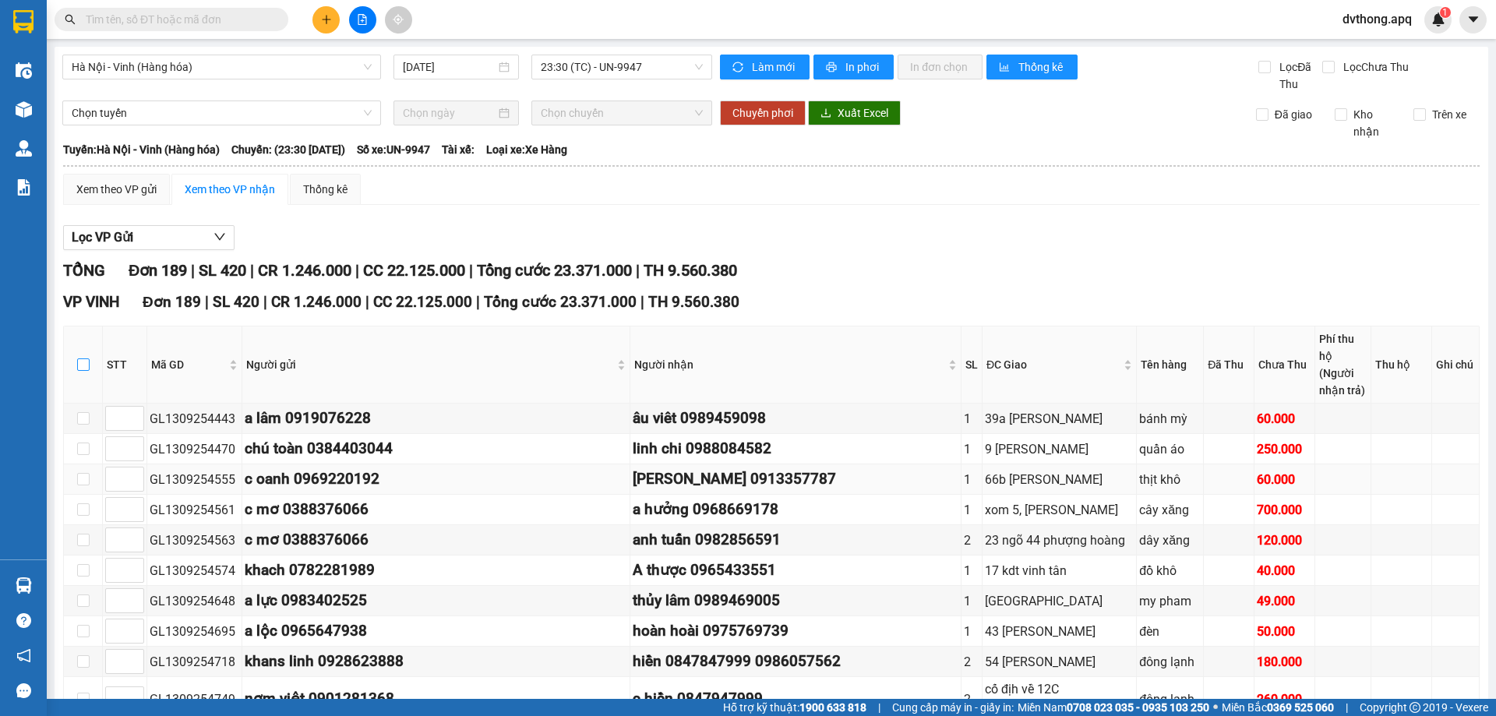
checkbox input "true"
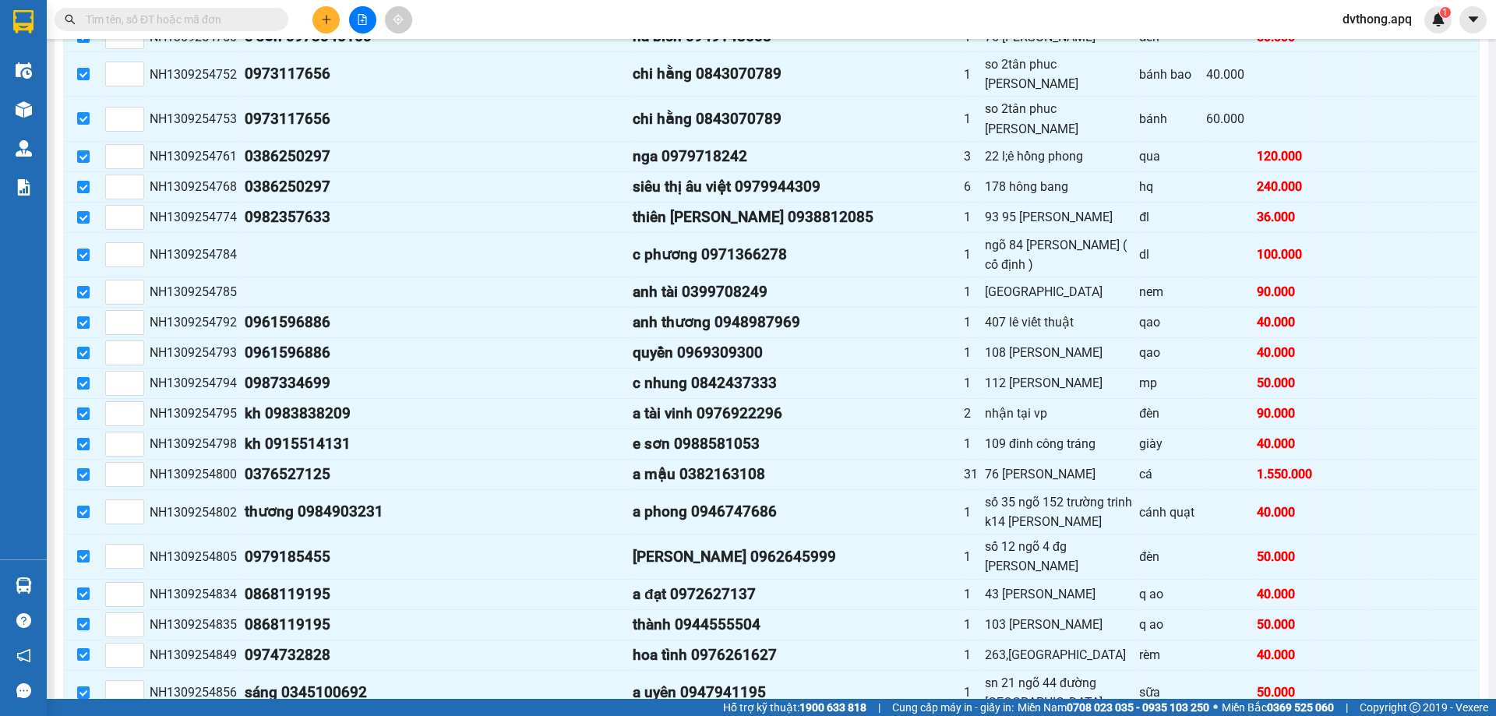
scroll to position [6151, 0]
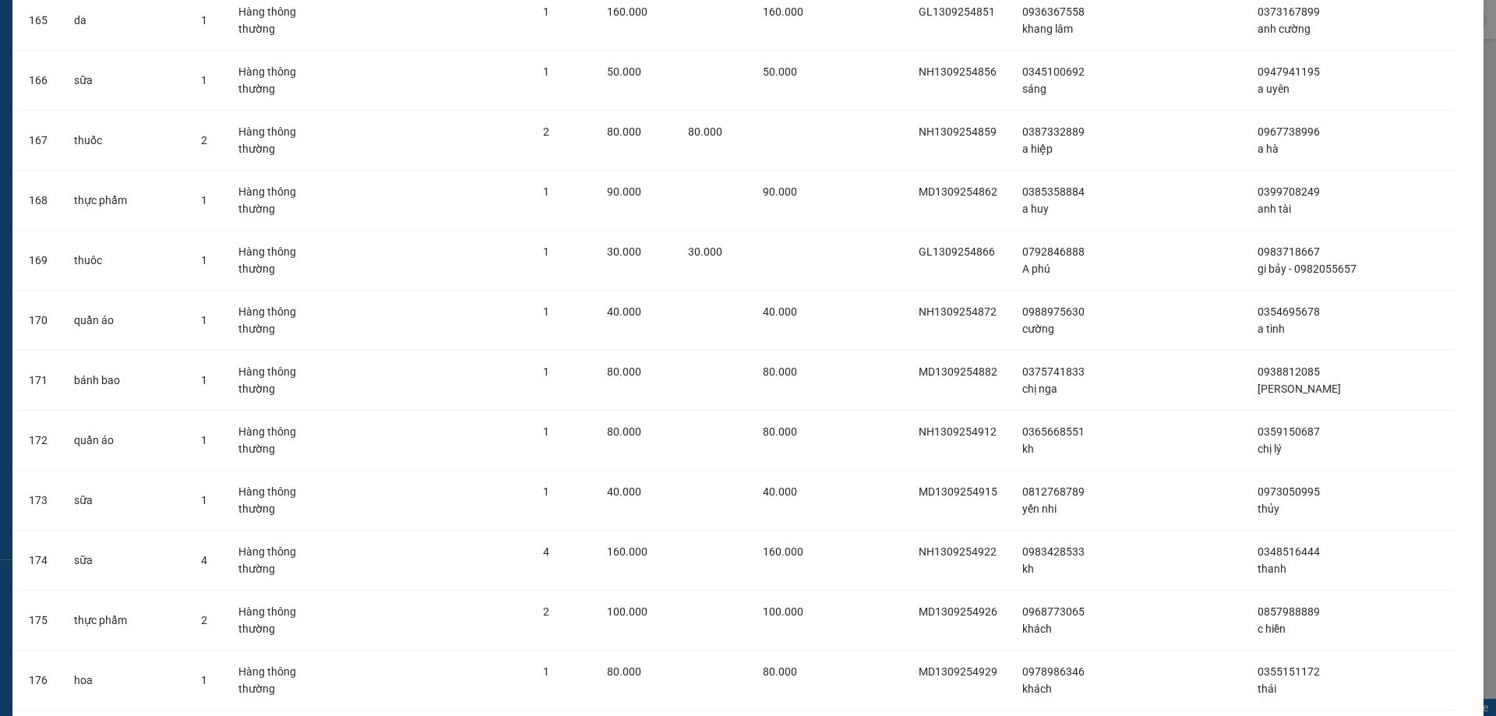
scroll to position [10835, 0]
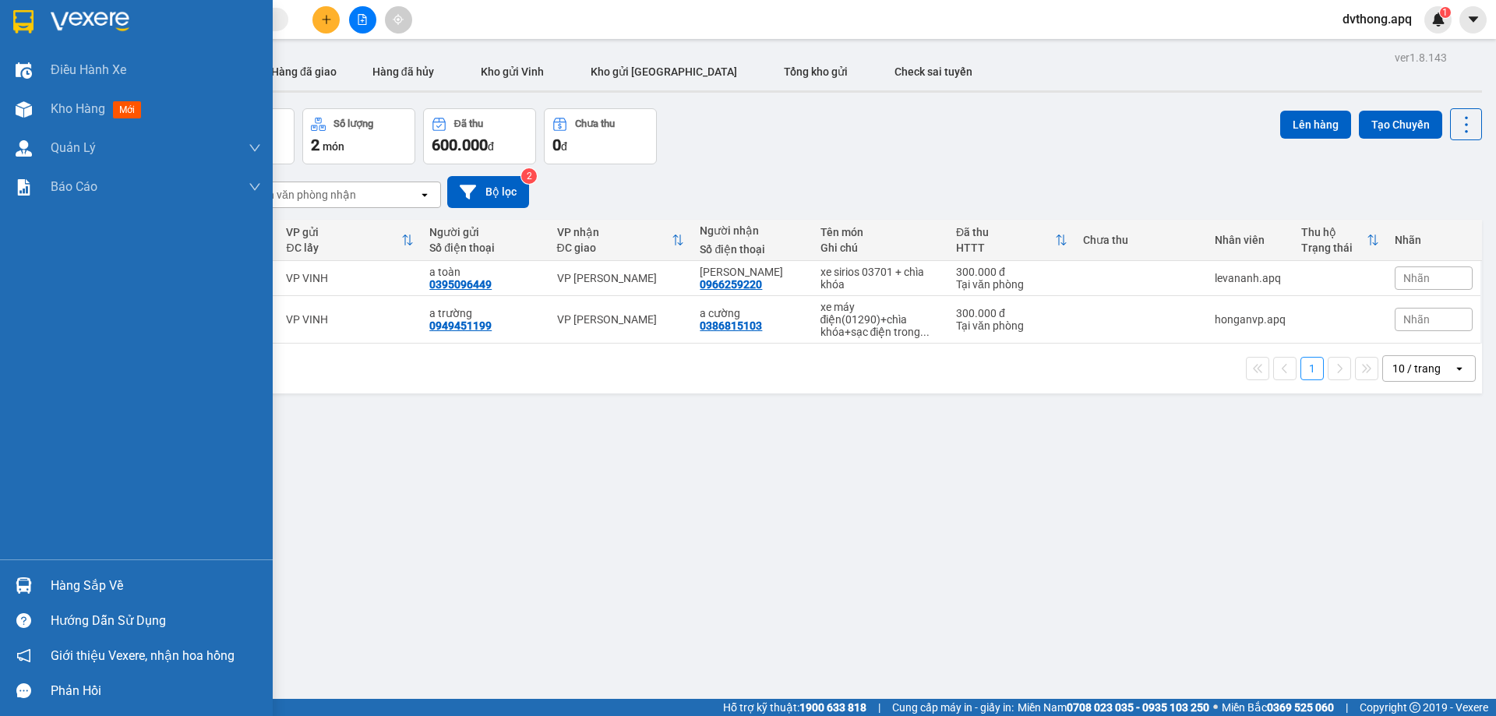
click at [55, 587] on div "Hàng sắp về" at bounding box center [156, 585] width 210 height 23
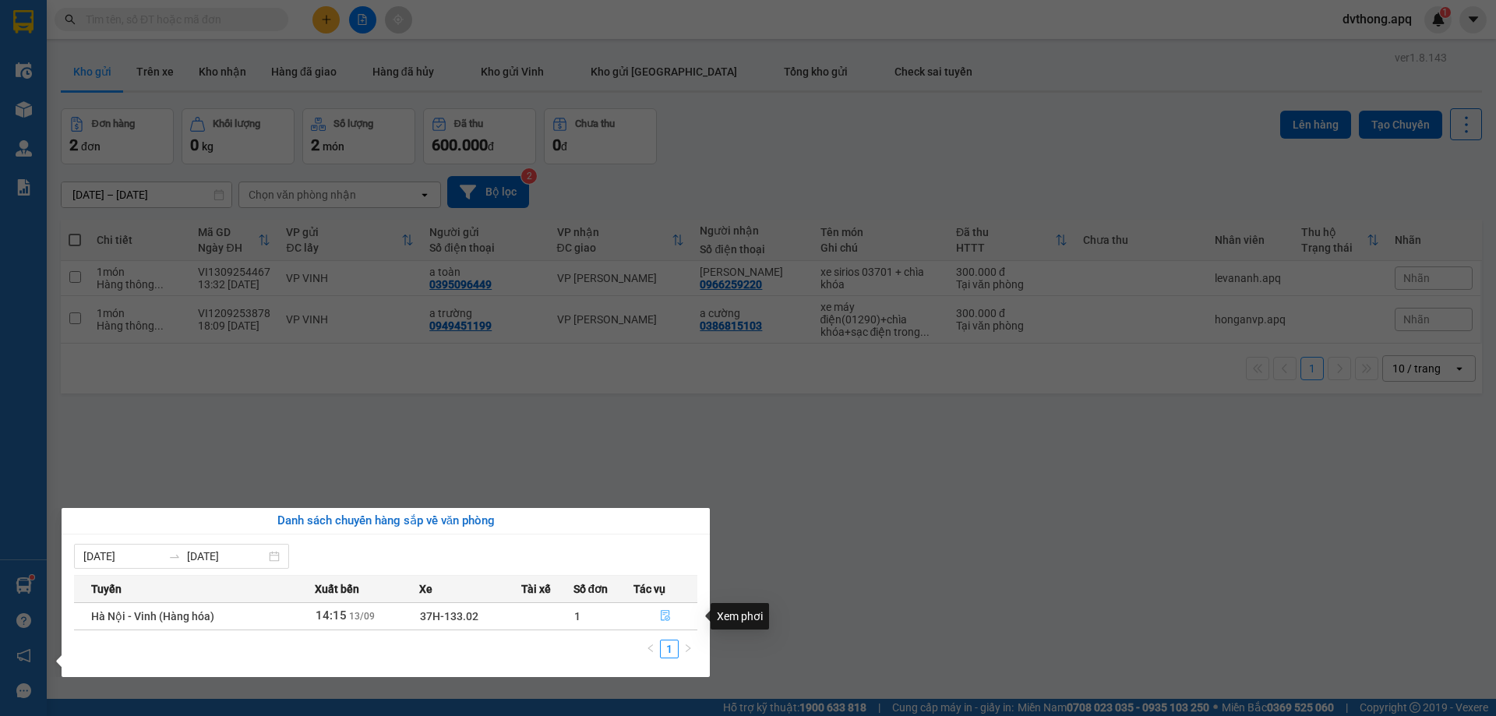
click at [658, 614] on button "button" at bounding box center [665, 616] width 62 height 25
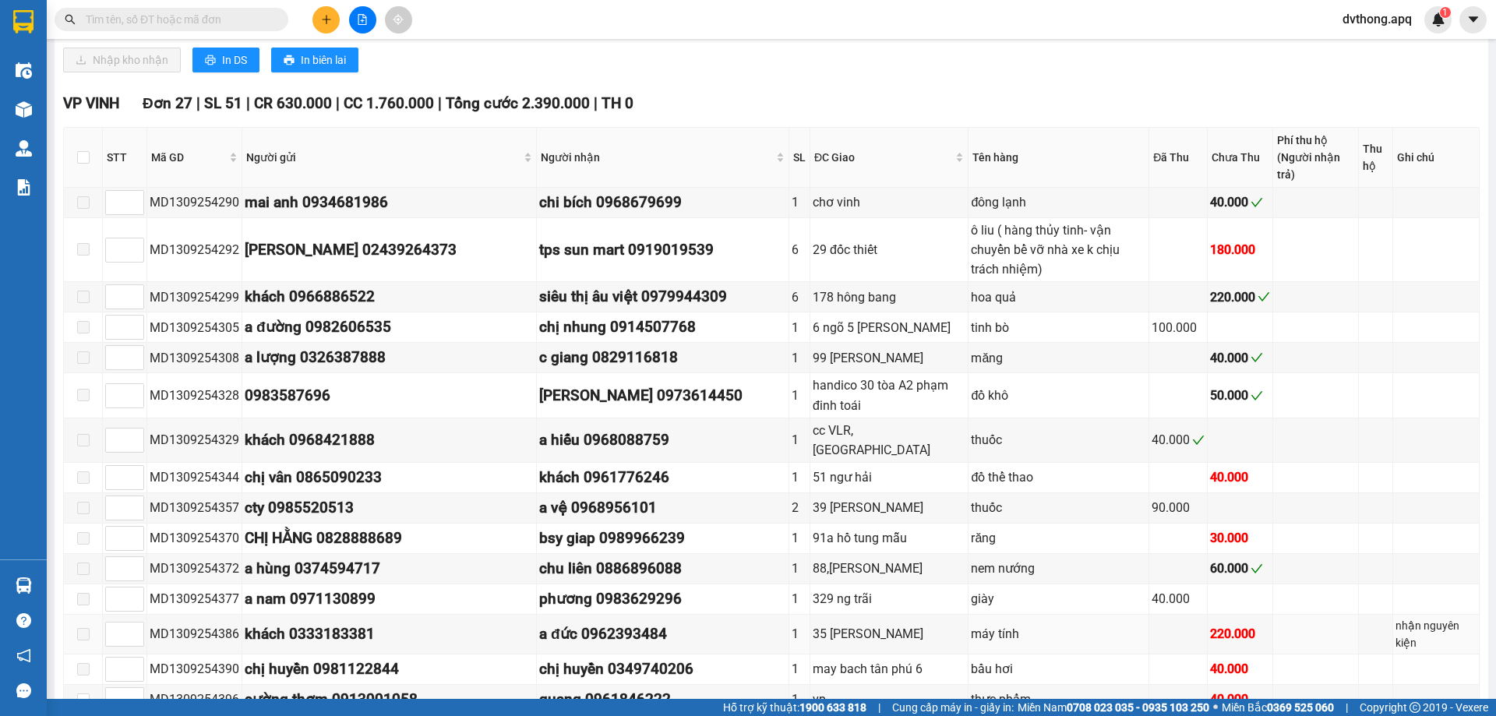
scroll to position [690, 0]
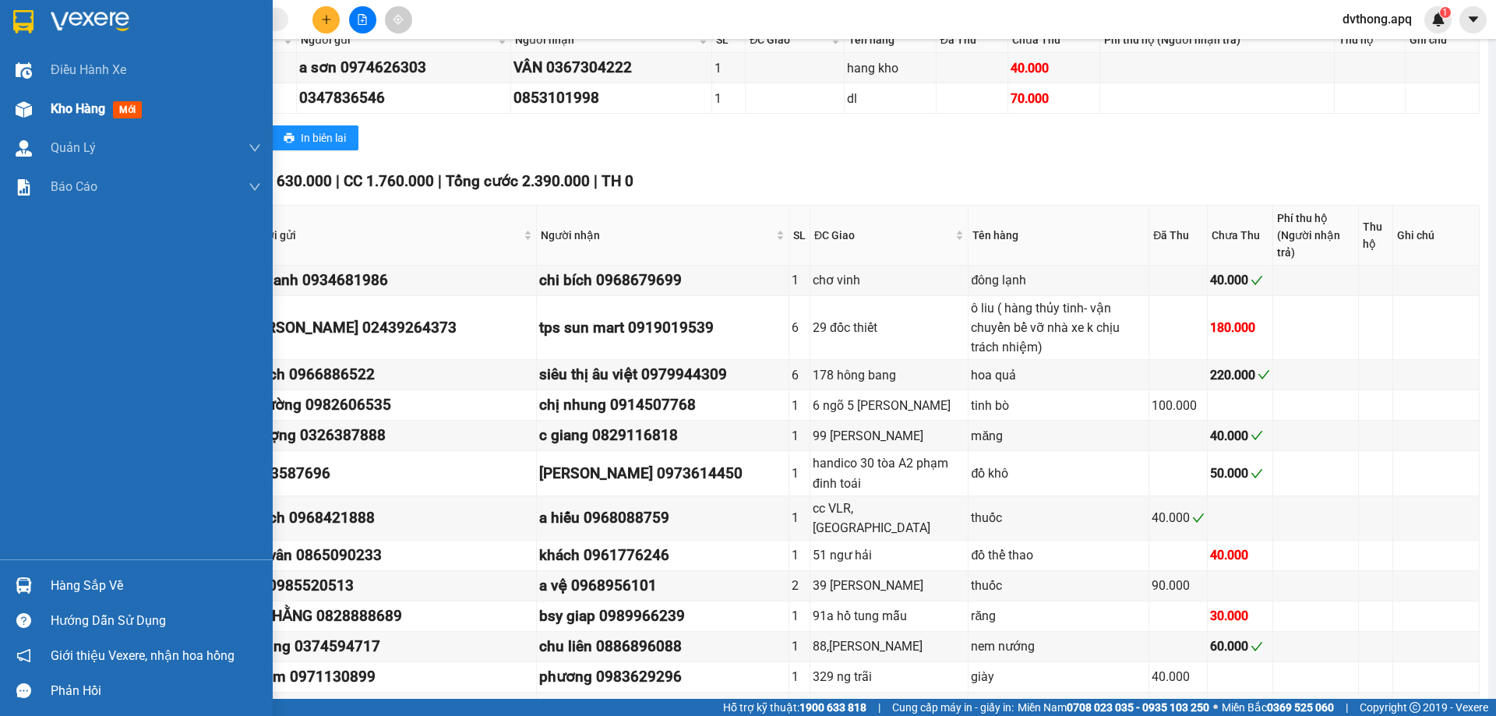
click at [25, 110] on img at bounding box center [24, 109] width 16 height 16
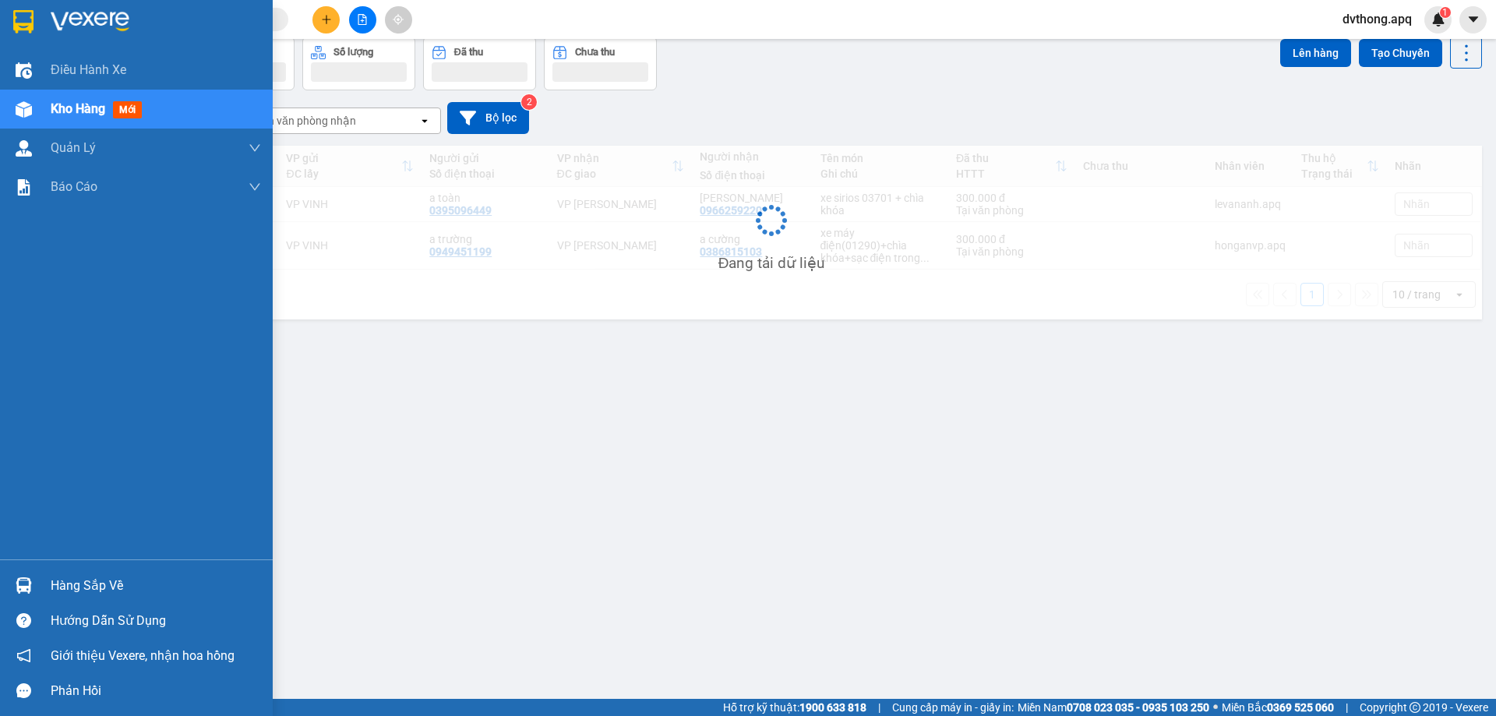
scroll to position [72, 0]
